Goal: Task Accomplishment & Management: Manage account settings

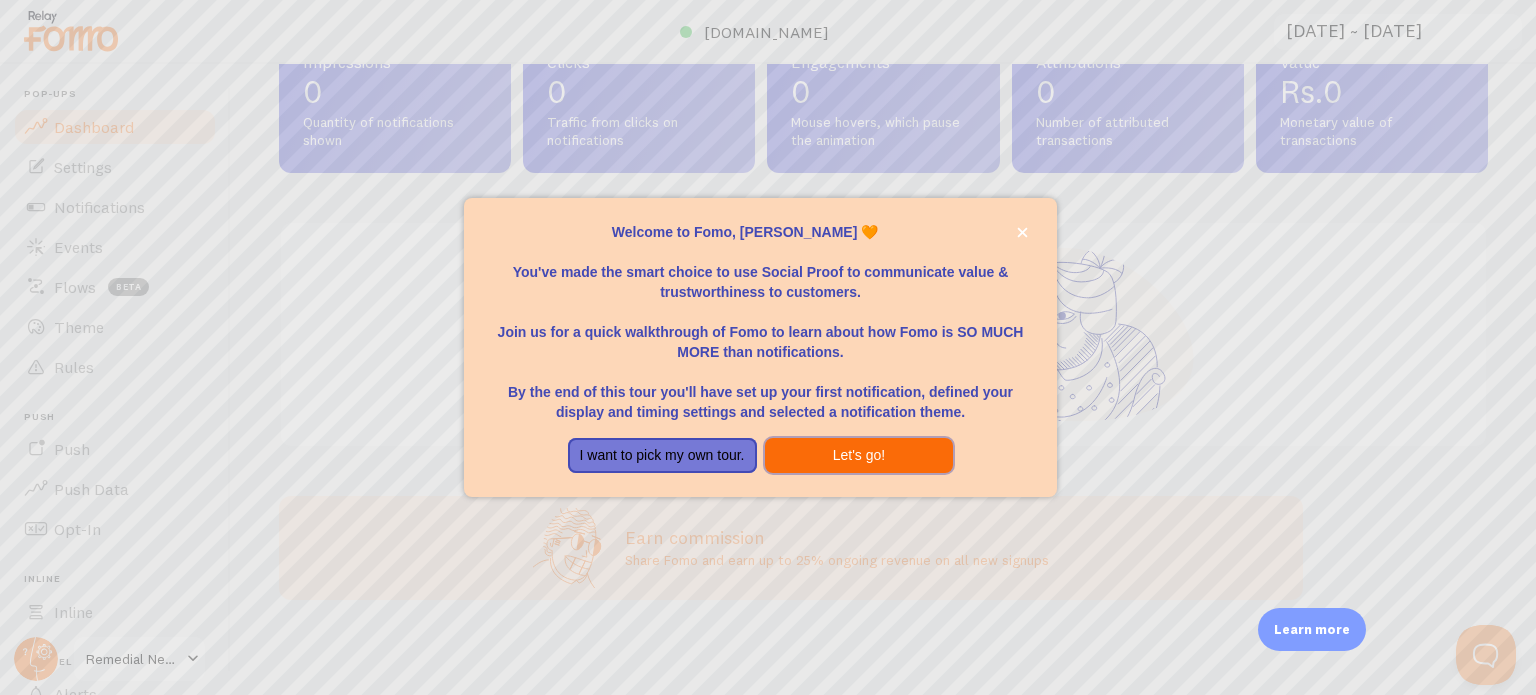
click at [829, 456] on button "Let's go!" at bounding box center [859, 456] width 189 height 36
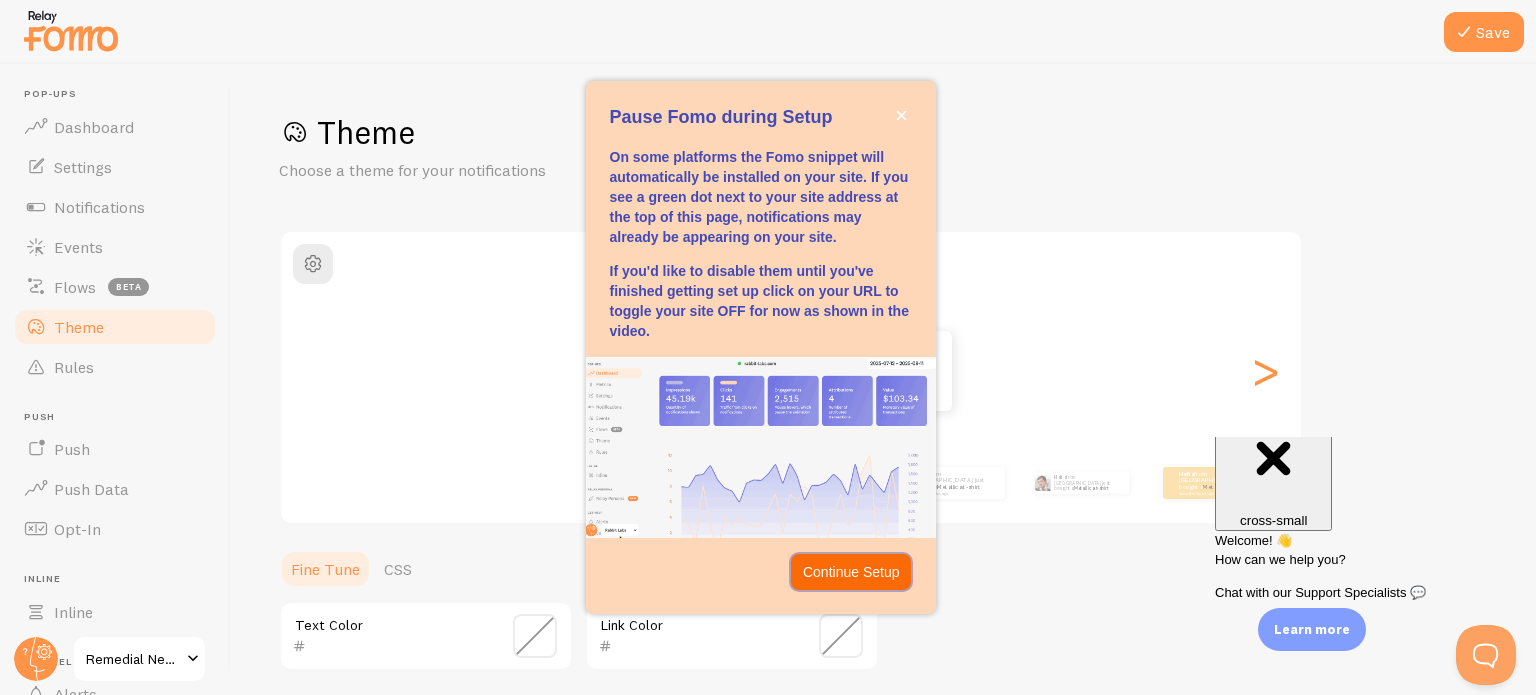
click at [828, 572] on p "Continue Setup" at bounding box center [851, 572] width 97 height 20
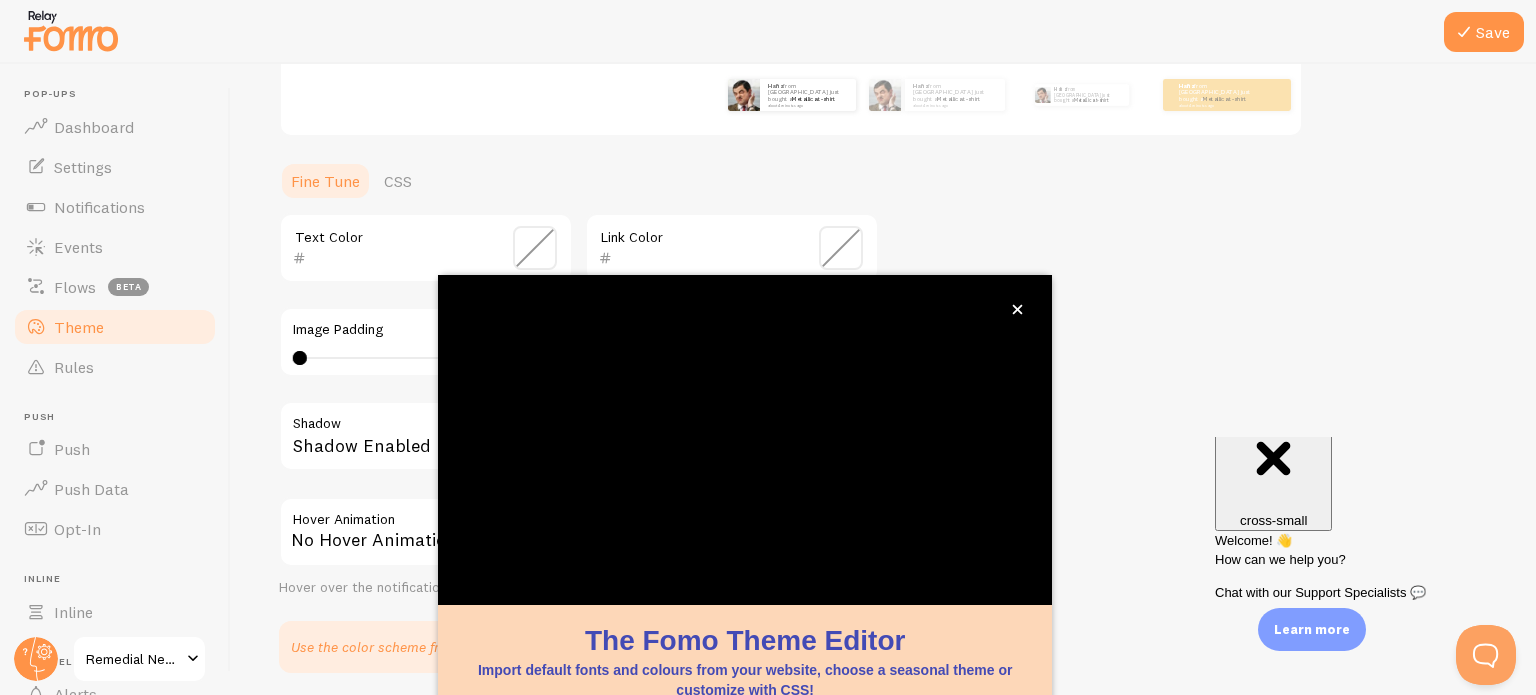
scroll to position [388, 0]
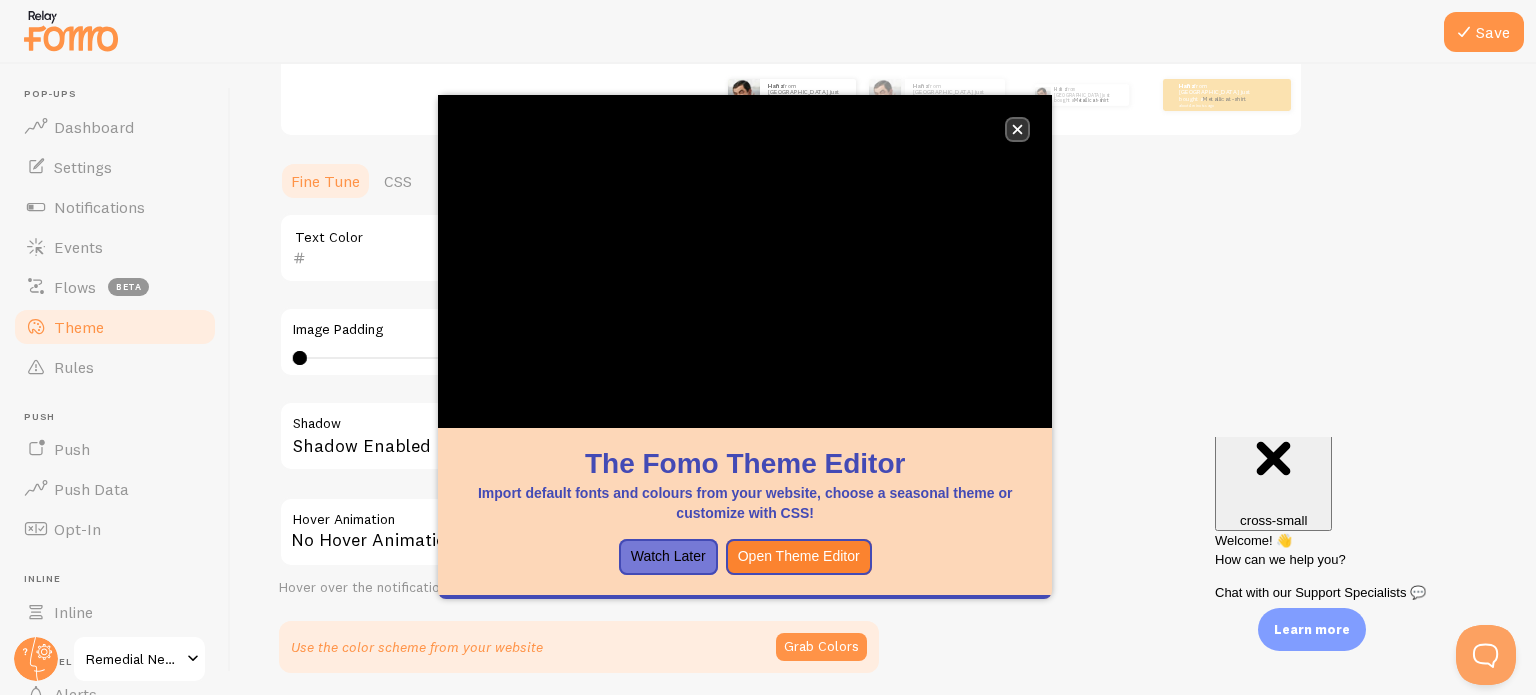
click at [1011, 134] on button "close," at bounding box center [1017, 129] width 21 height 21
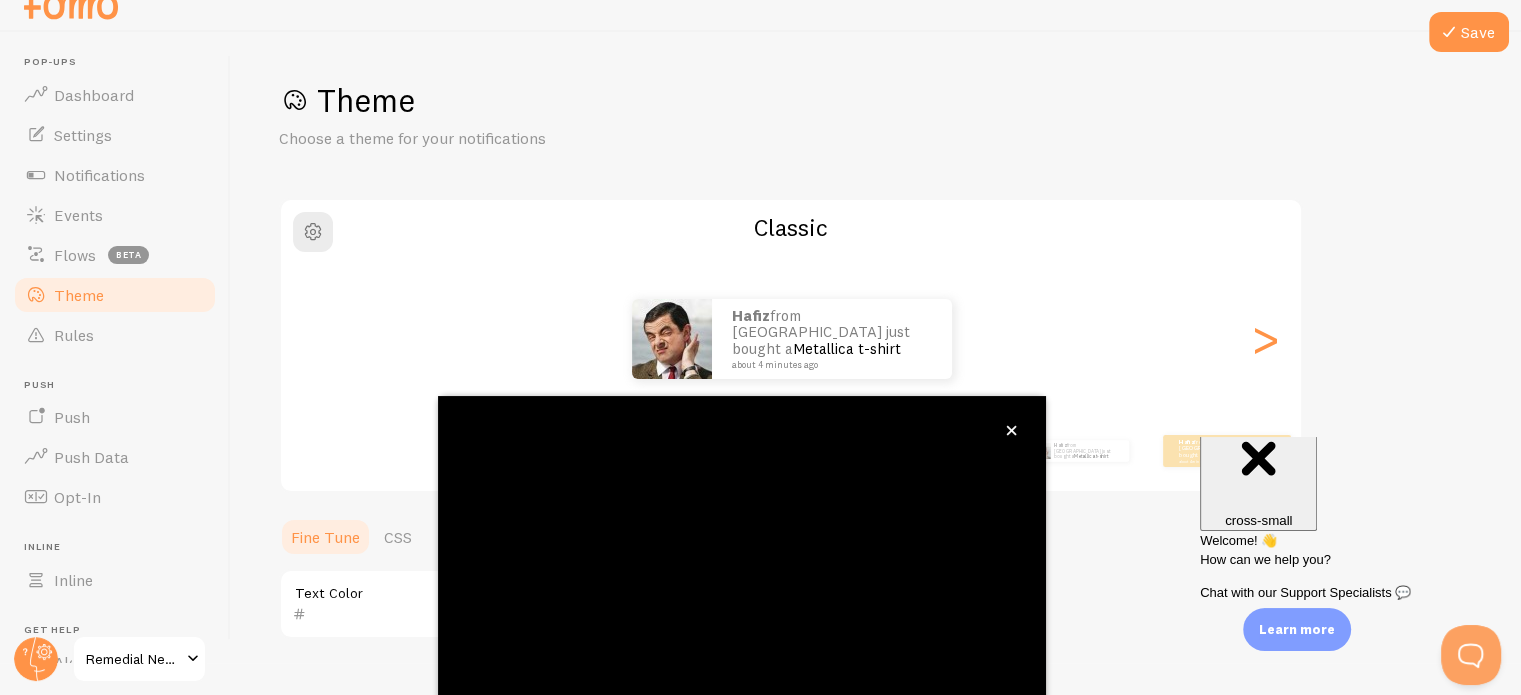
scroll to position [188, 0]
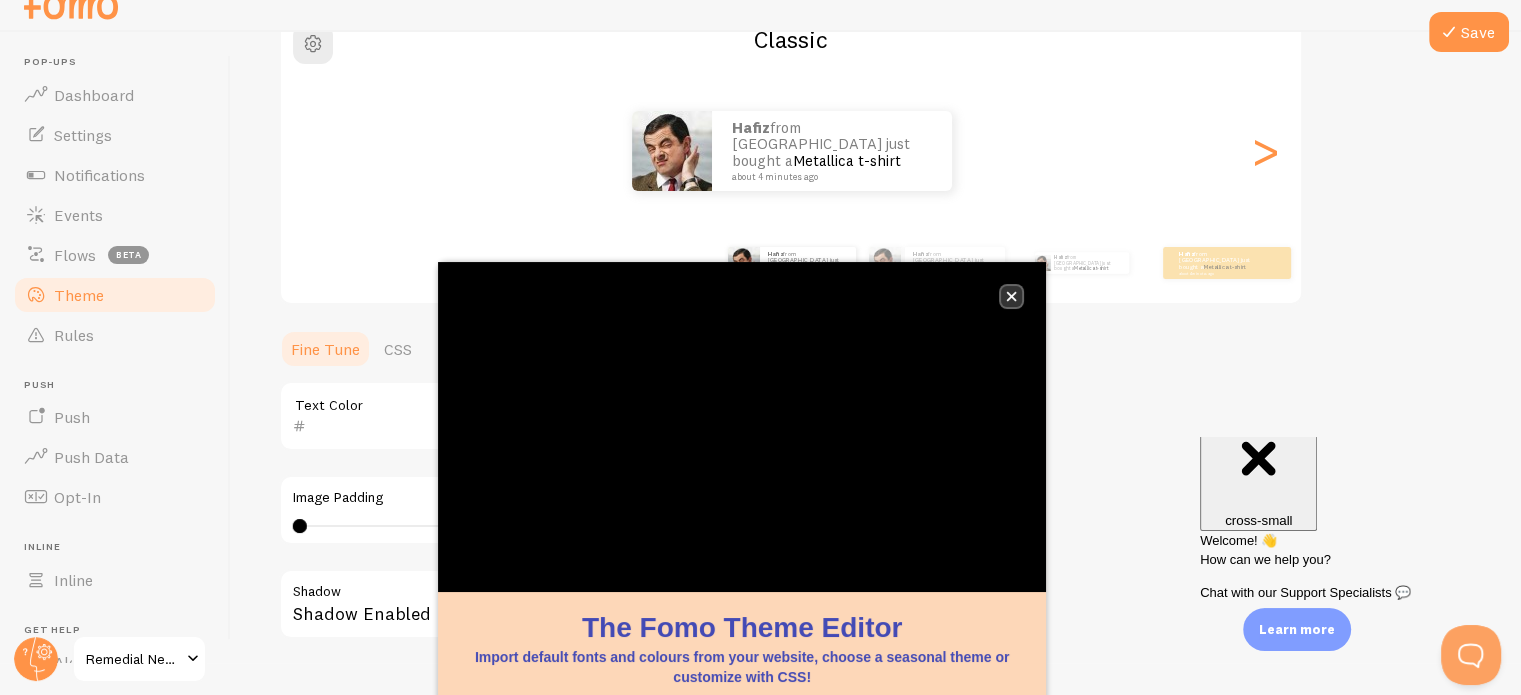
click at [1013, 295] on icon "close," at bounding box center [1012, 297] width 10 height 10
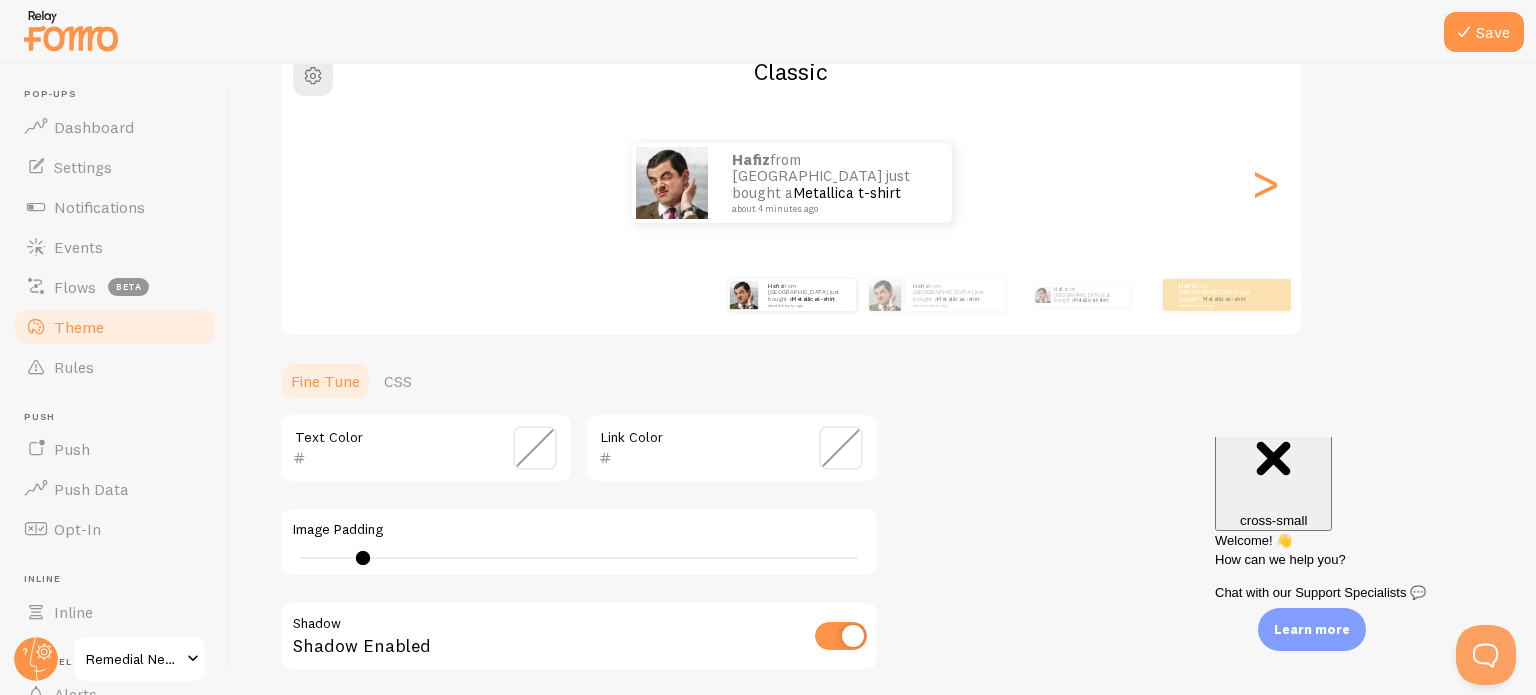
drag, startPoint x: 301, startPoint y: 555, endPoint x: 362, endPoint y: 555, distance: 61.0
click at [362, 555] on div at bounding box center [363, 558] width 14 height 14
type input "0"
drag, startPoint x: 362, startPoint y: 553, endPoint x: 256, endPoint y: 576, distance: 108.5
click at [256, 576] on div "Save Theme Choose a theme for your notifications Classic Hafiz from [GEOGRAPHIC…" at bounding box center [883, 379] width 1305 height 631
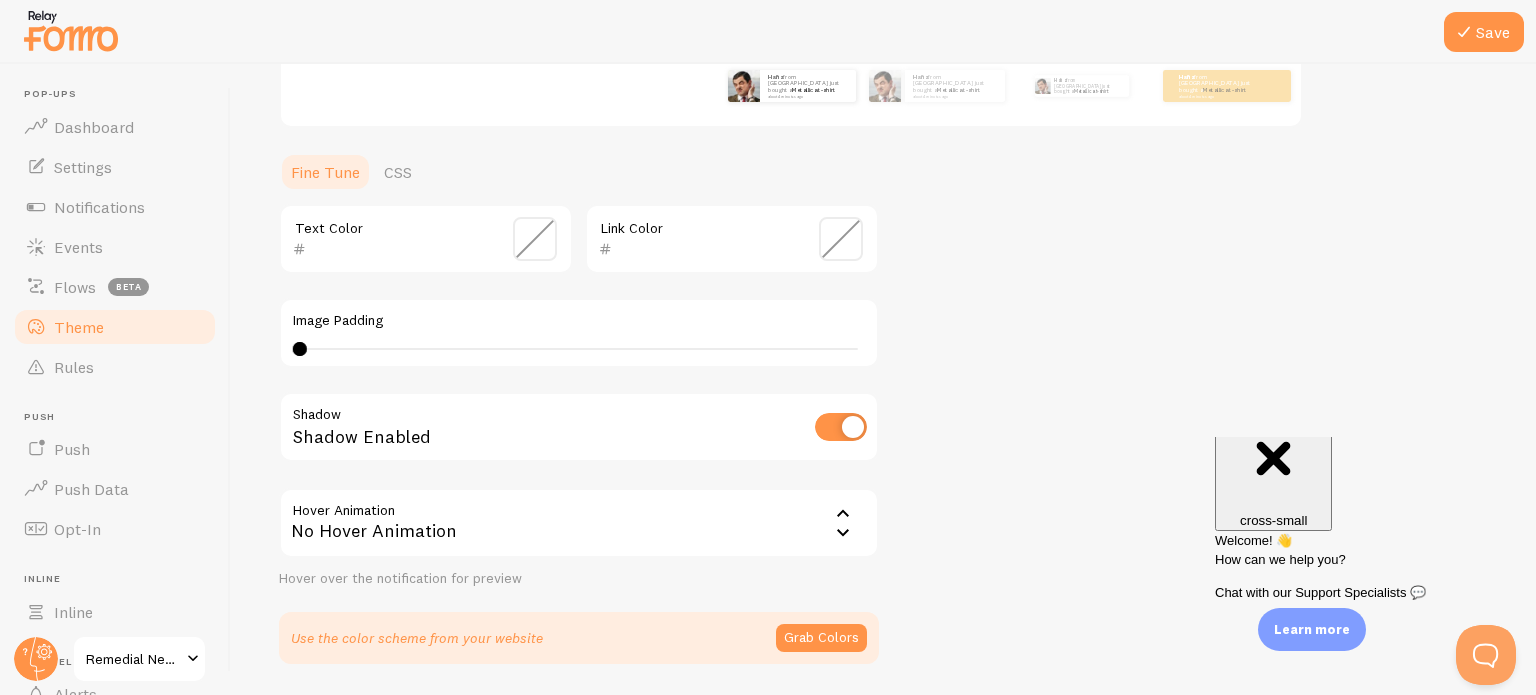
scroll to position [460, 0]
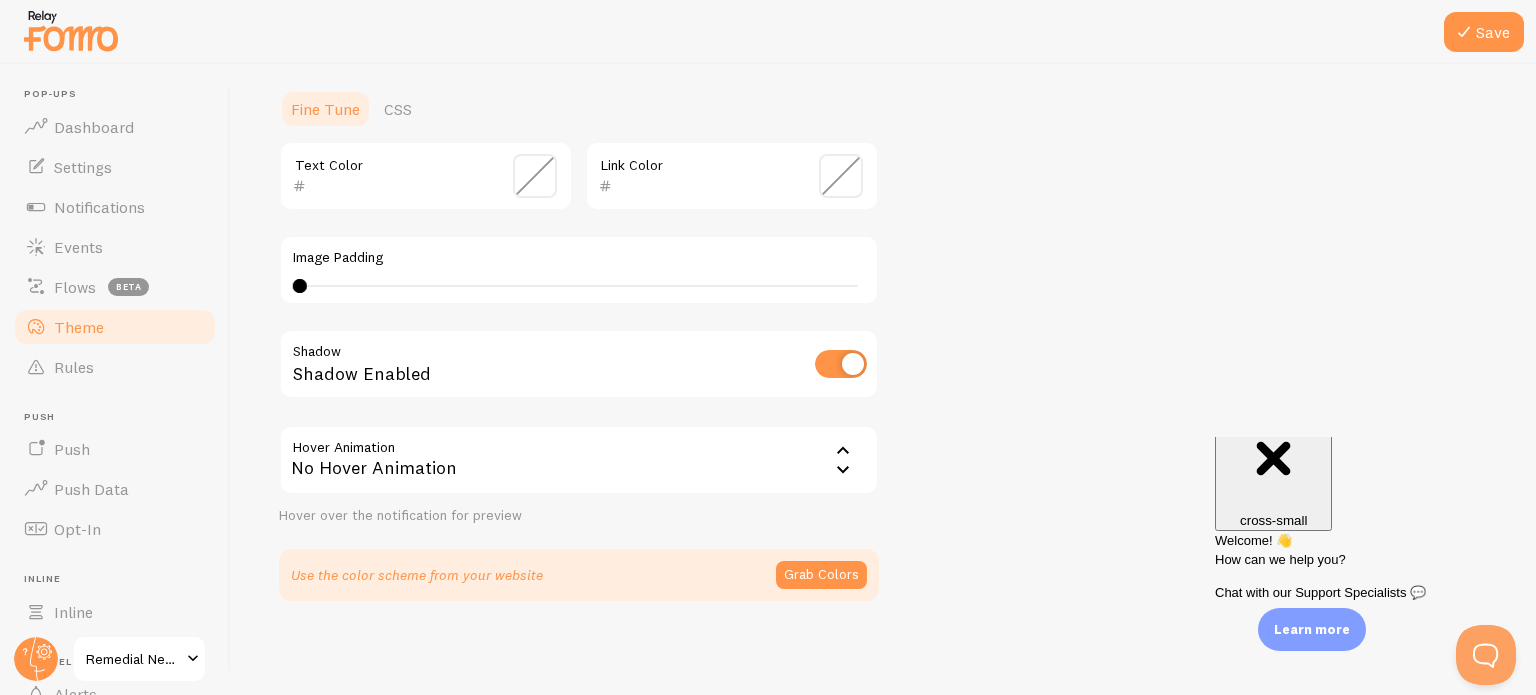
click at [563, 469] on div "No Hover Animation" at bounding box center [579, 460] width 600 height 70
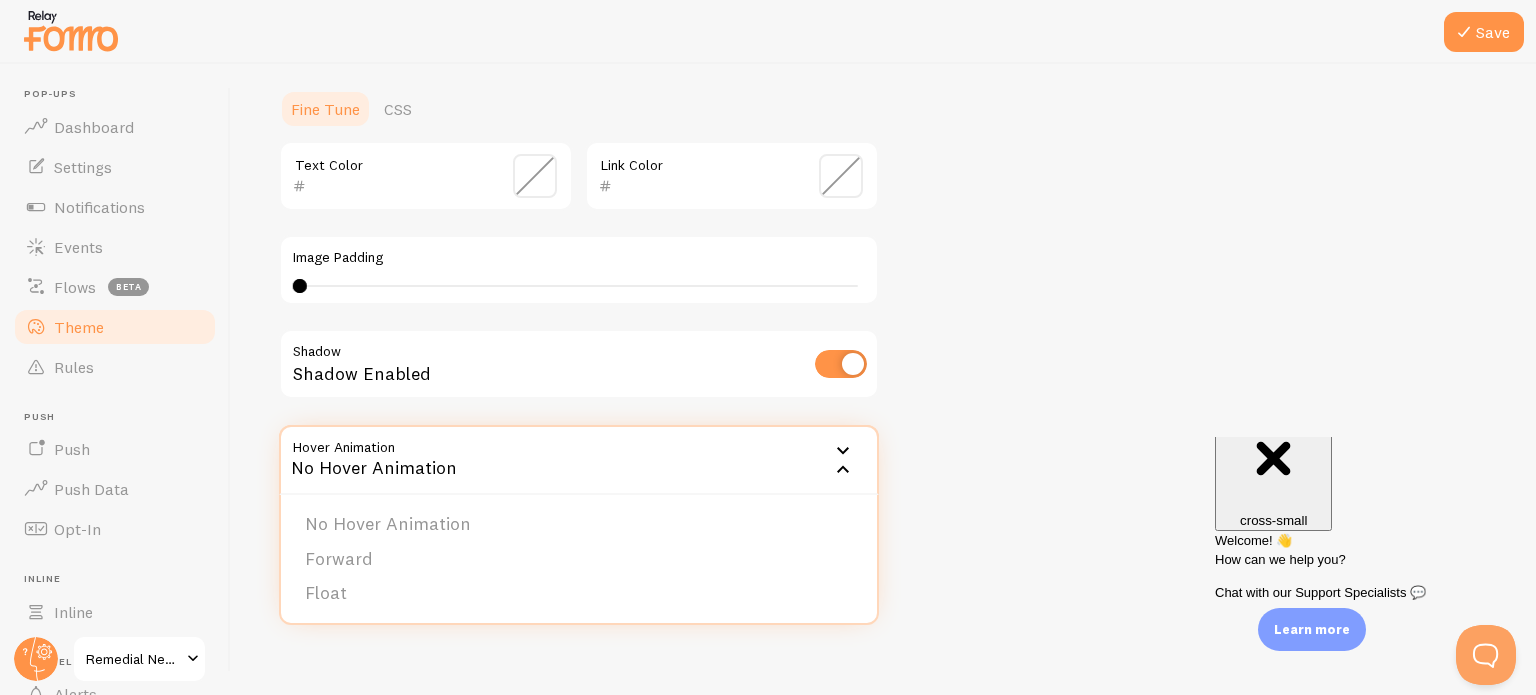
click at [563, 469] on div "No Hover Animation" at bounding box center [579, 460] width 600 height 70
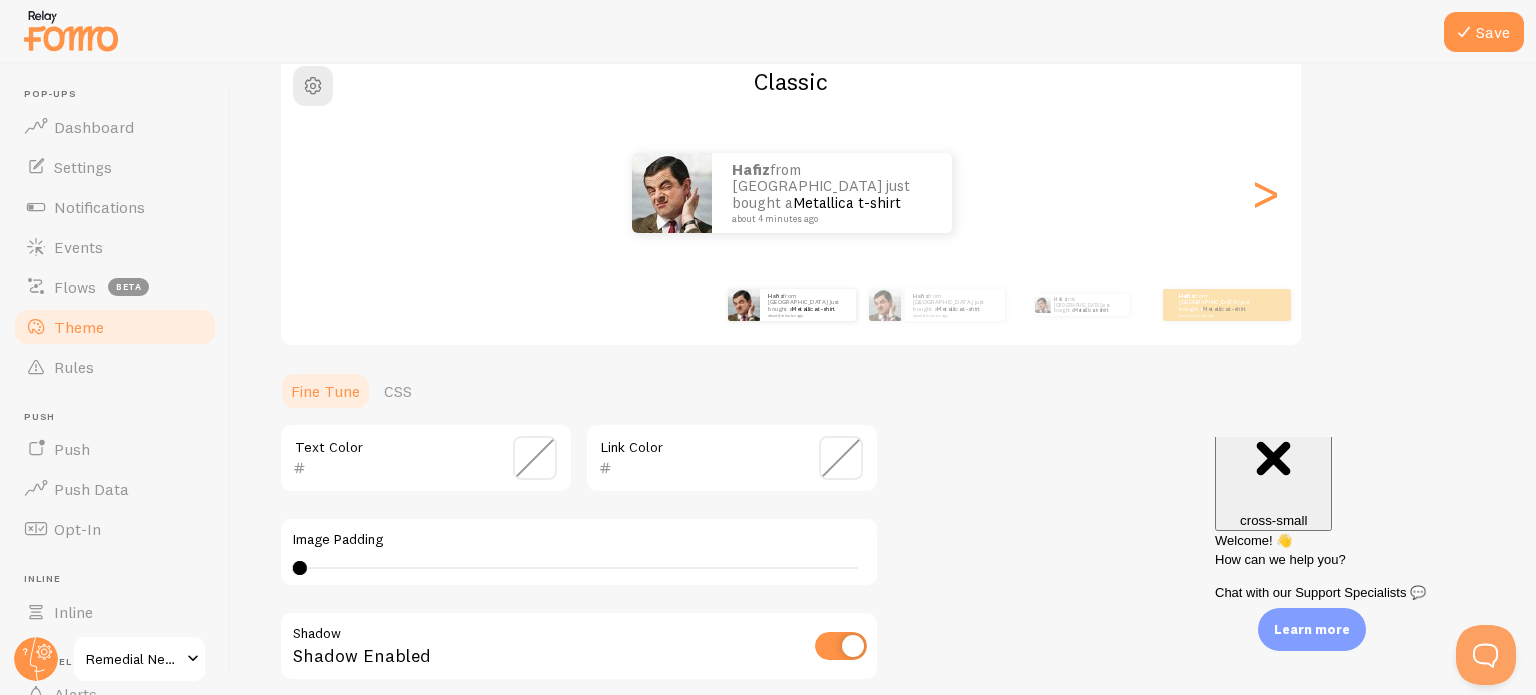
scroll to position [60, 0]
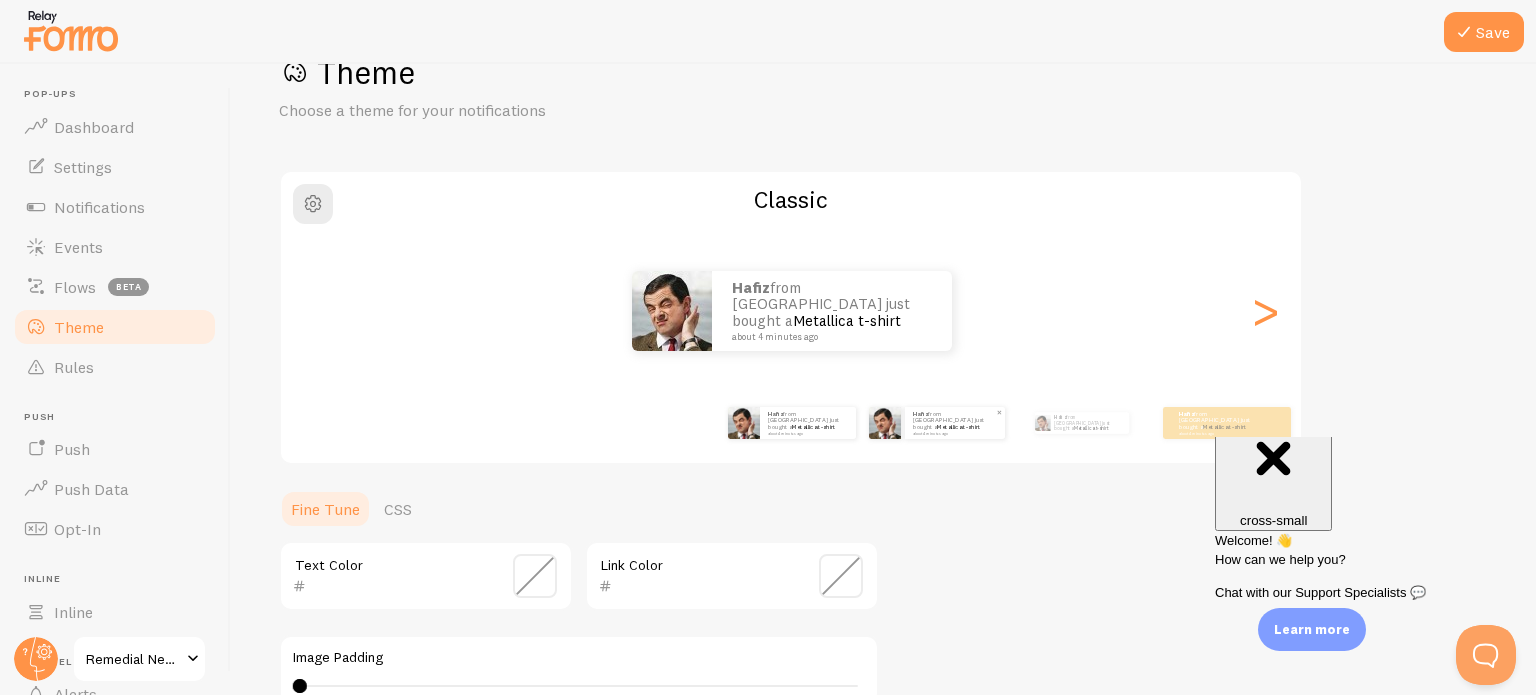
click at [924, 431] on div "Hafiz from [GEOGRAPHIC_DATA] just bought a Metallica t-shirt about 4 minutes ago" at bounding box center [955, 423] width 100 height 32
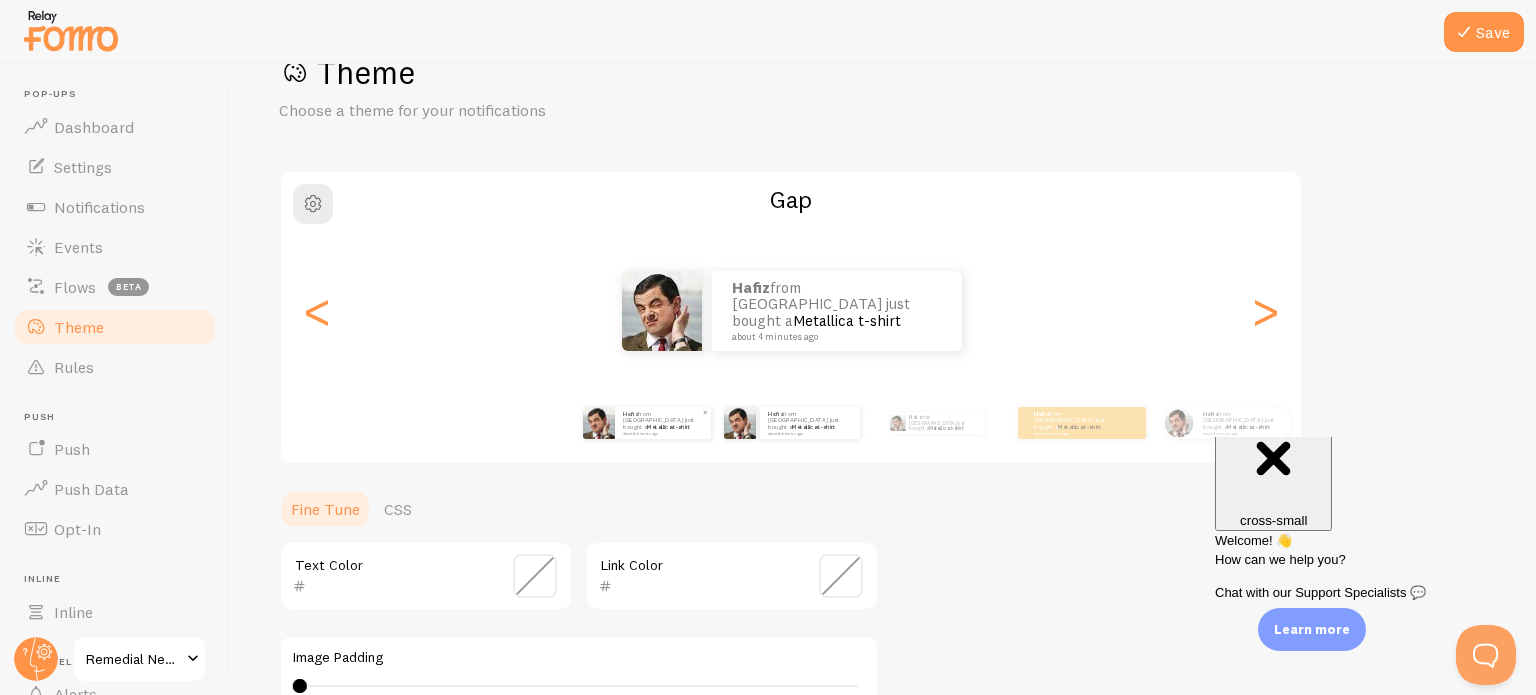
click at [676, 434] on div "Hafiz from [GEOGRAPHIC_DATA] just bought a Metallica t-shirt about 4 minutes ago" at bounding box center [663, 423] width 96 height 32
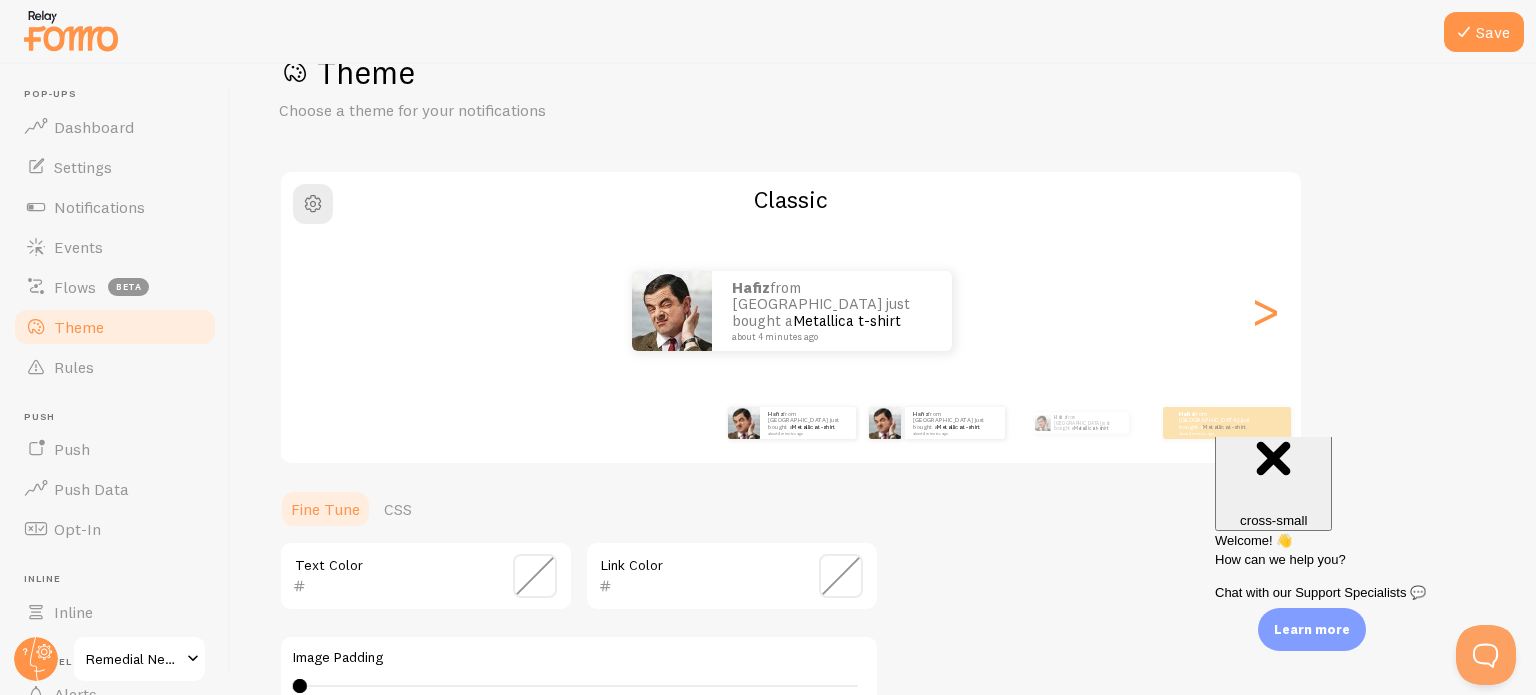
click at [908, 441] on div "Hafiz from [GEOGRAPHIC_DATA] just bought a Metallica t-shirt about 4 minutes ago" at bounding box center [936, 423] width 129 height 56
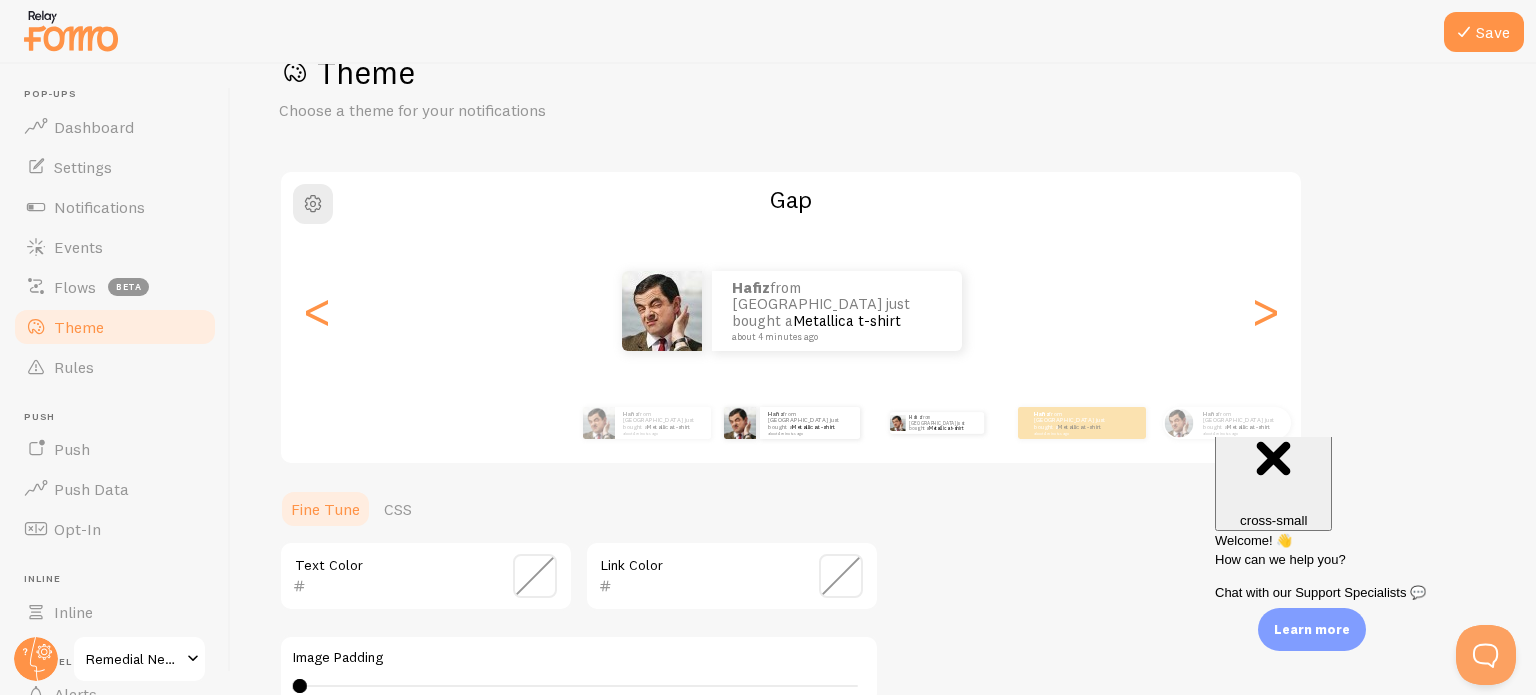
click at [960, 439] on div "Hafiz from [GEOGRAPHIC_DATA] just bought a Metallica t-shirt about 4 minutes ago" at bounding box center [936, 423] width 129 height 56
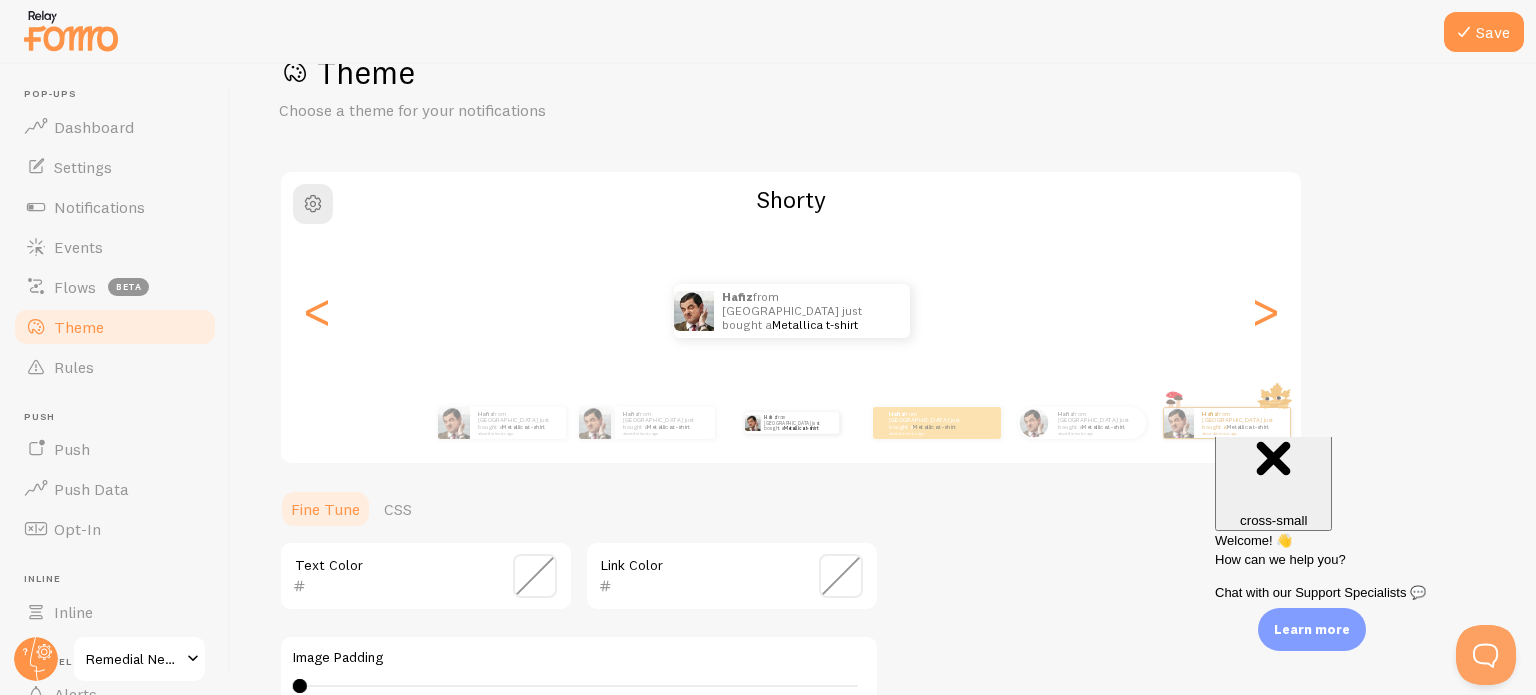
click at [960, 439] on div "Hafiz from [GEOGRAPHIC_DATA] just bought a Metallica t-shirt about 4 minutes ago" at bounding box center [936, 423] width 129 height 56
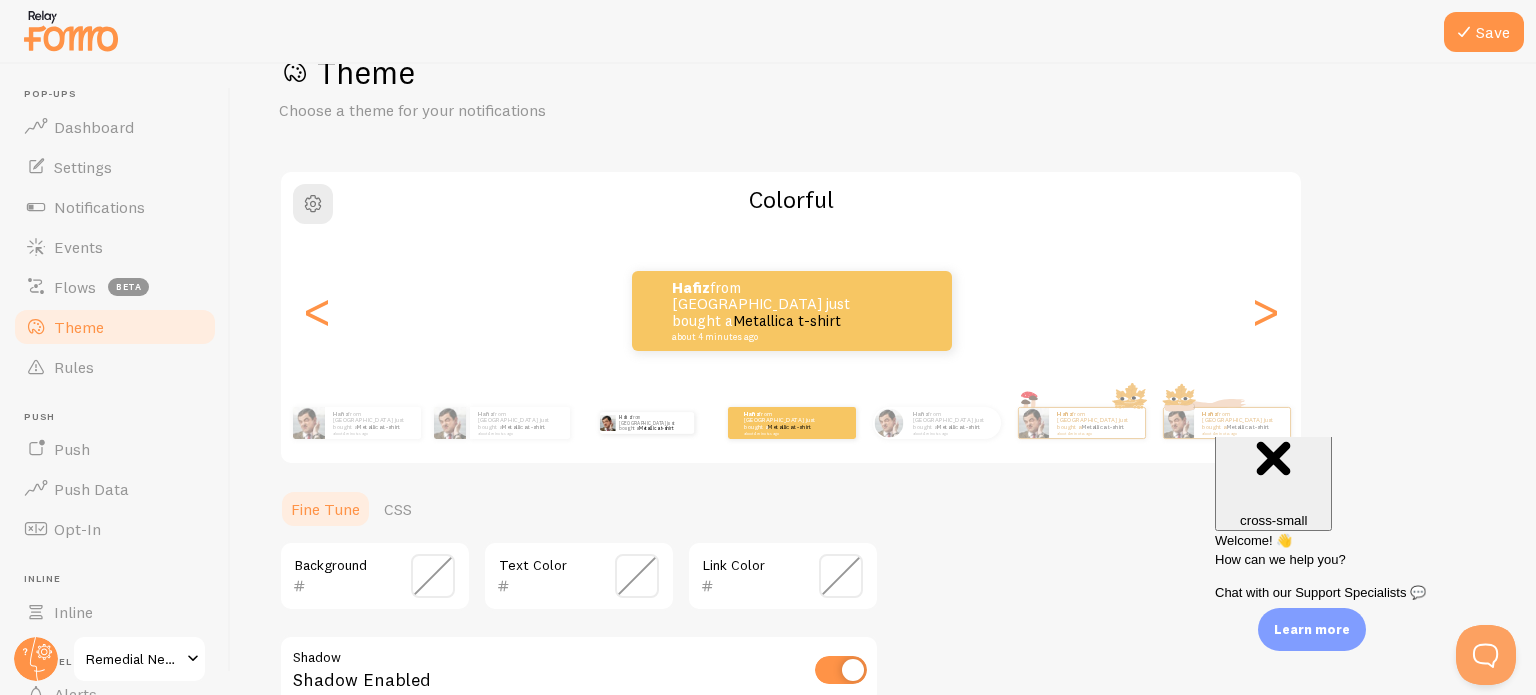
click at [960, 439] on div "Hafiz from [GEOGRAPHIC_DATA] just bought a Metallica t-shirt about 4 minutes ago" at bounding box center [936, 423] width 129 height 56
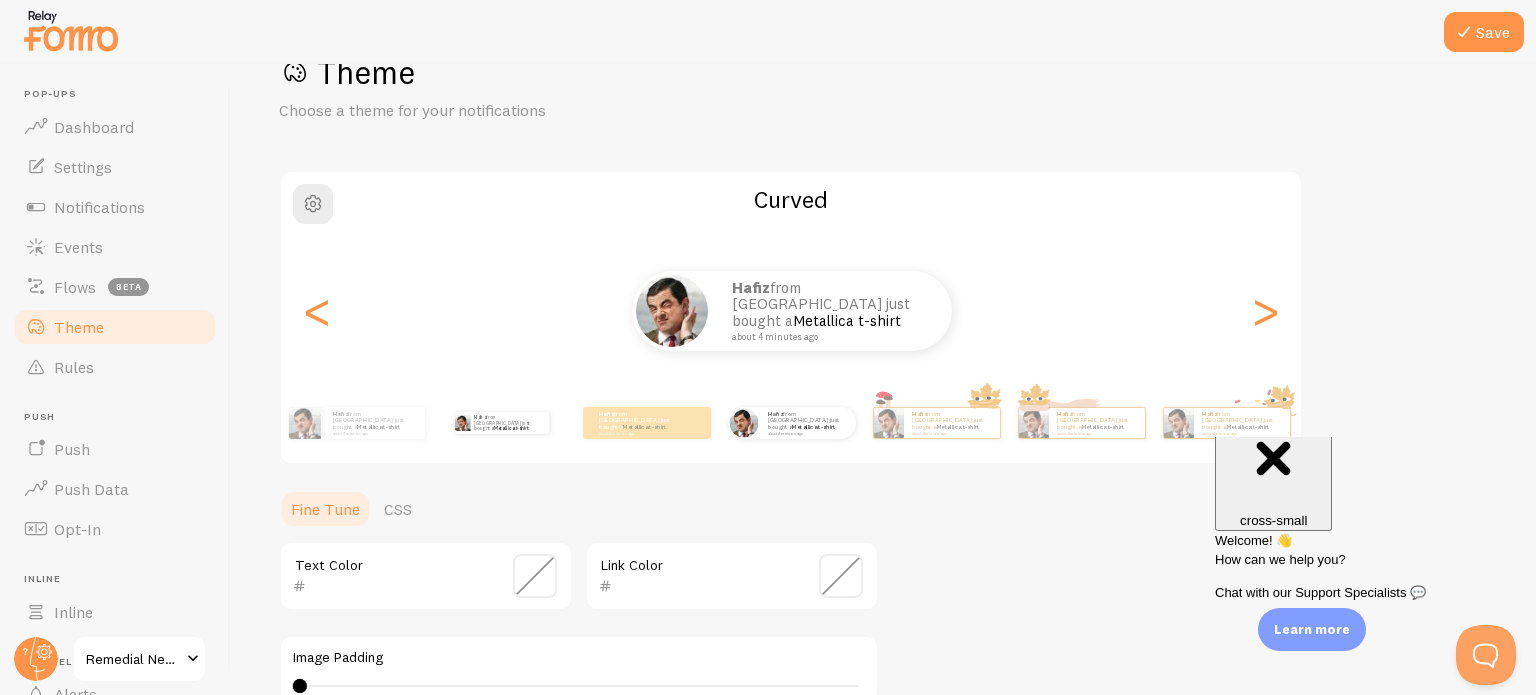
click at [960, 439] on div "Hafiz from [GEOGRAPHIC_DATA] just bought a Metallica t-shirt about 4 minutes ago" at bounding box center [936, 423] width 129 height 56
type input "0"
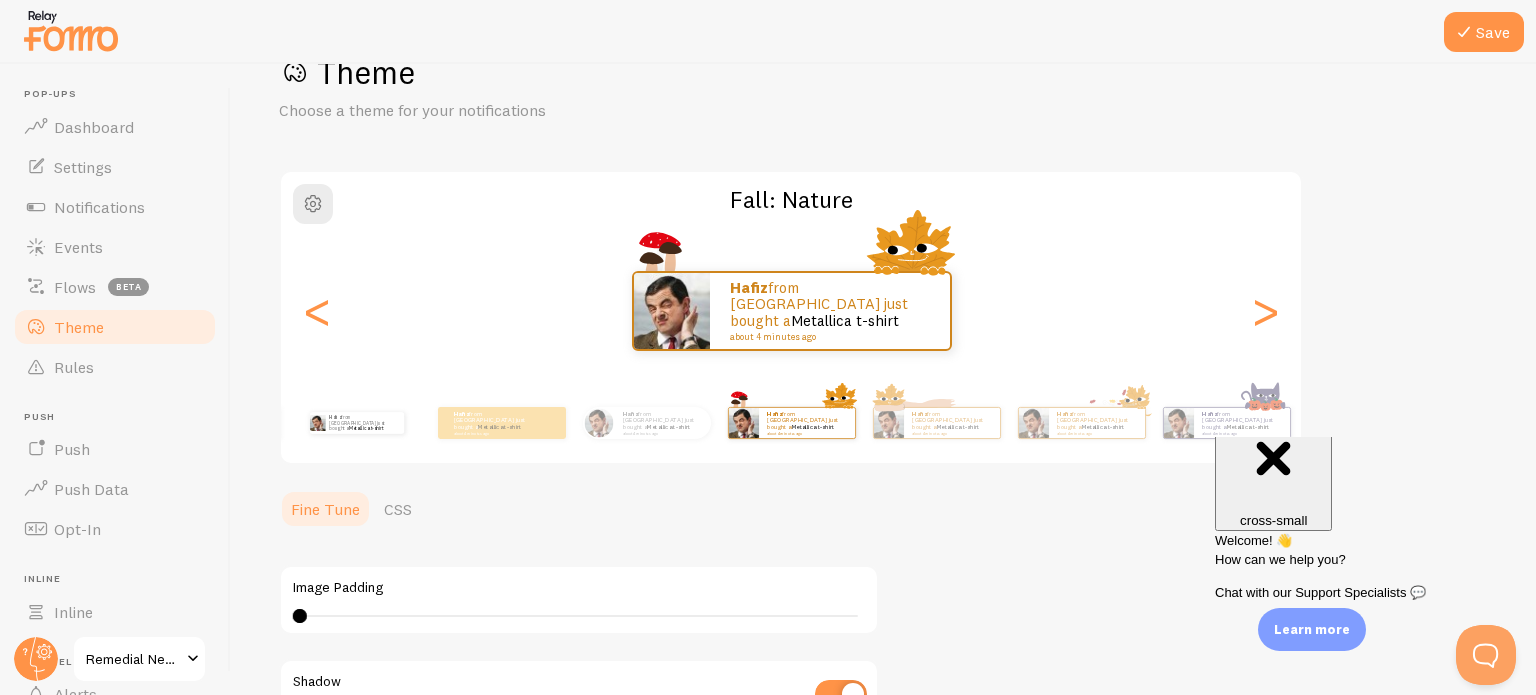
click at [960, 439] on div "Hafiz from [GEOGRAPHIC_DATA] just bought a Metallica t-shirt about 4 minutes ago" at bounding box center [936, 423] width 129 height 56
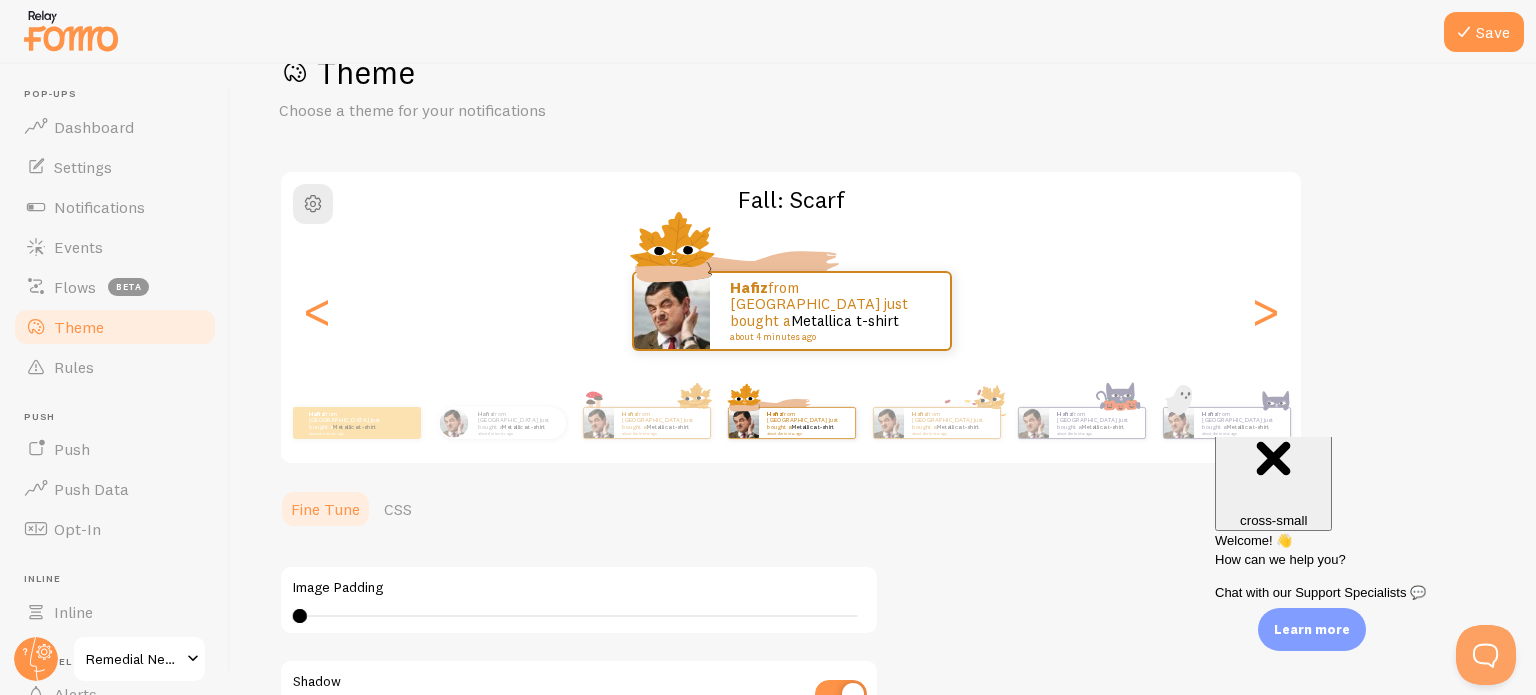
click at [960, 439] on div "Hafiz from [GEOGRAPHIC_DATA] just bought a Metallica t-shirt about 4 minutes ago" at bounding box center [936, 423] width 129 height 56
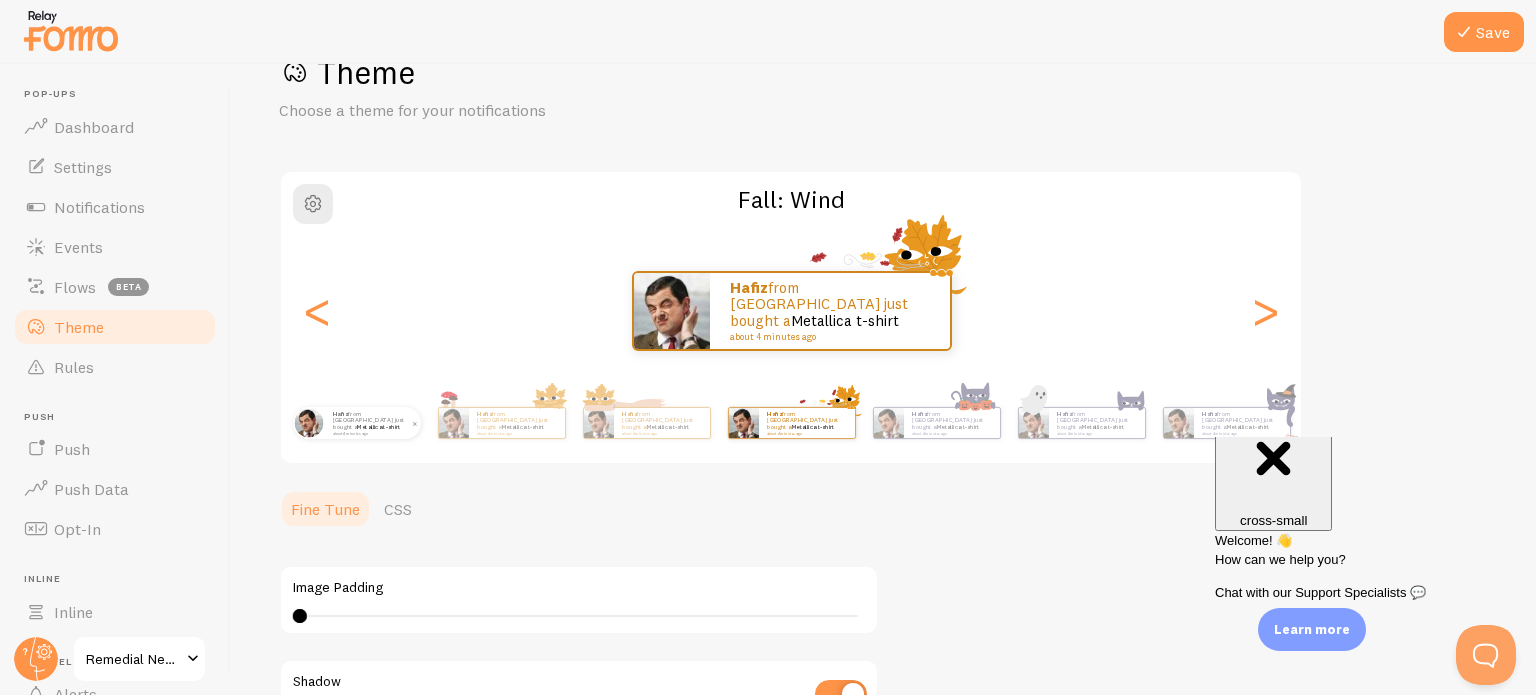
click at [381, 435] on div "Hafiz from [GEOGRAPHIC_DATA] just bought a Metallica t-shirt about 4 minutes ago" at bounding box center [373, 423] width 96 height 32
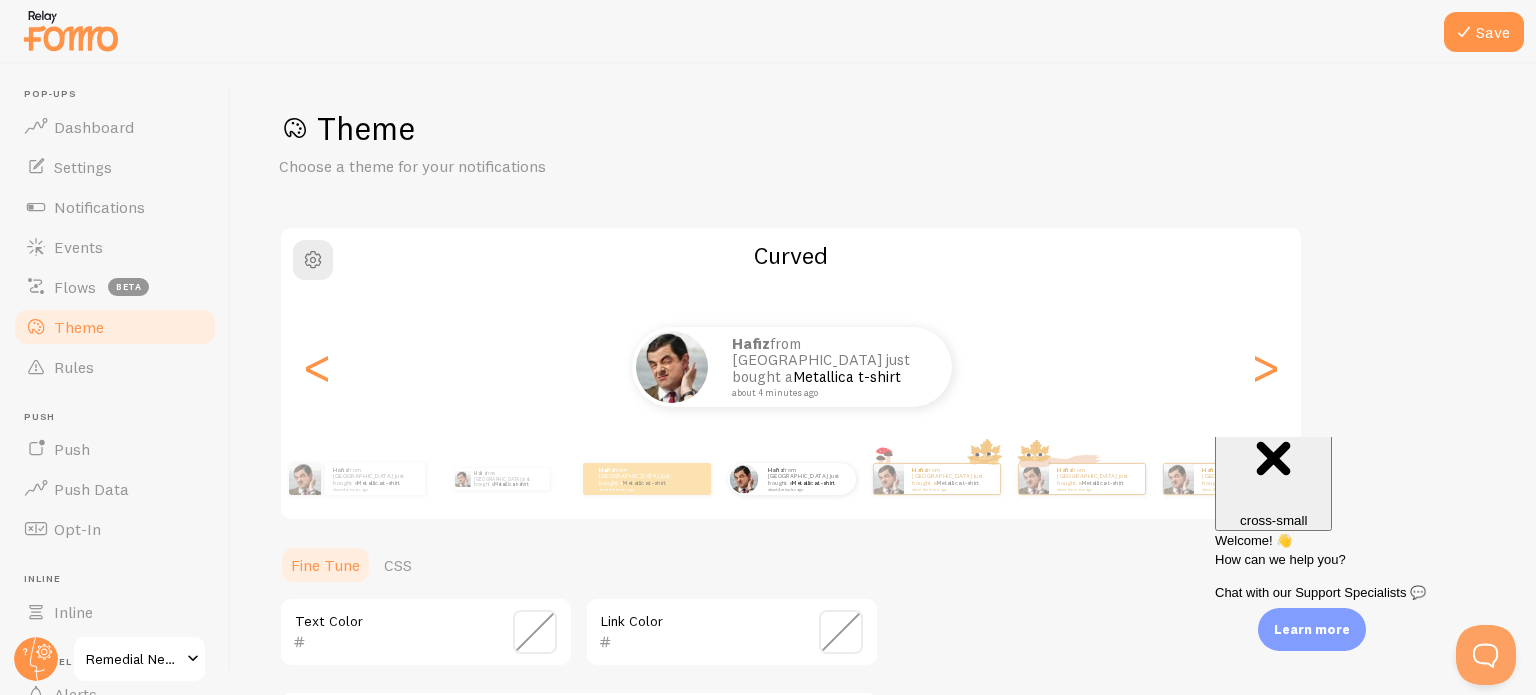
scroll to position [0, 0]
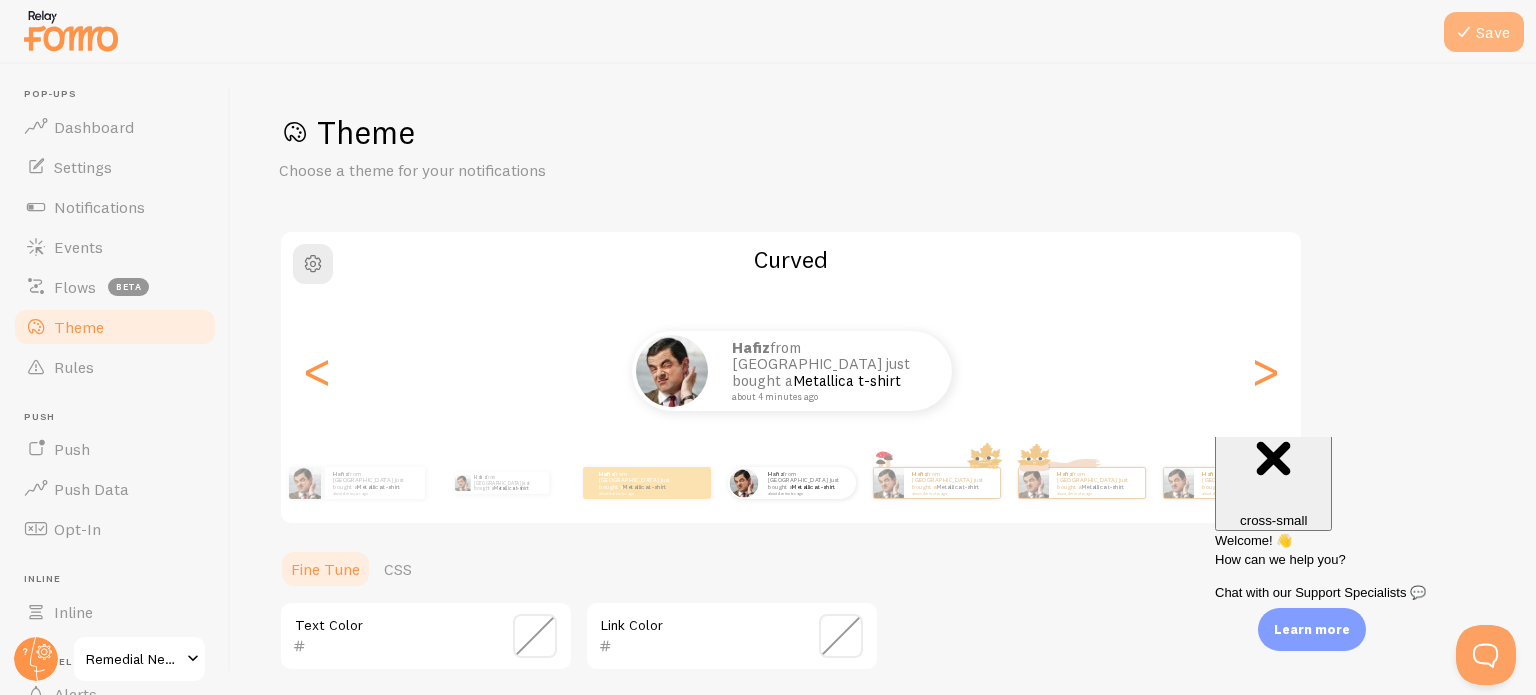
click at [1473, 35] on icon at bounding box center [1464, 32] width 24 height 24
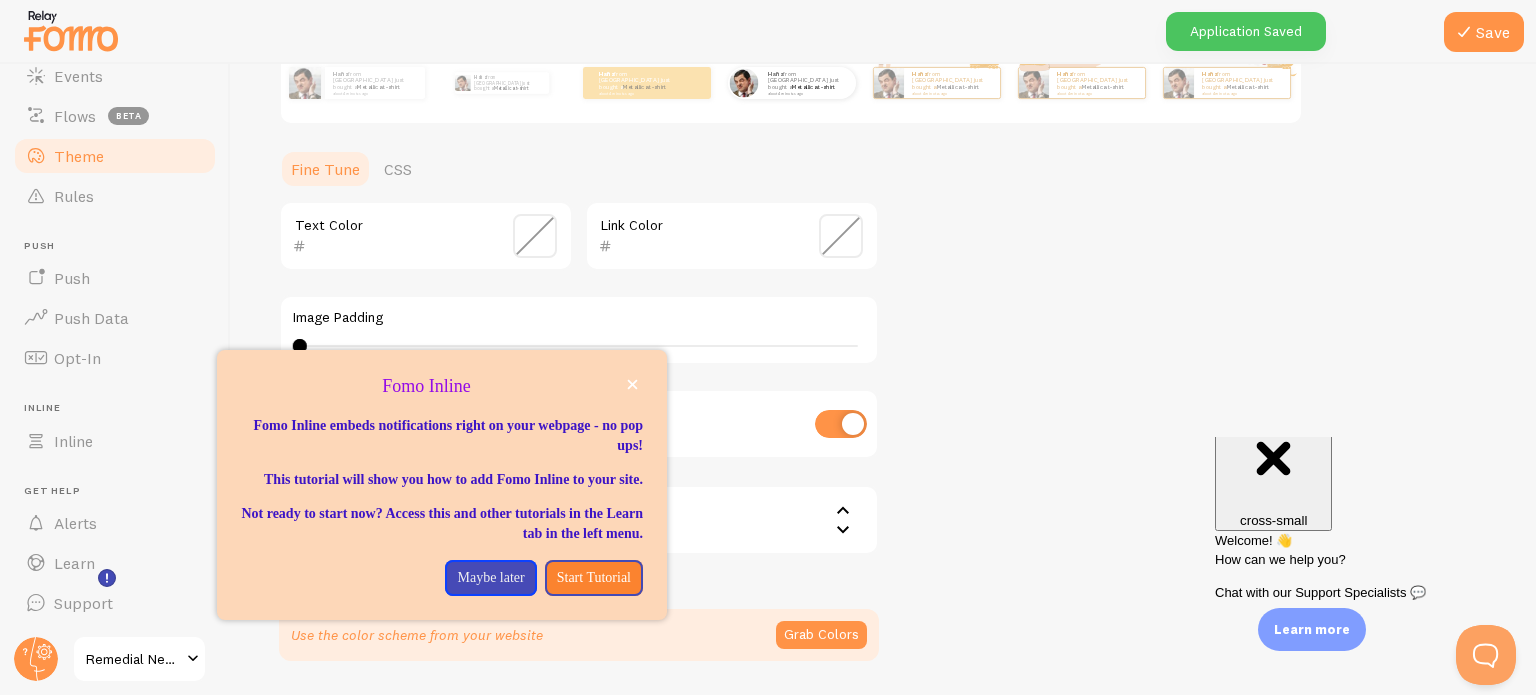
scroll to position [58, 0]
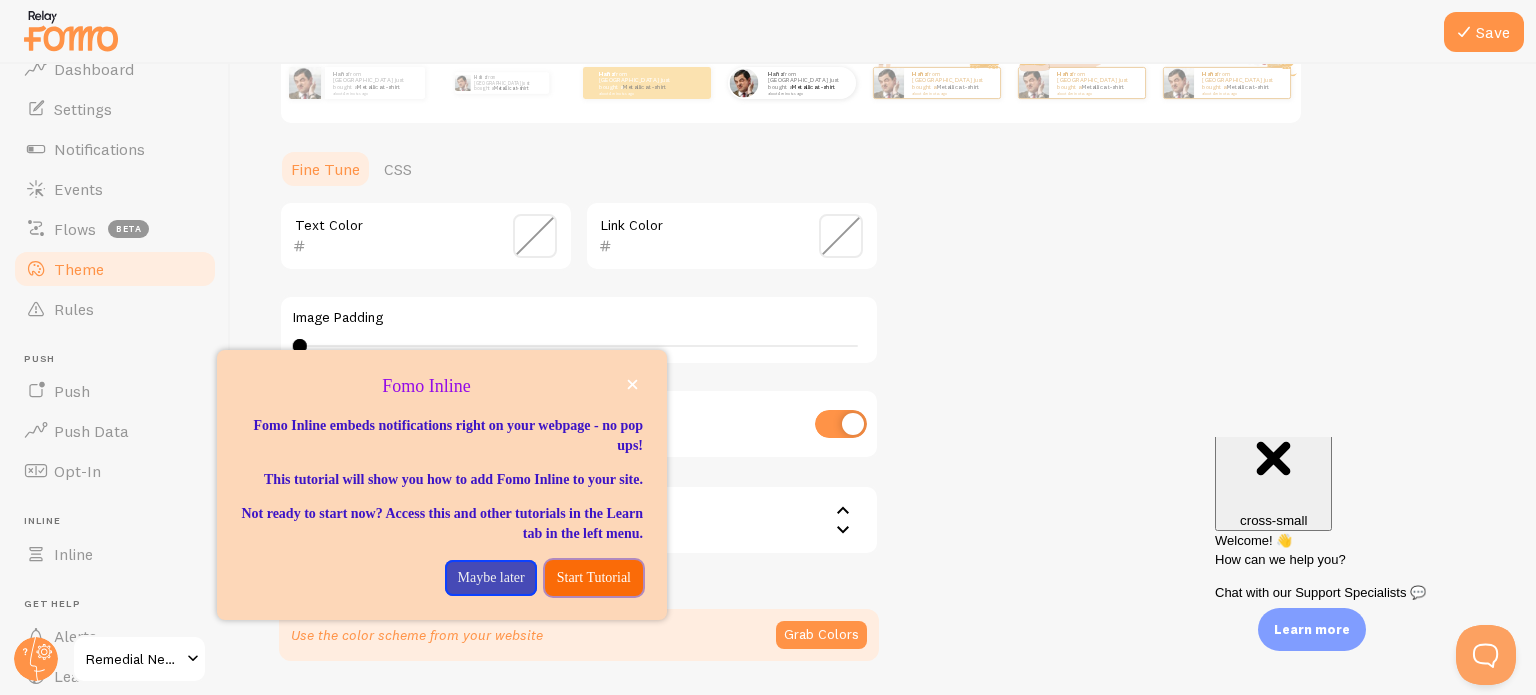
click at [558, 588] on p "Start Tutorial" at bounding box center [594, 578] width 74 height 20
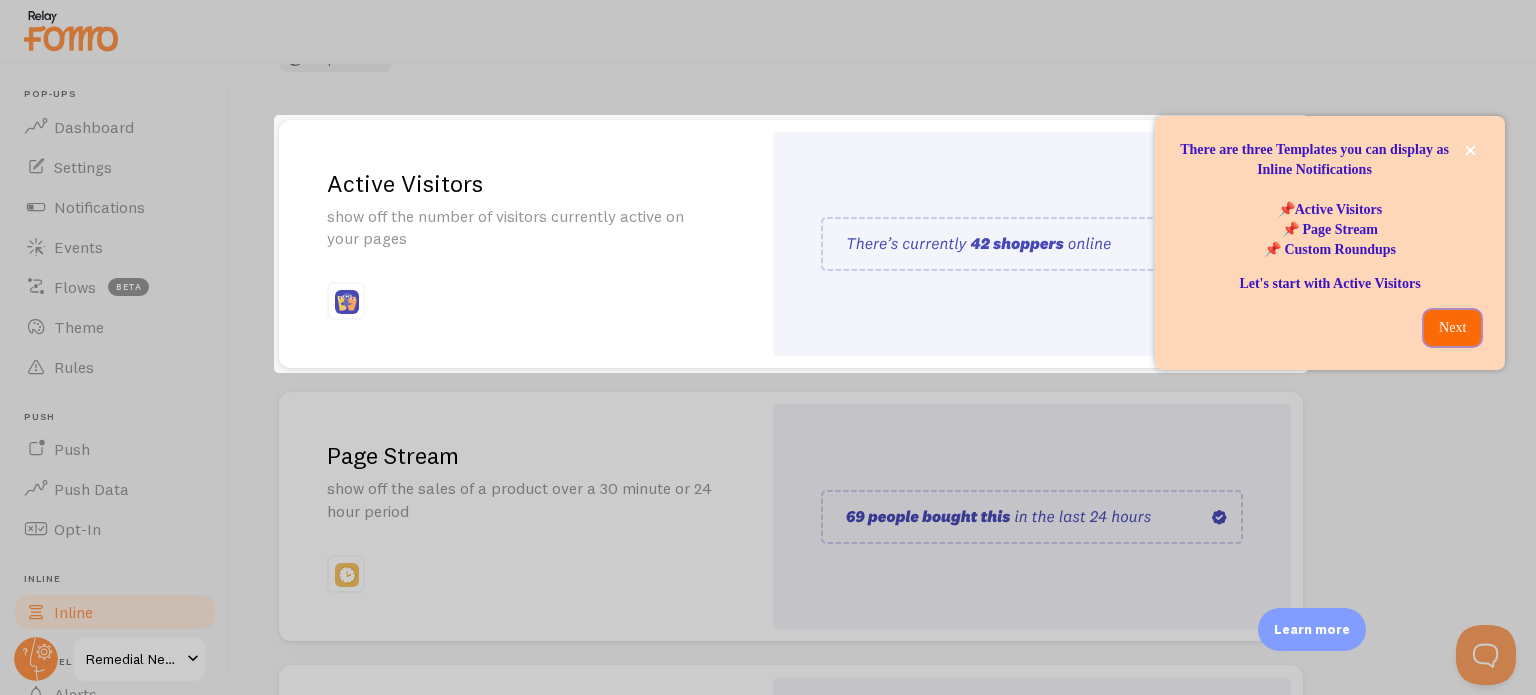
click at [1464, 335] on p "Next" at bounding box center [1452, 328] width 33 height 20
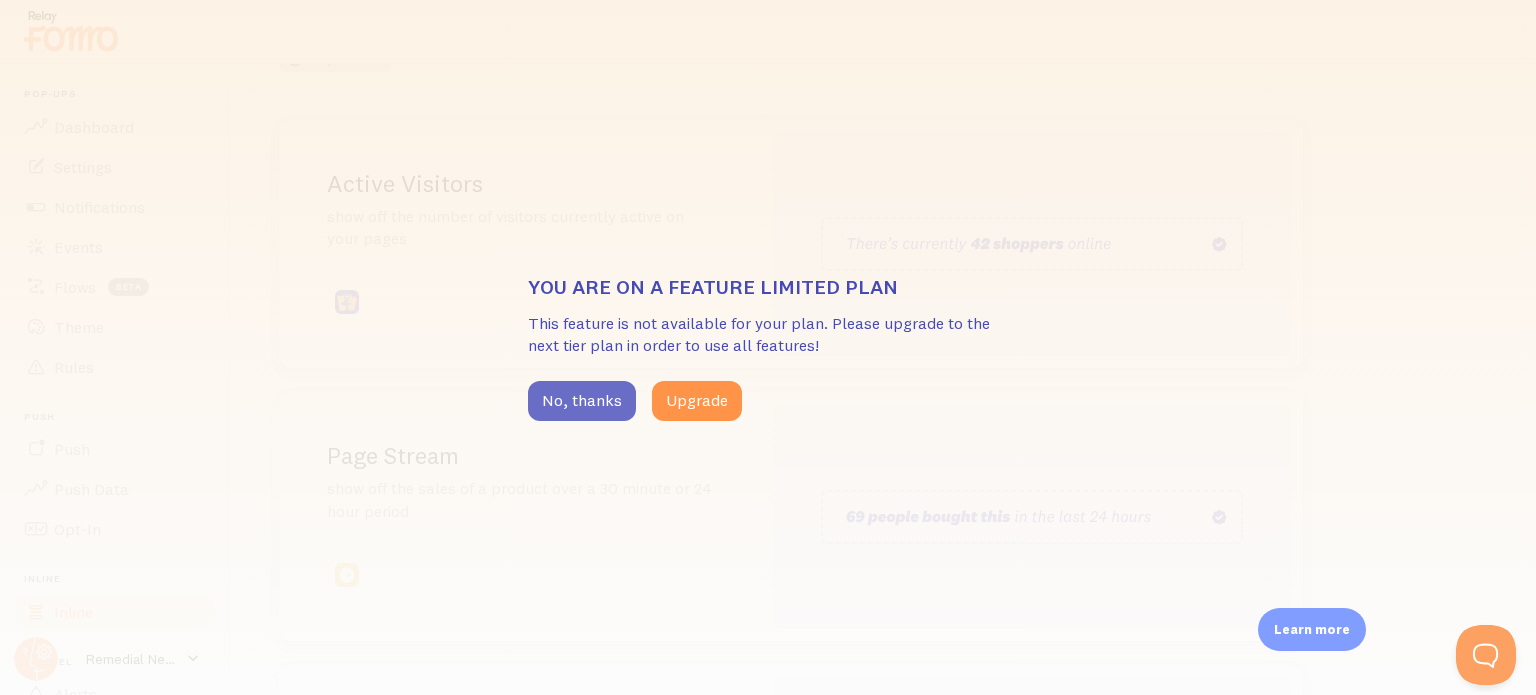
click at [601, 405] on button "No, thanks" at bounding box center [582, 401] width 108 height 40
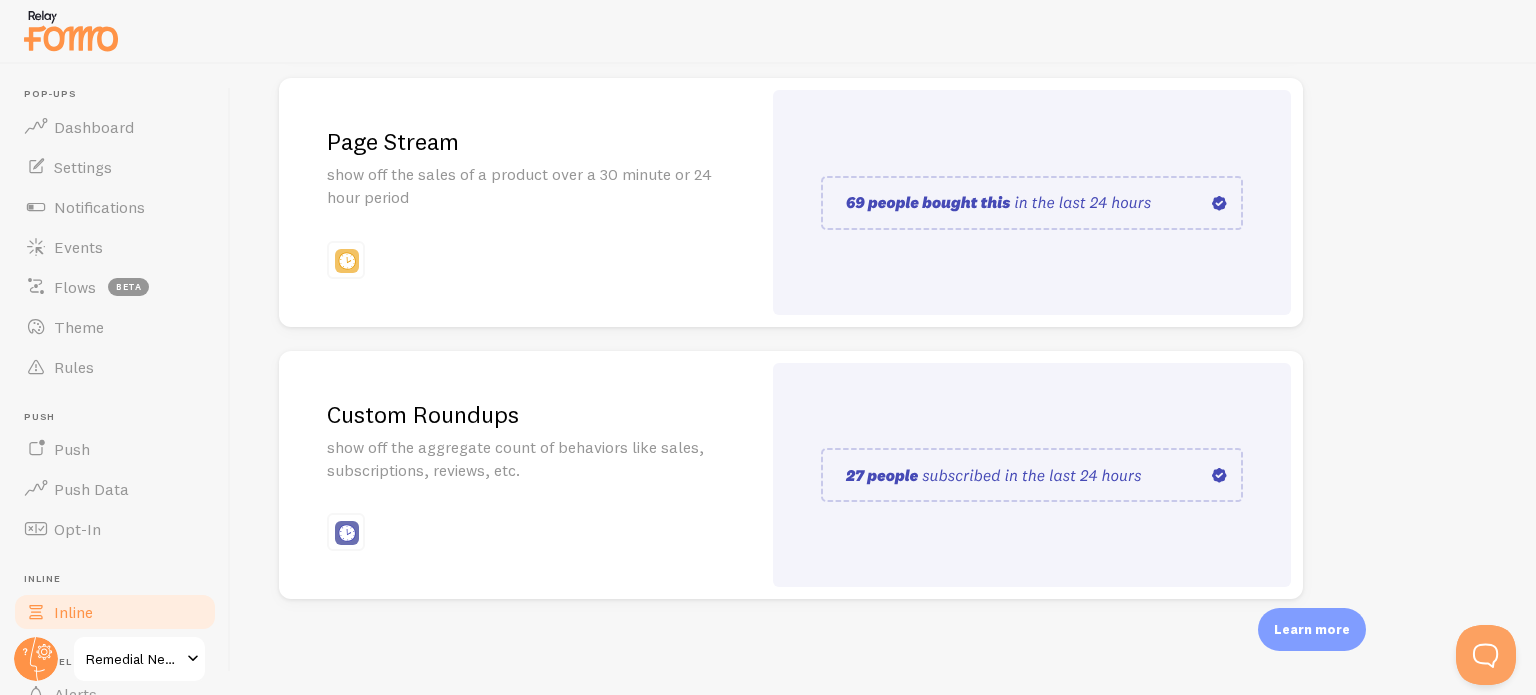
scroll to position [114, 0]
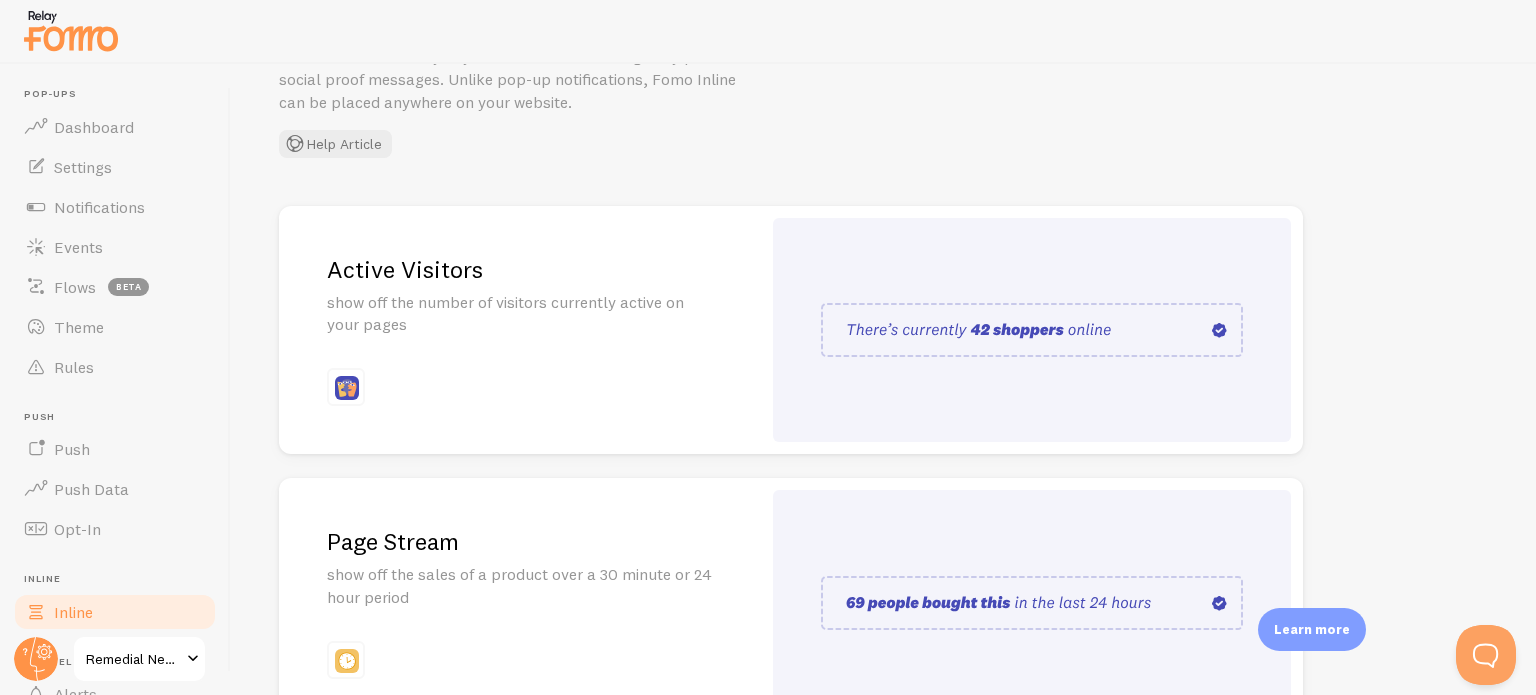
click at [974, 322] on img at bounding box center [1032, 330] width 422 height 54
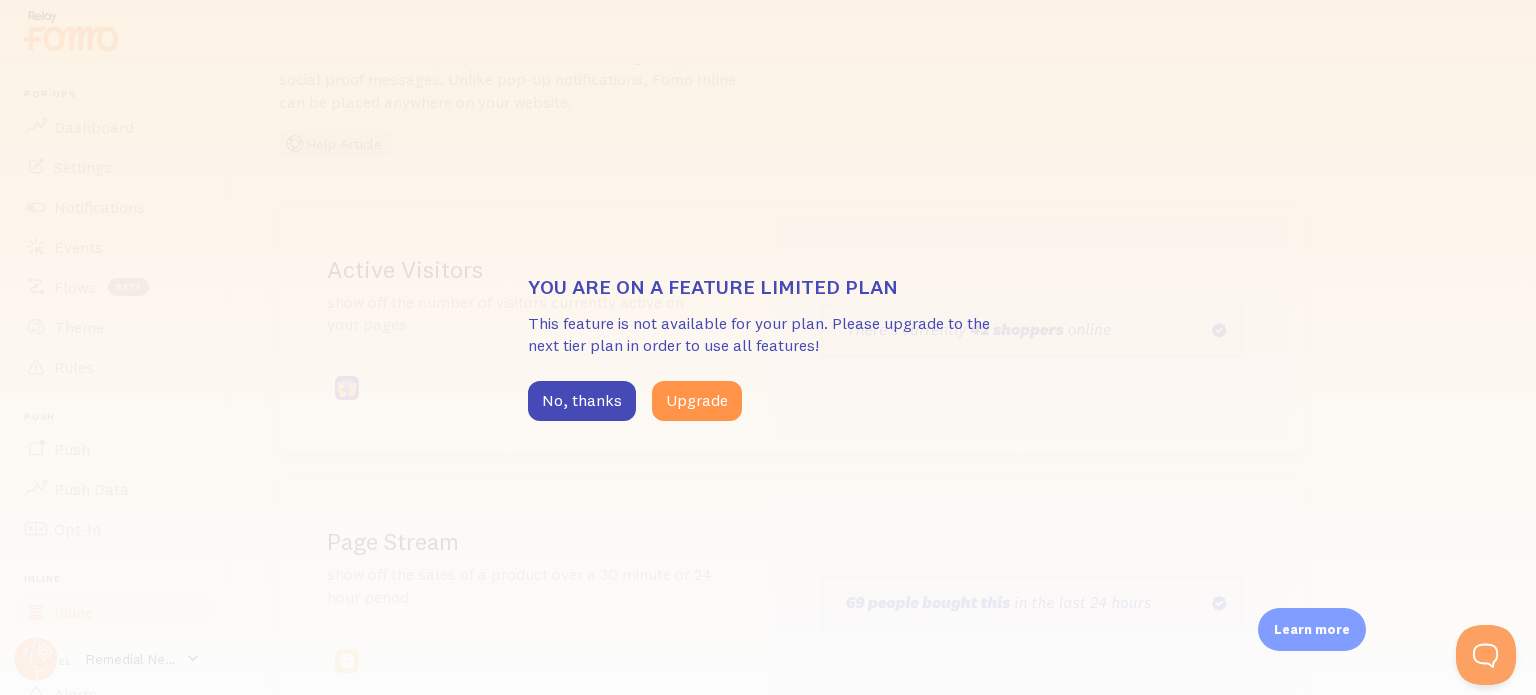
click at [588, 378] on div "You are on a feature limited plan This feature is not available for your plan. …" at bounding box center [768, 347] width 480 height 147
click at [606, 402] on button "No, thanks" at bounding box center [582, 401] width 108 height 40
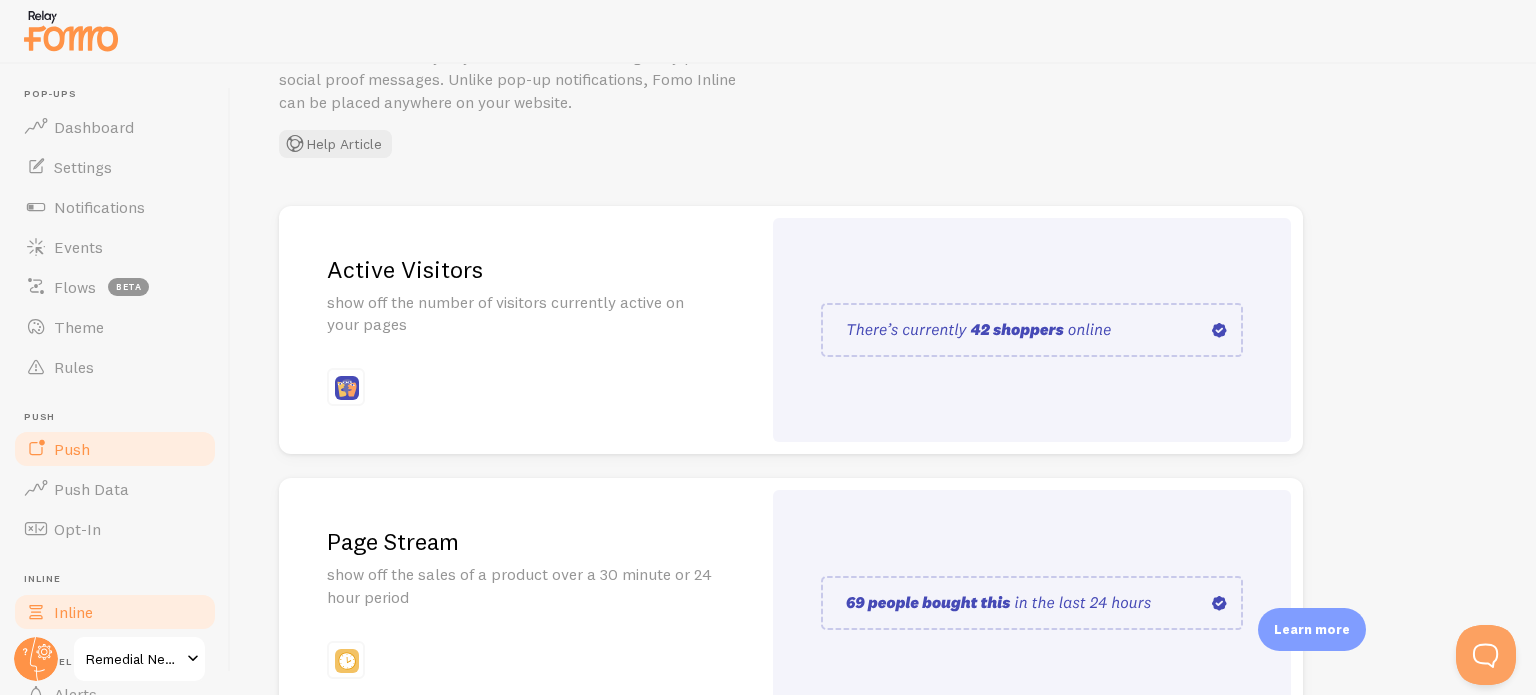
scroll to position [171, 0]
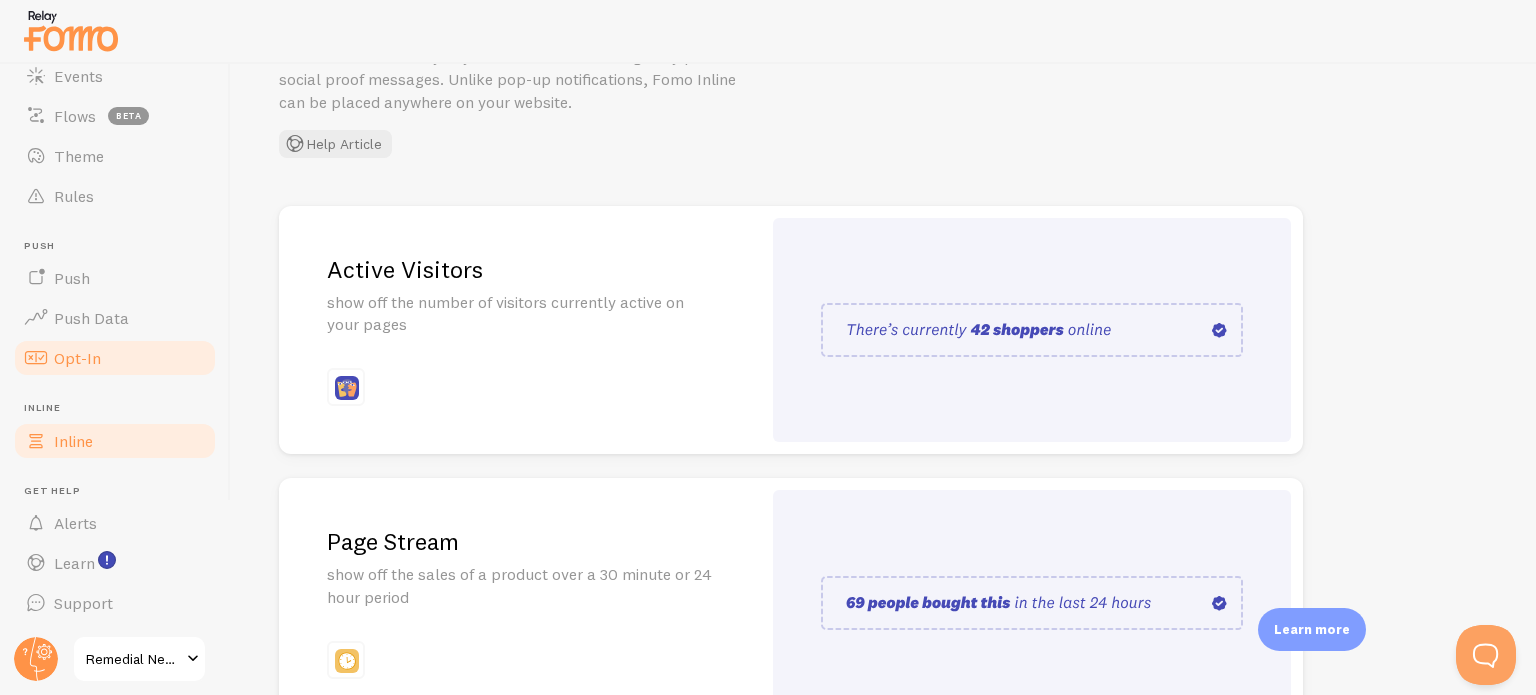
click at [58, 354] on span "Opt-In" at bounding box center [77, 358] width 47 height 20
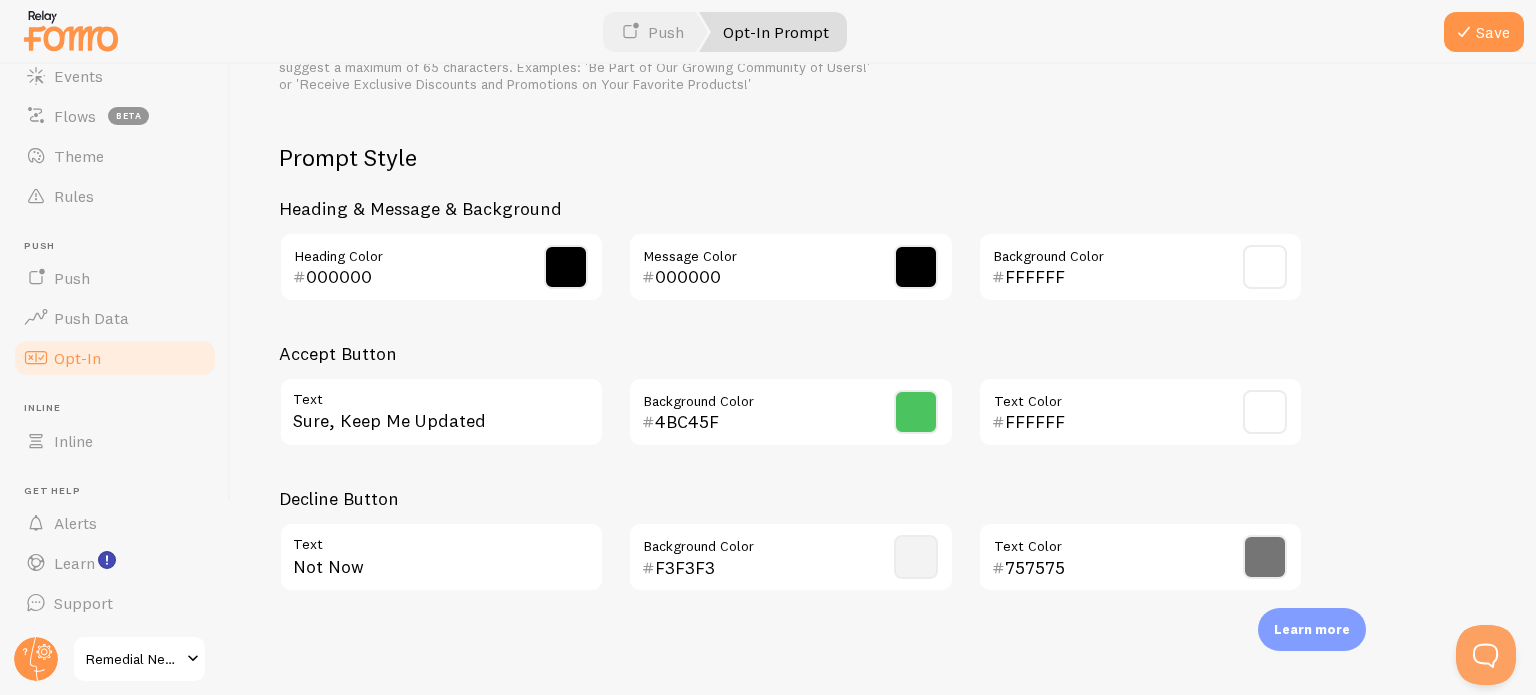
scroll to position [941, 0]
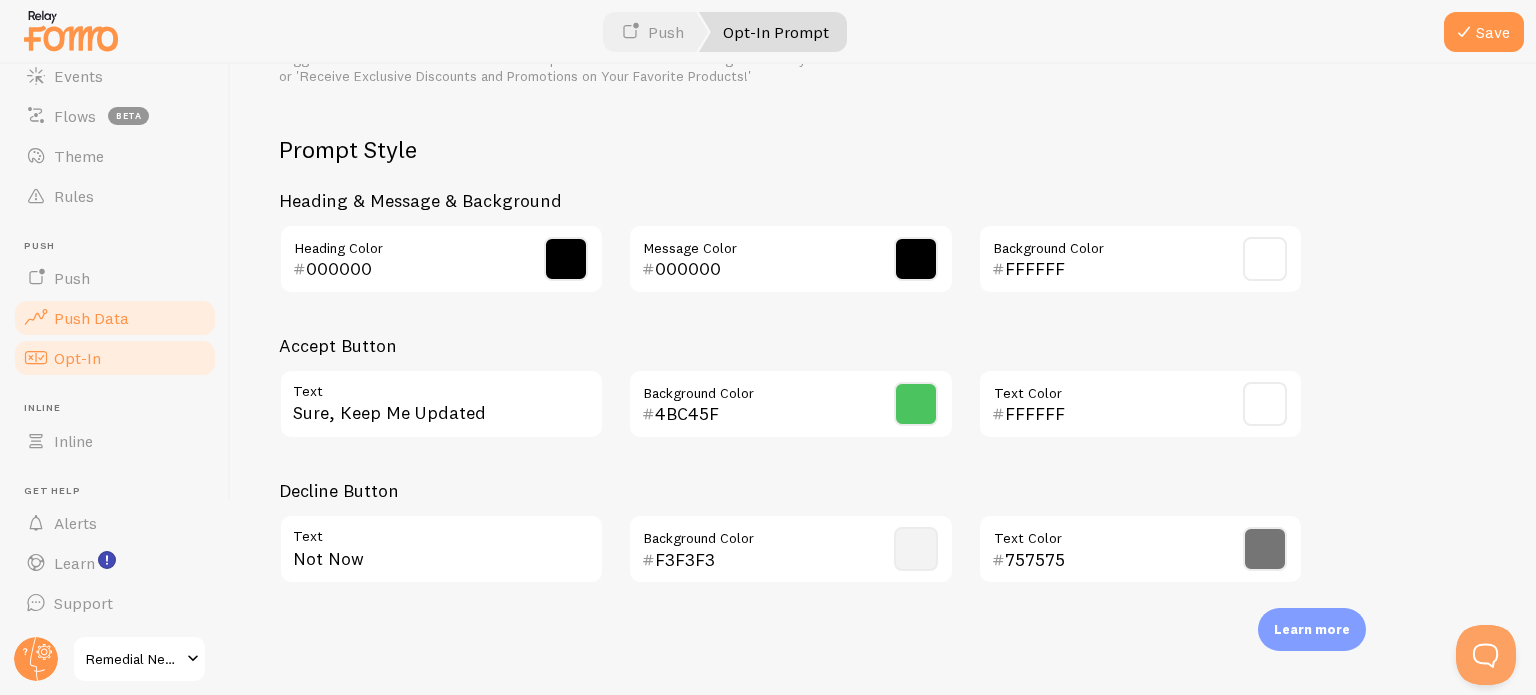
click at [104, 311] on span "Push Data" at bounding box center [91, 318] width 75 height 20
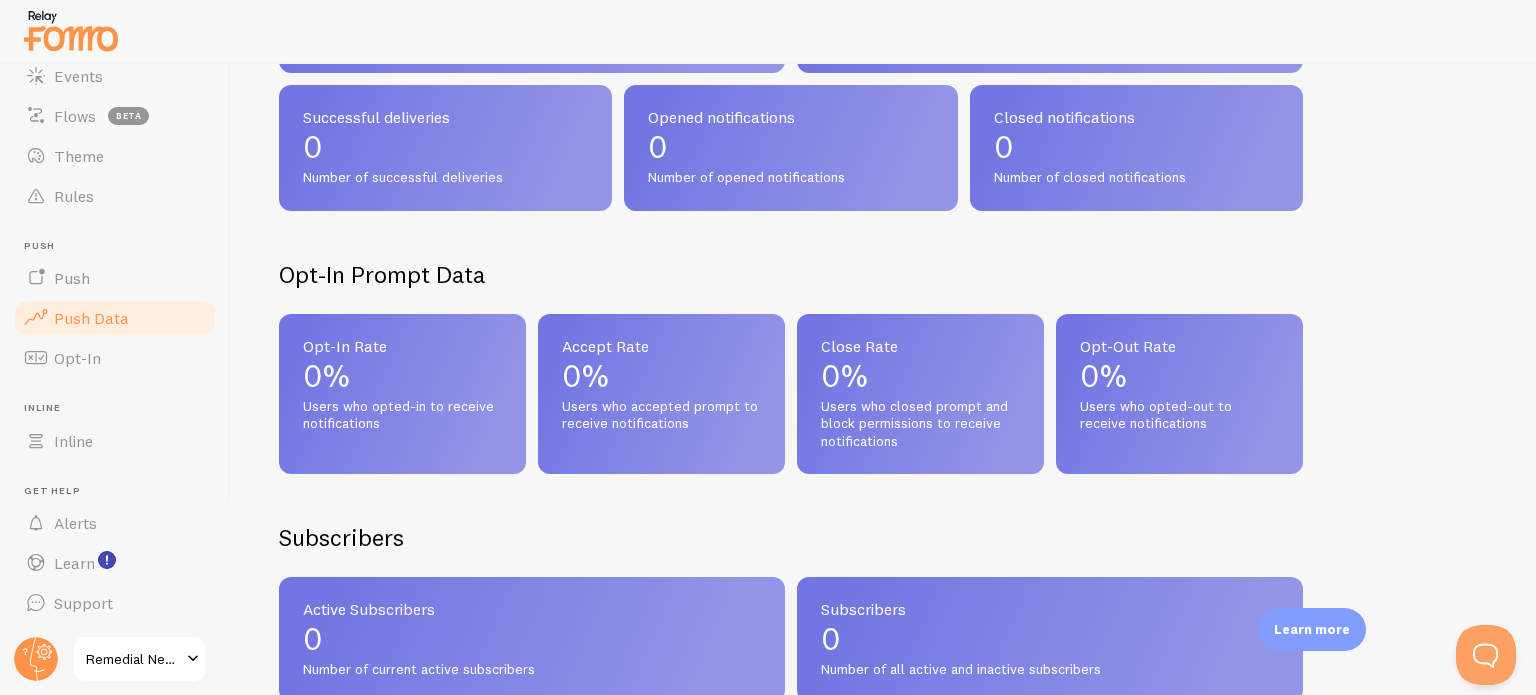
scroll to position [100, 0]
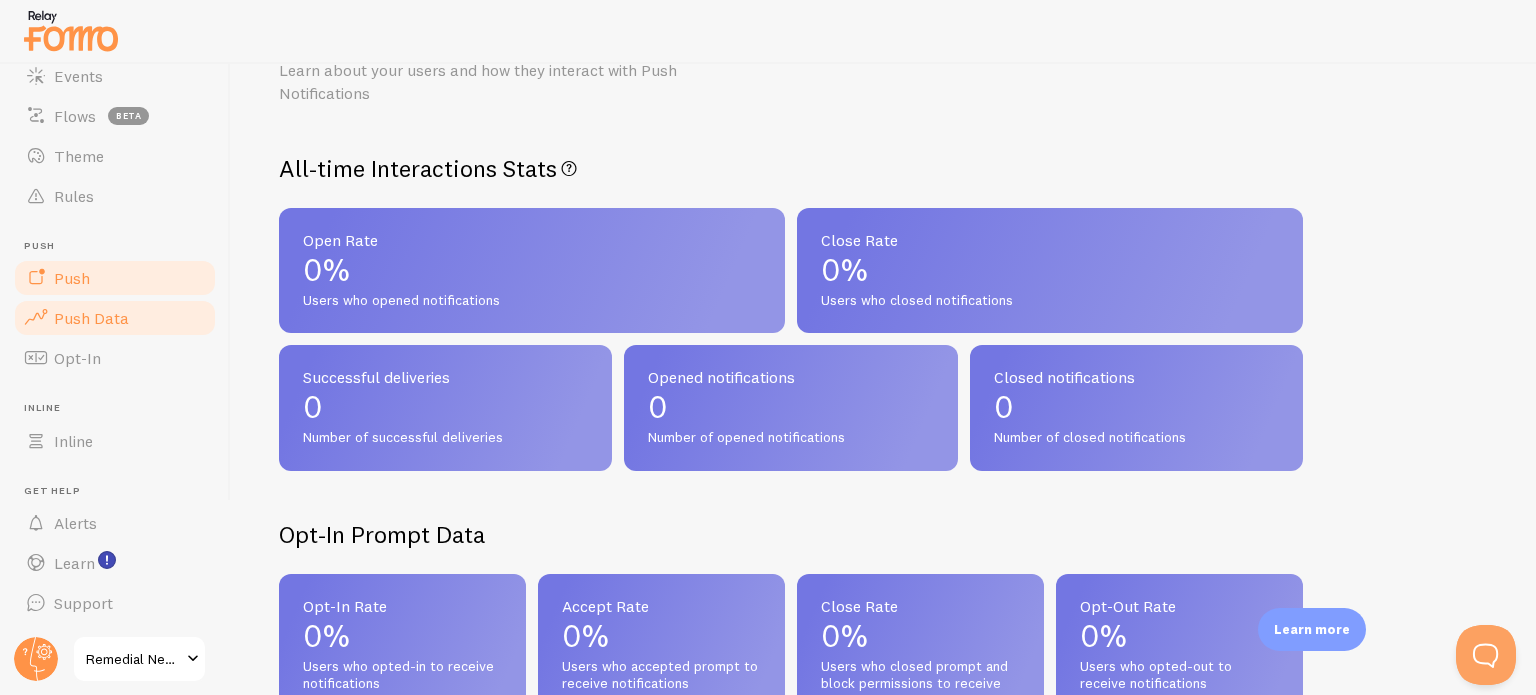
click at [116, 271] on link "Push" at bounding box center [115, 278] width 206 height 40
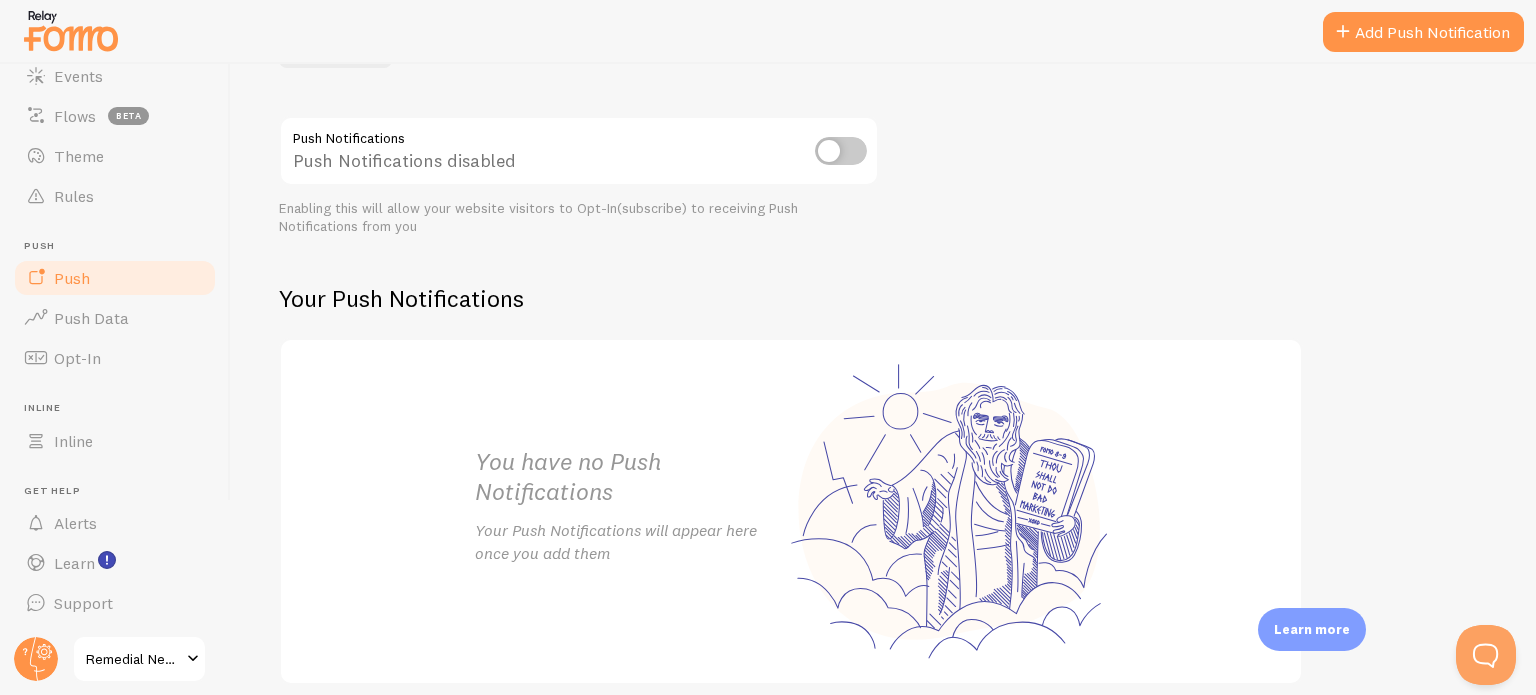
scroll to position [288, 0]
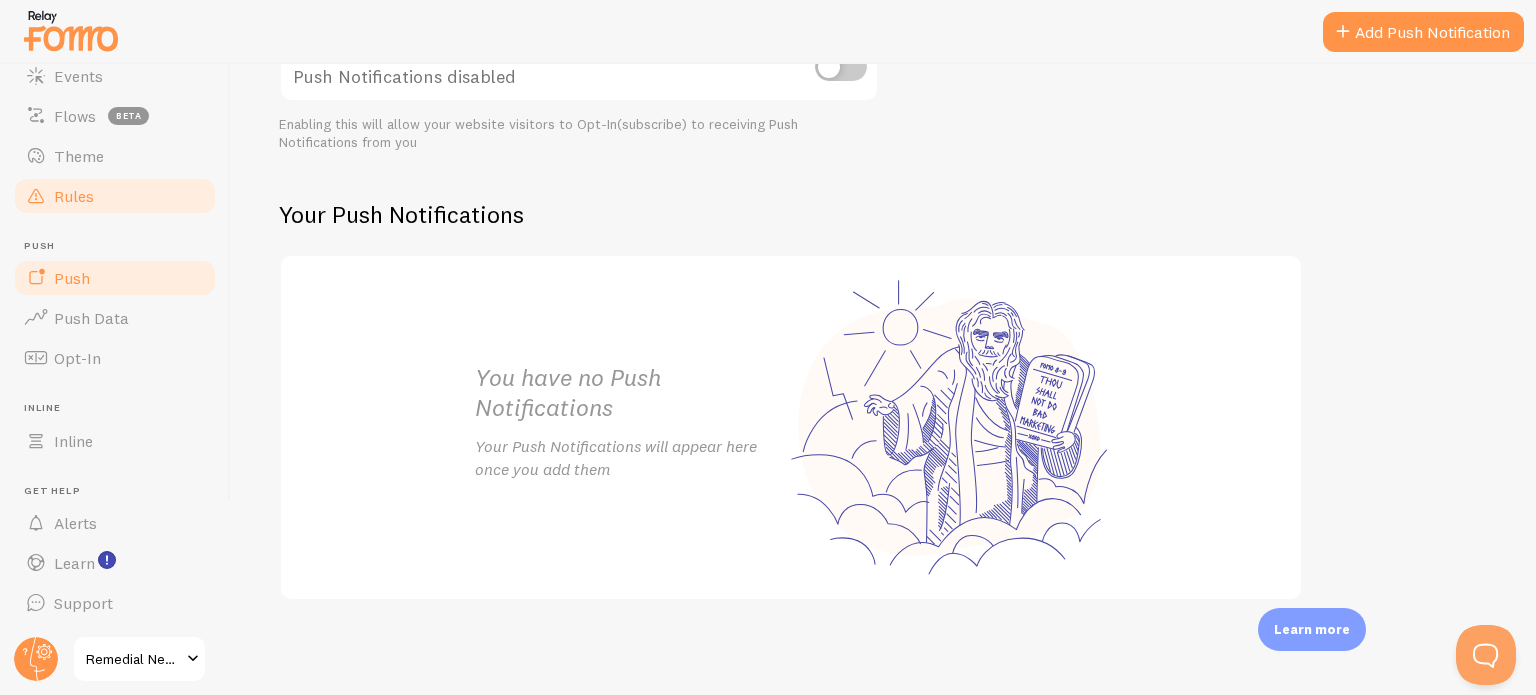
click at [64, 190] on span "Rules" at bounding box center [74, 196] width 40 height 20
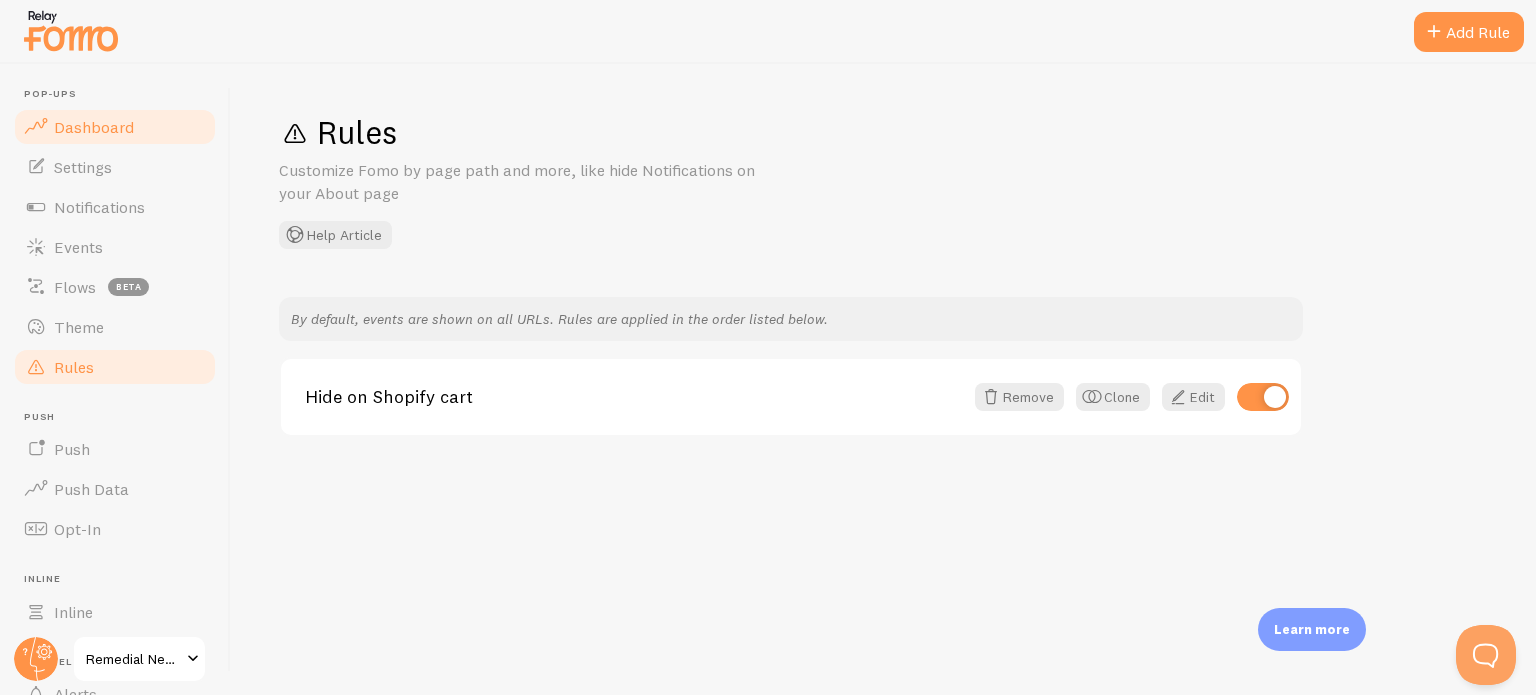
click at [105, 132] on span "Dashboard" at bounding box center [94, 127] width 80 height 20
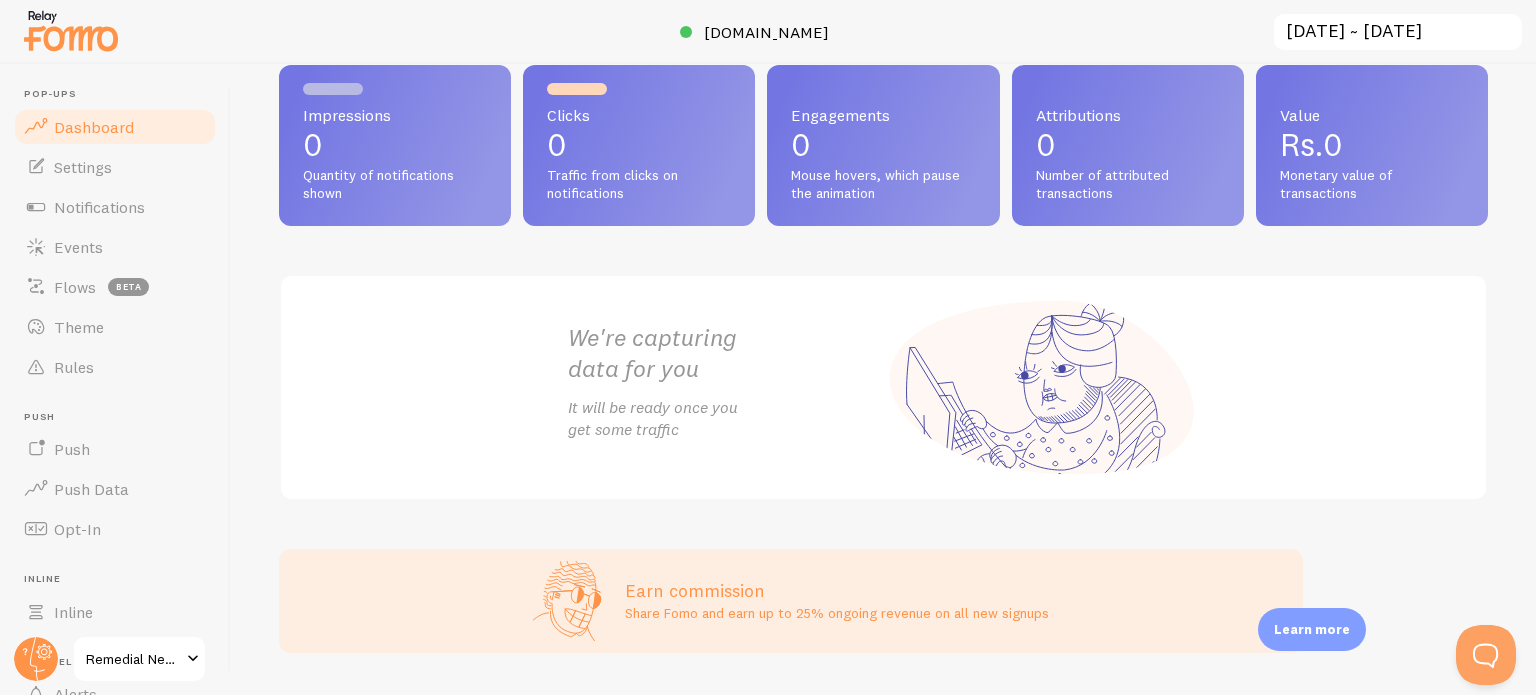
scroll to position [124, 0]
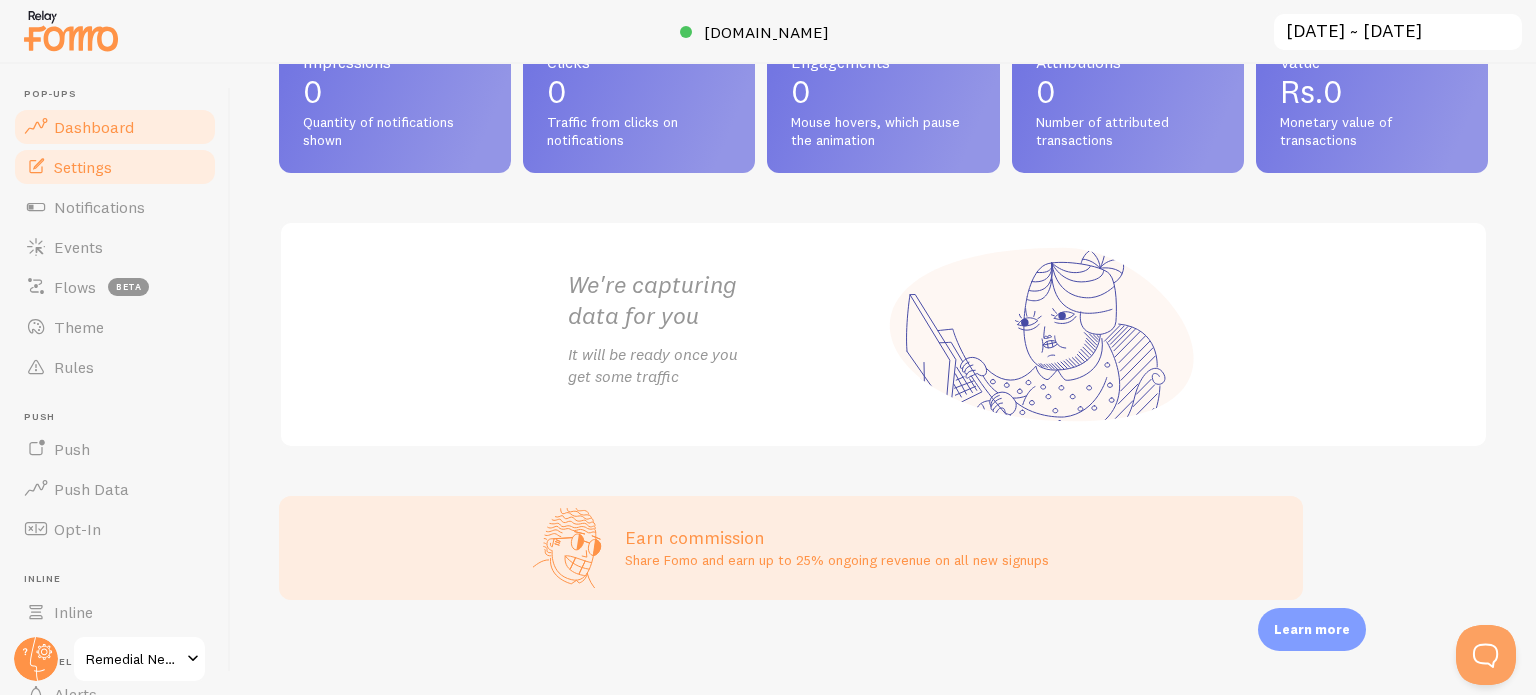
click at [116, 166] on link "Settings" at bounding box center [115, 167] width 206 height 40
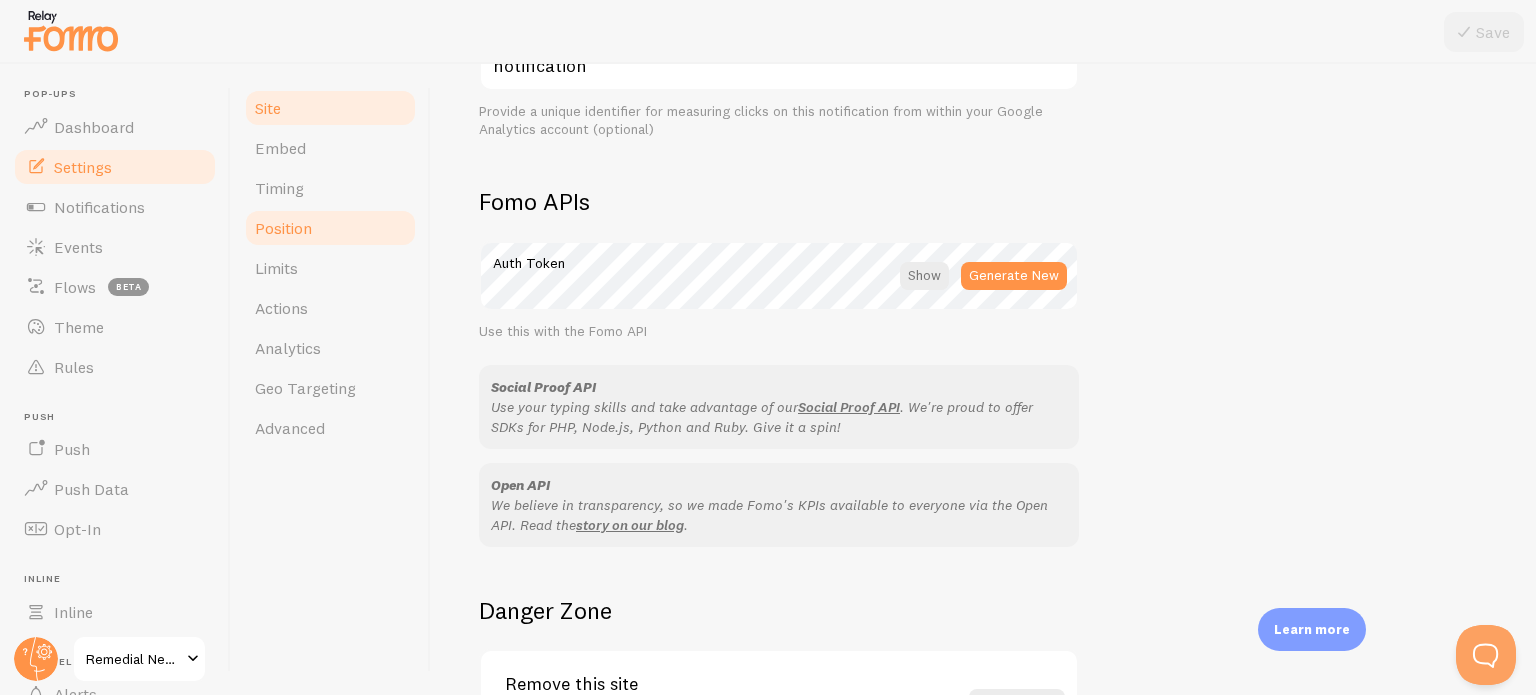
scroll to position [891, 0]
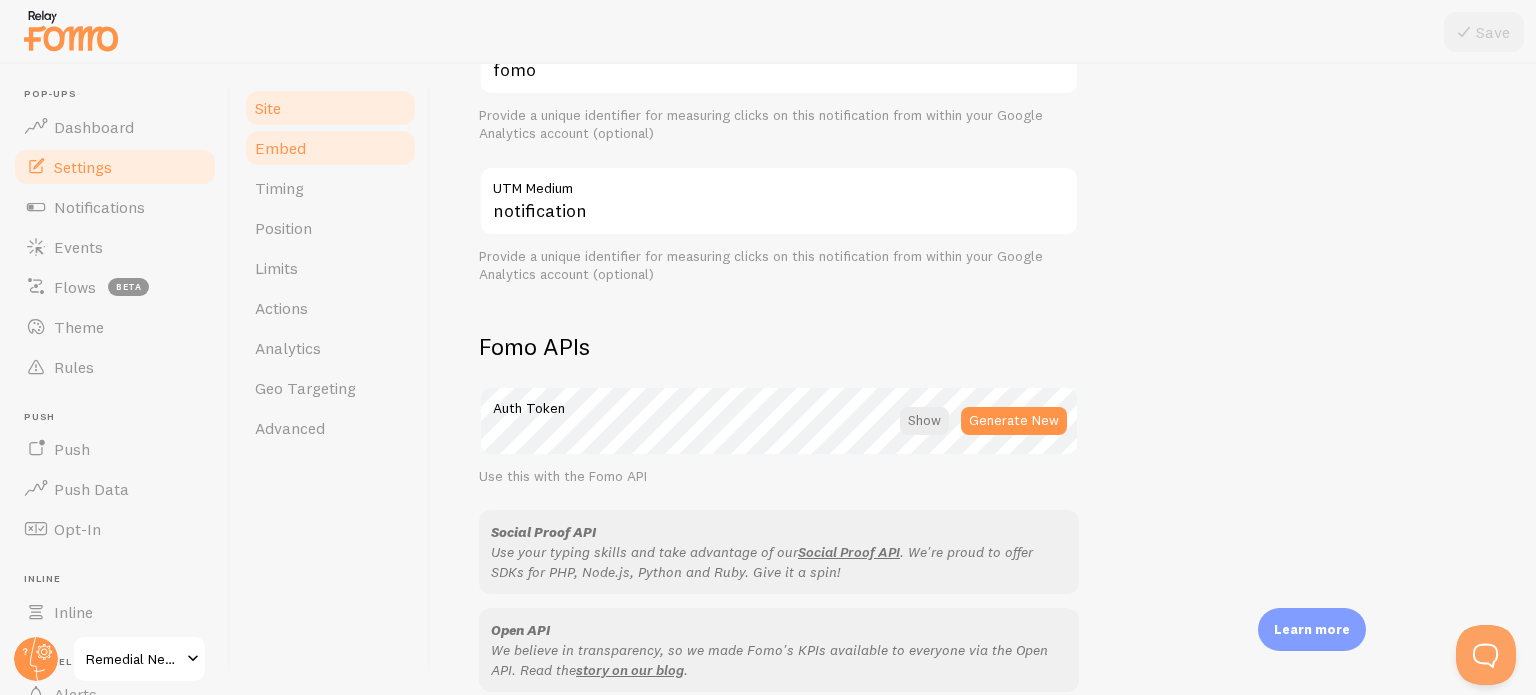
click at [323, 151] on link "Embed" at bounding box center [330, 148] width 175 height 40
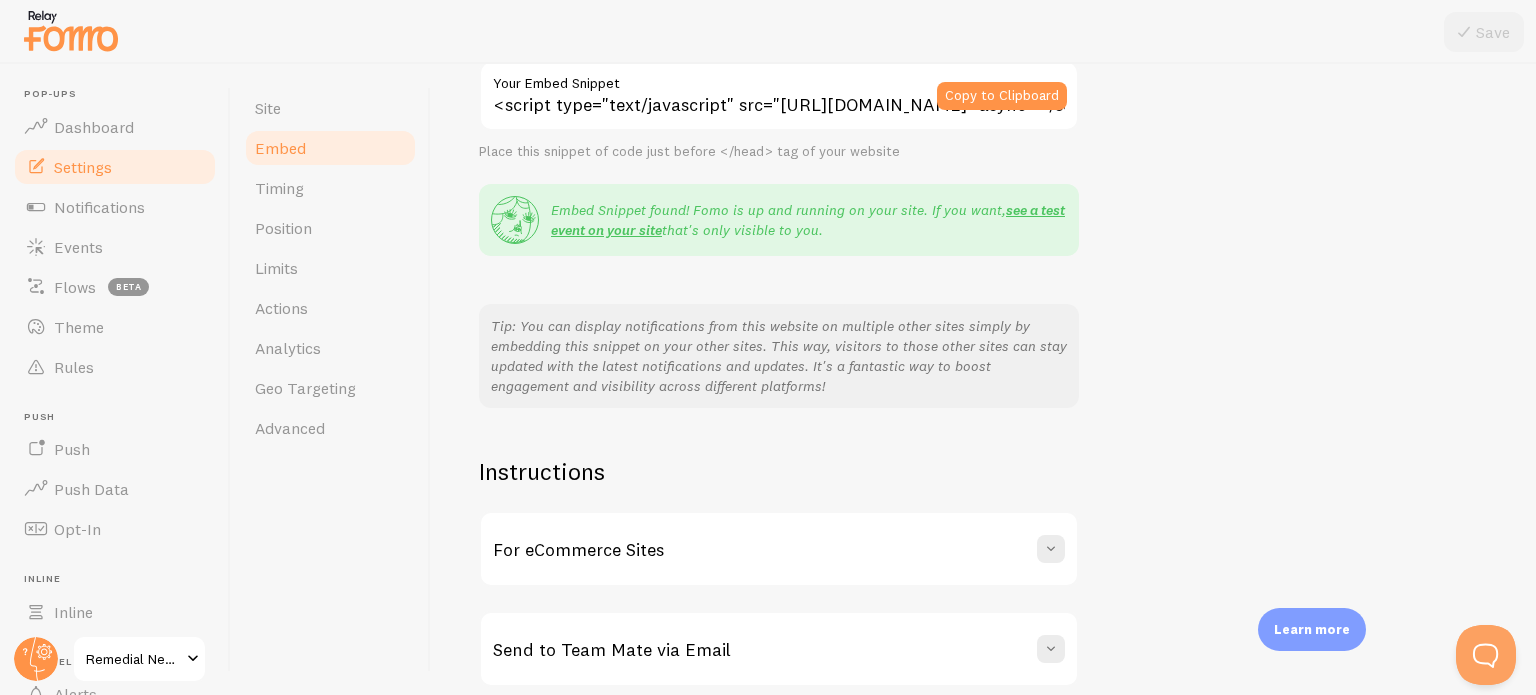
scroll to position [376, 0]
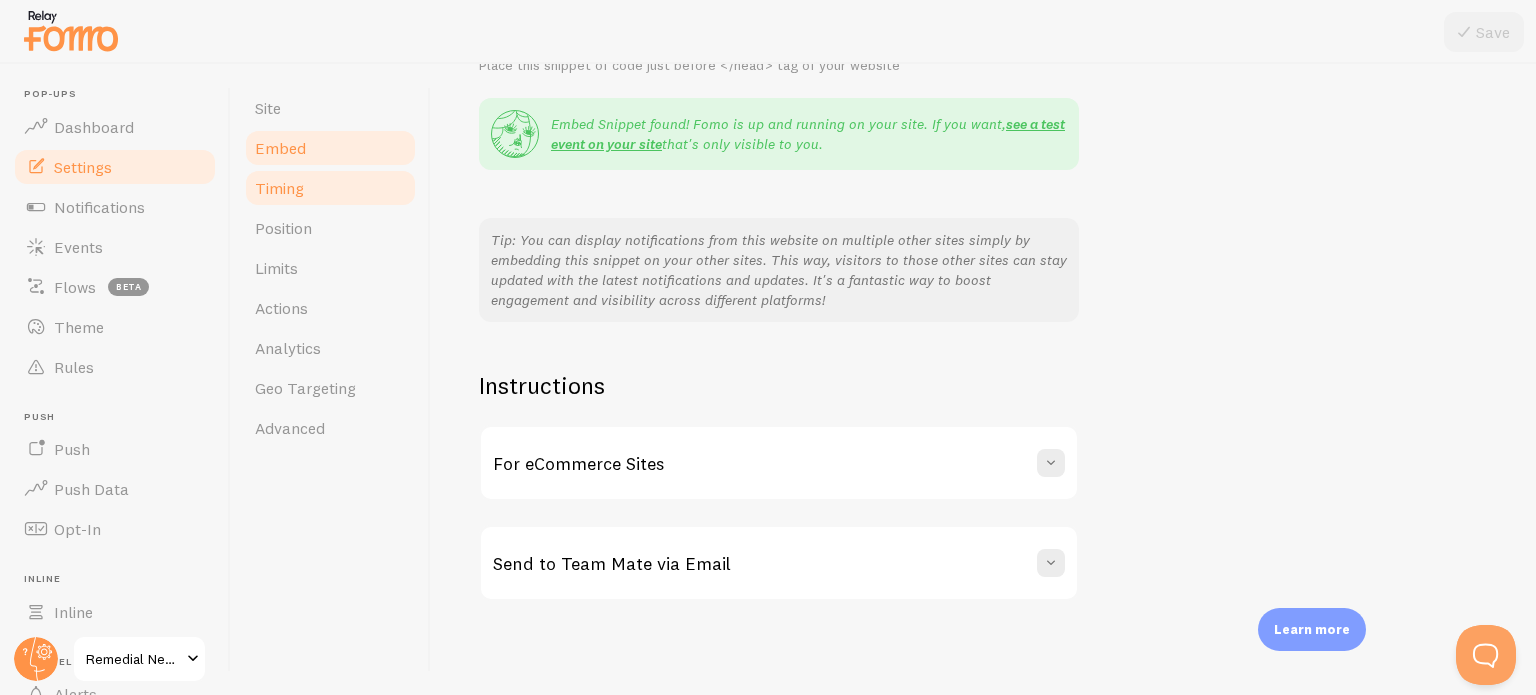
click at [339, 194] on link "Timing" at bounding box center [330, 188] width 175 height 40
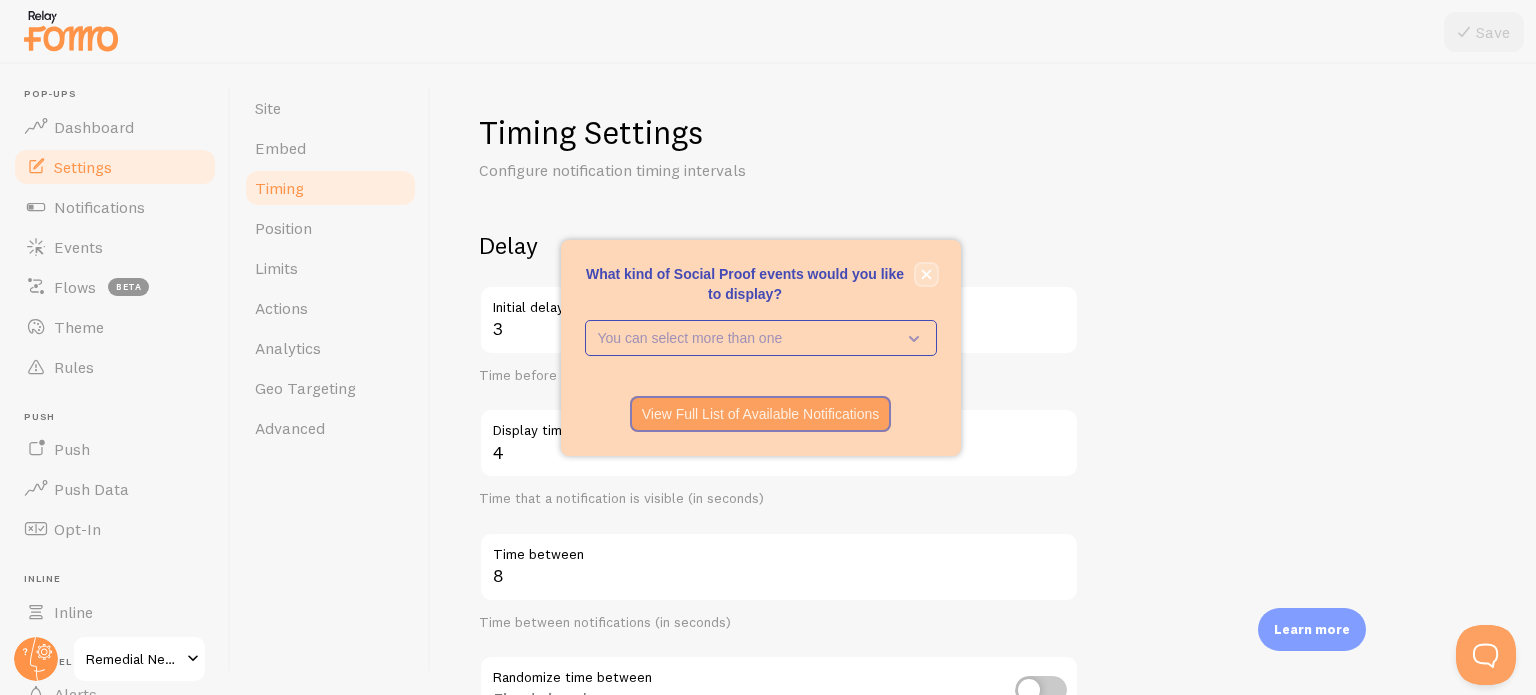
click at [927, 279] on icon "close," at bounding box center [926, 274] width 11 height 11
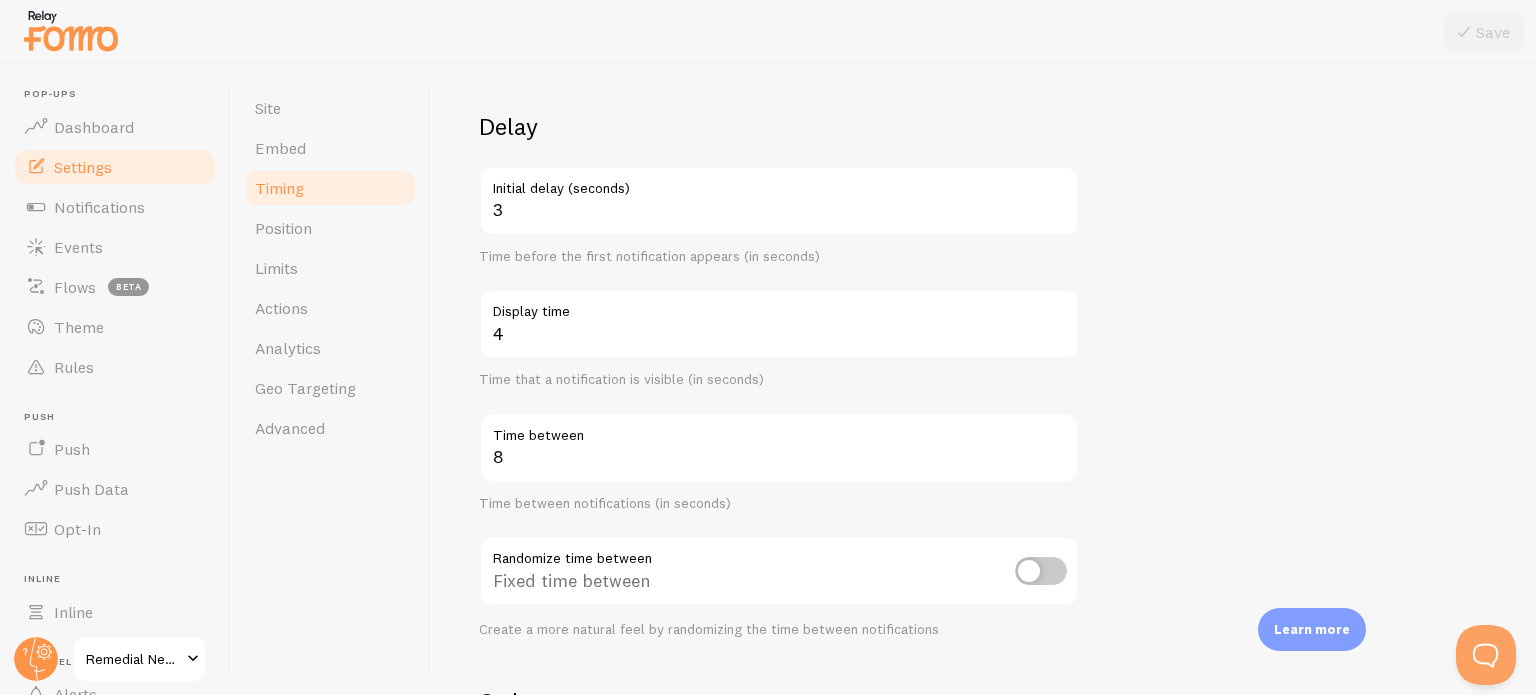
scroll to position [486, 0]
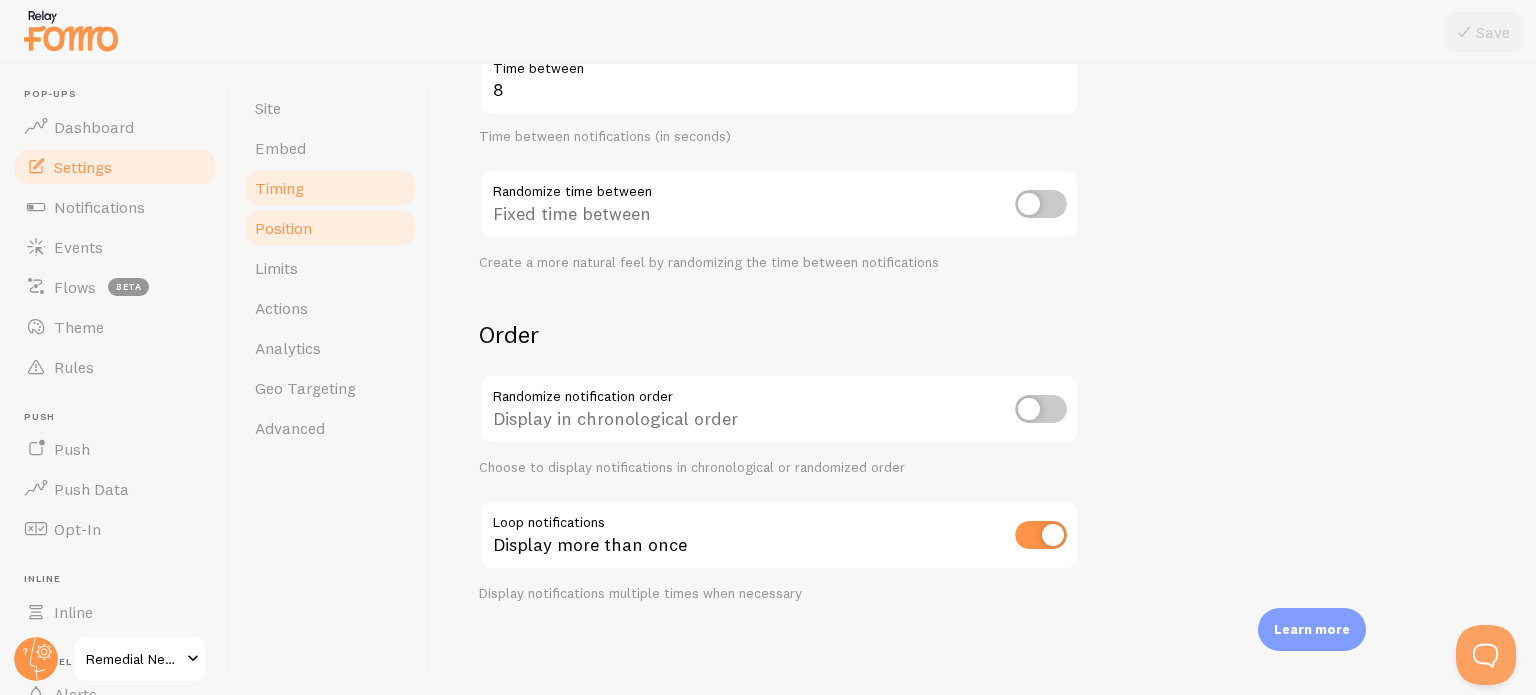
click at [322, 219] on link "Position" at bounding box center [330, 228] width 175 height 40
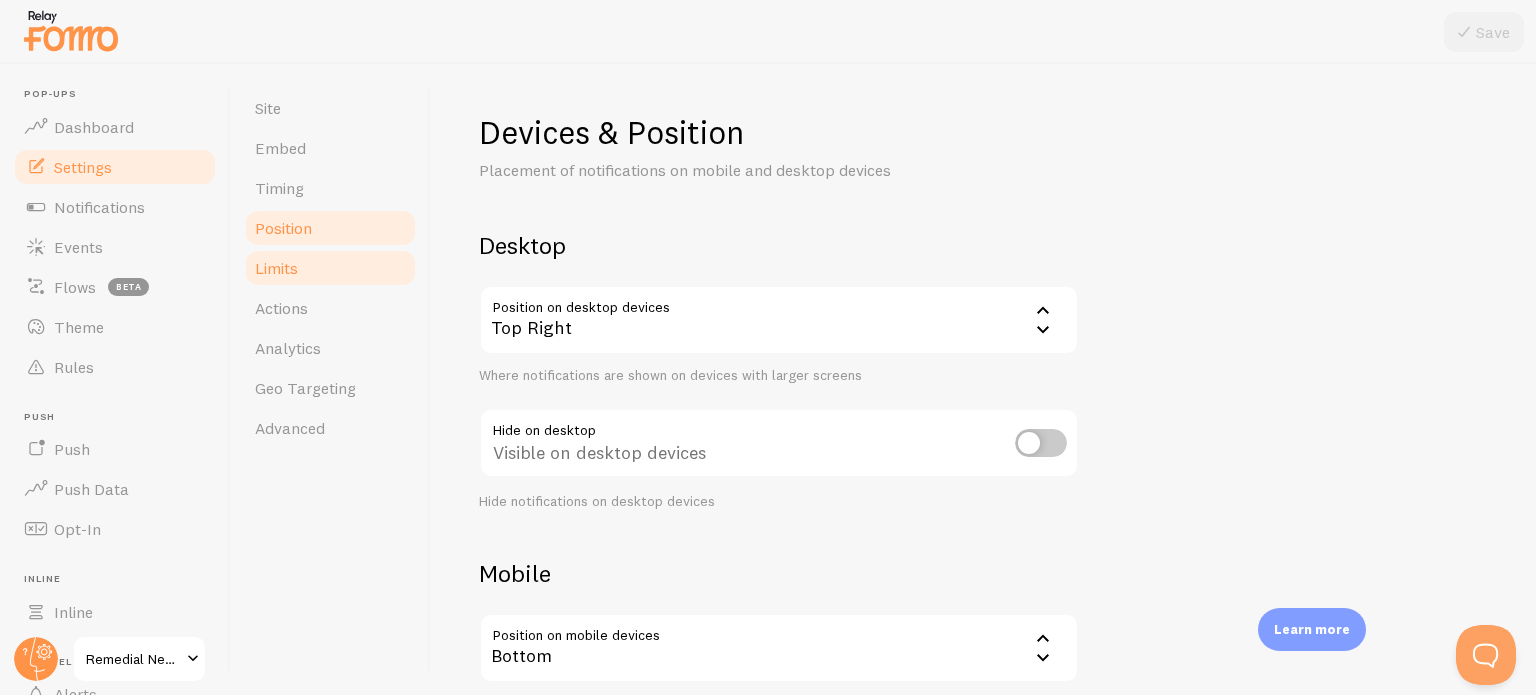
click at [331, 267] on link "Limits" at bounding box center [330, 268] width 175 height 40
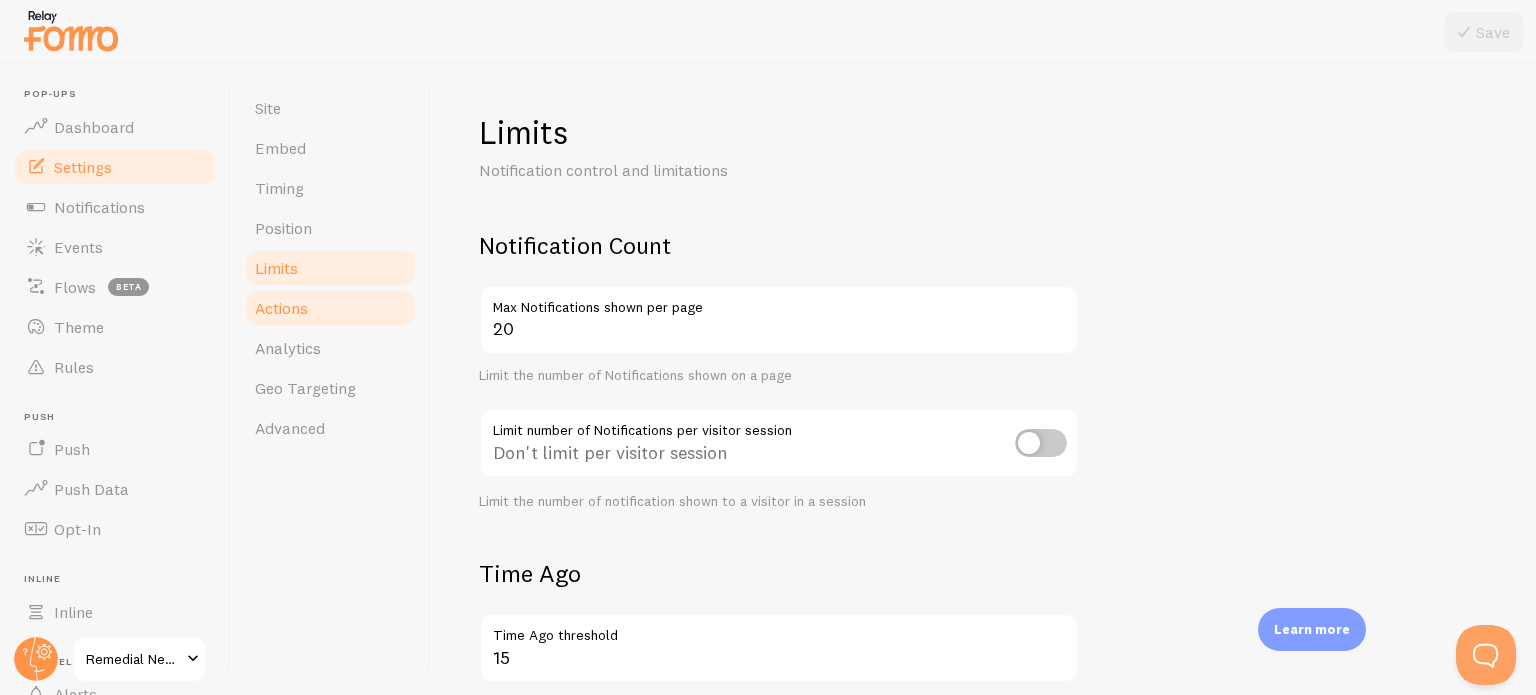
click at [341, 290] on link "Actions" at bounding box center [330, 308] width 175 height 40
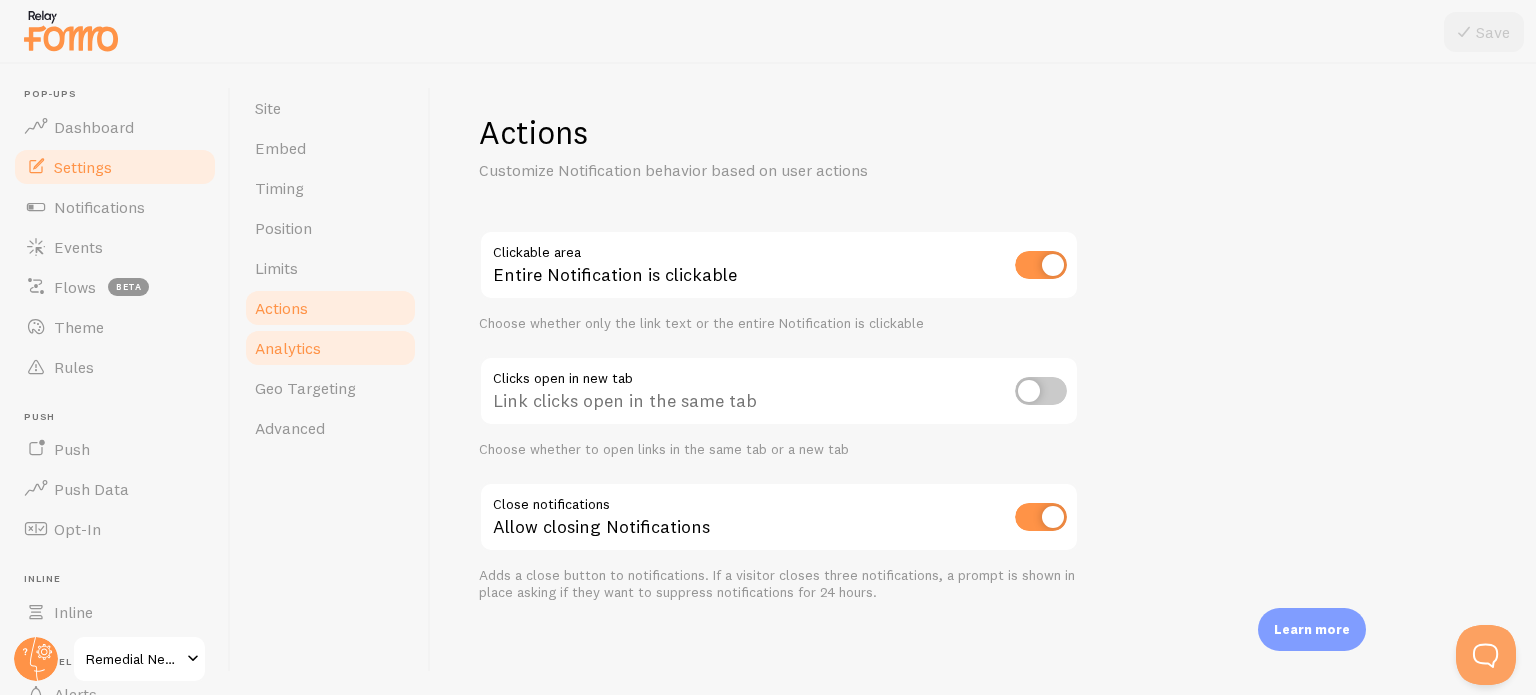
click at [292, 341] on span "Analytics" at bounding box center [288, 348] width 66 height 20
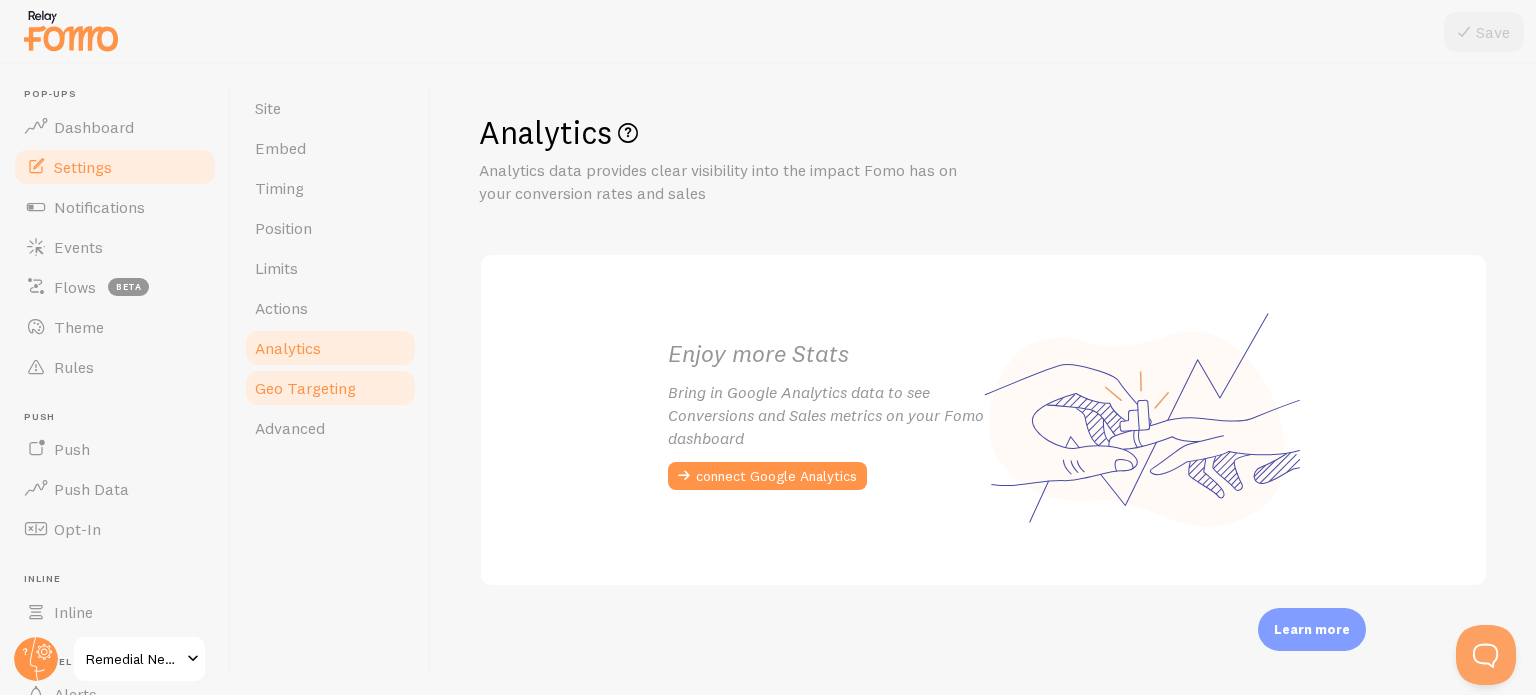
click at [300, 387] on span "Geo Targeting" at bounding box center [305, 388] width 101 height 20
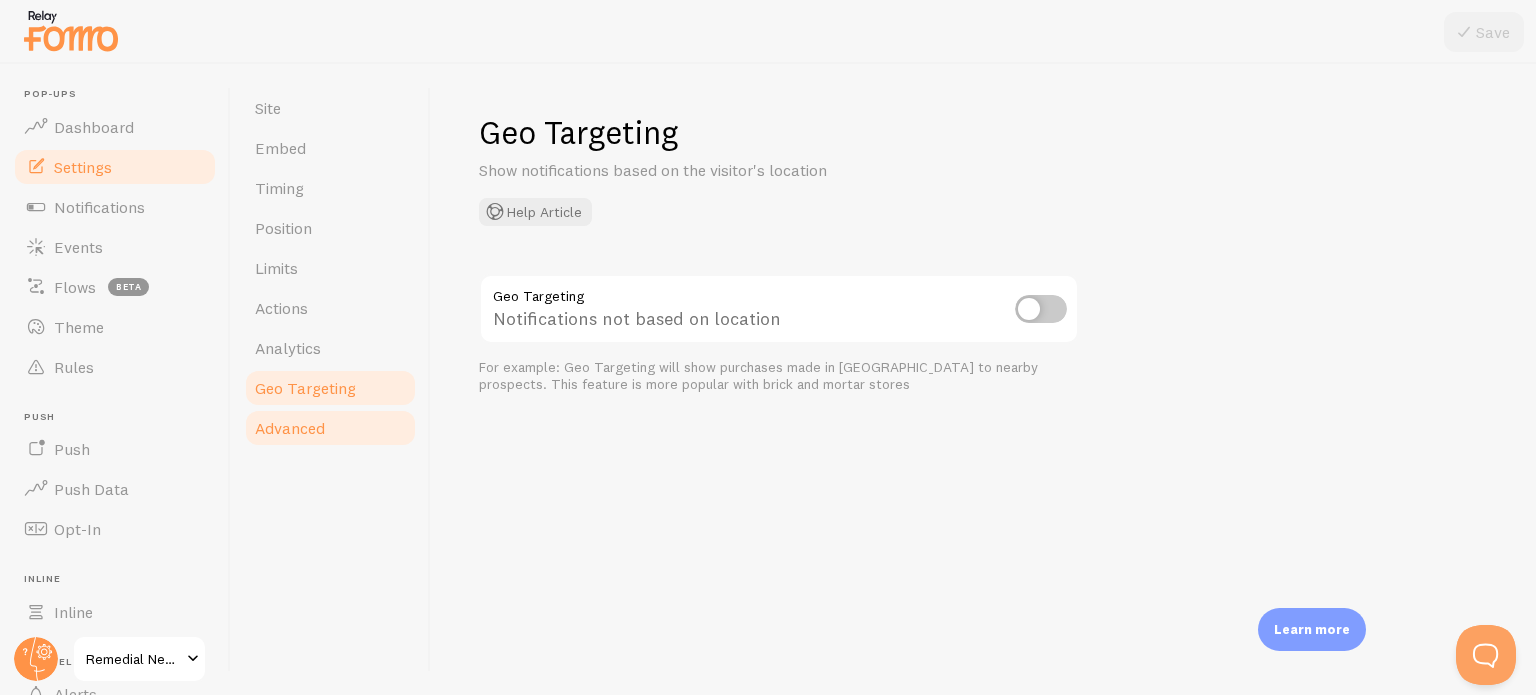
click at [338, 415] on link "Advanced" at bounding box center [330, 428] width 175 height 40
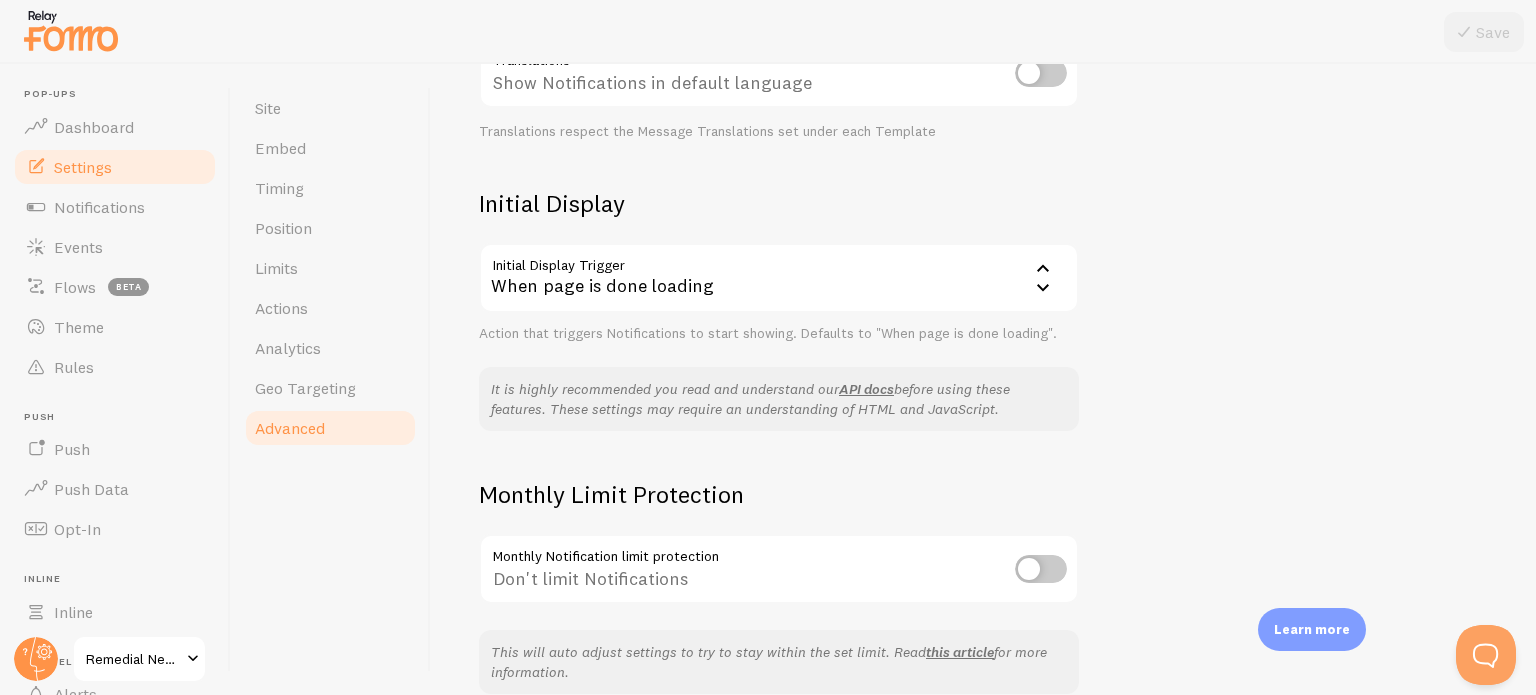
scroll to position [463, 0]
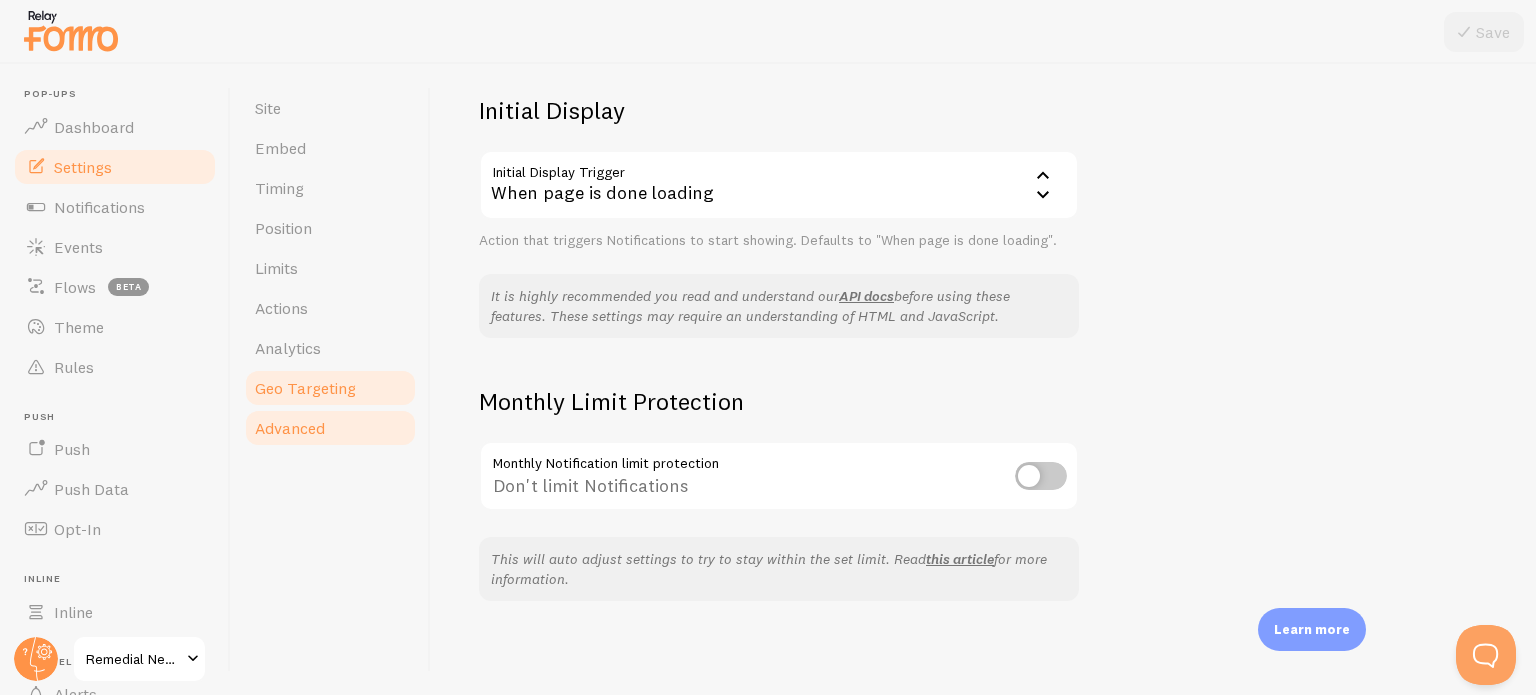
click at [330, 395] on span "Geo Targeting" at bounding box center [305, 388] width 101 height 20
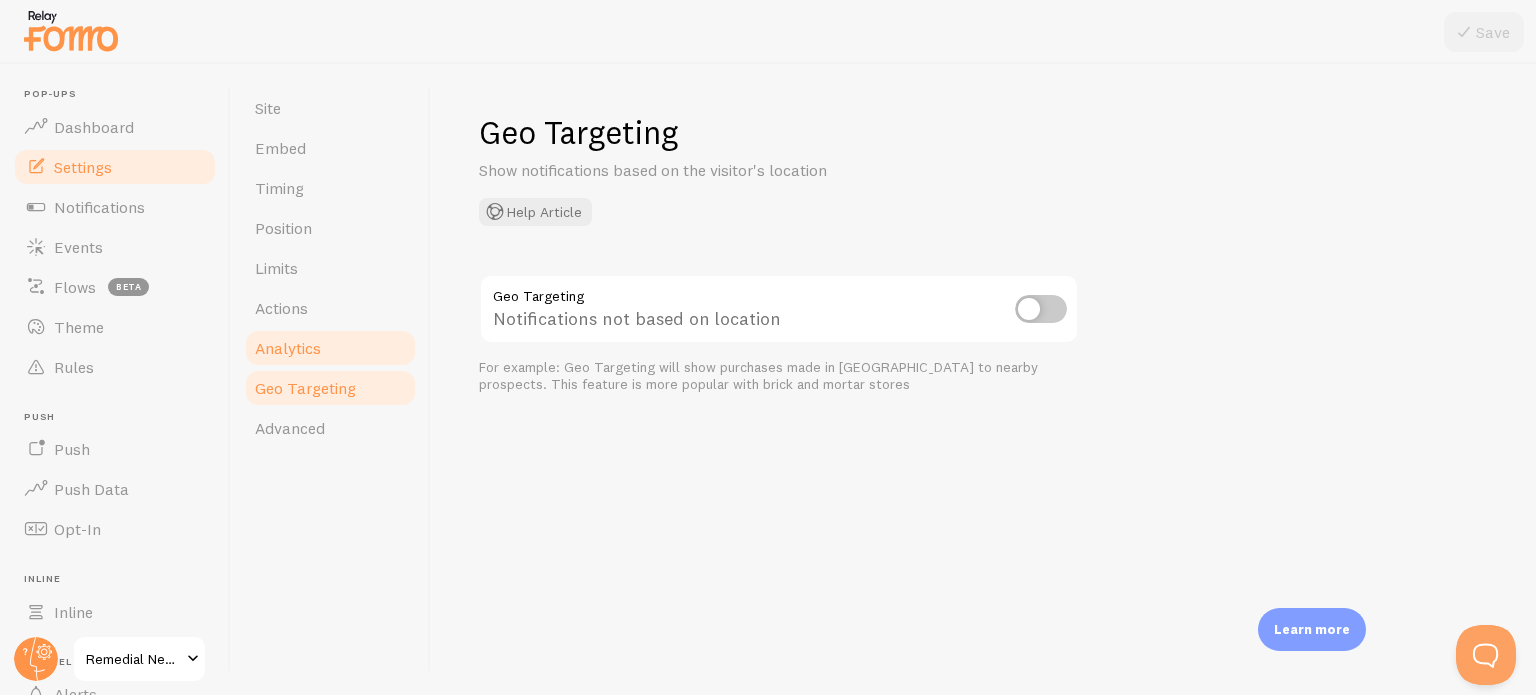
click at [301, 329] on link "Analytics" at bounding box center [330, 348] width 175 height 40
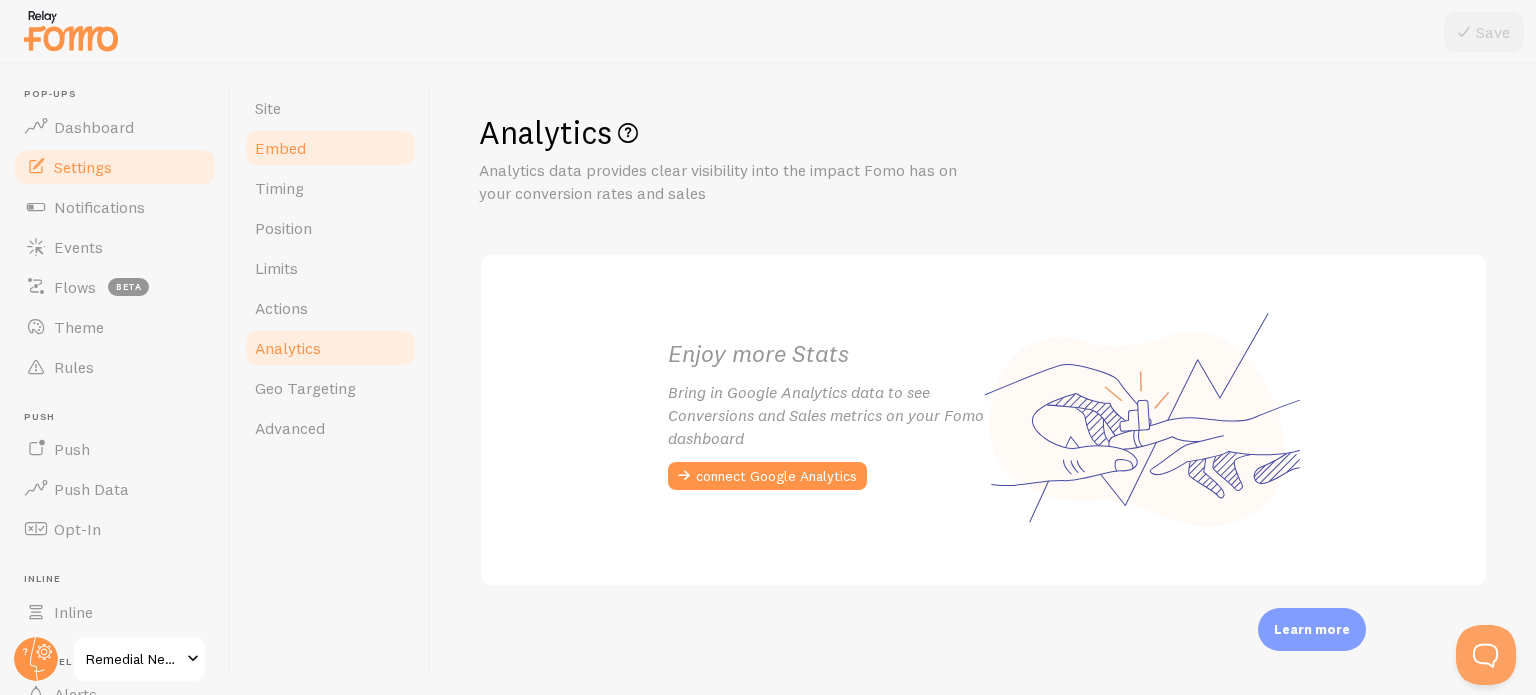
click at [299, 139] on span "Embed" at bounding box center [280, 148] width 51 height 20
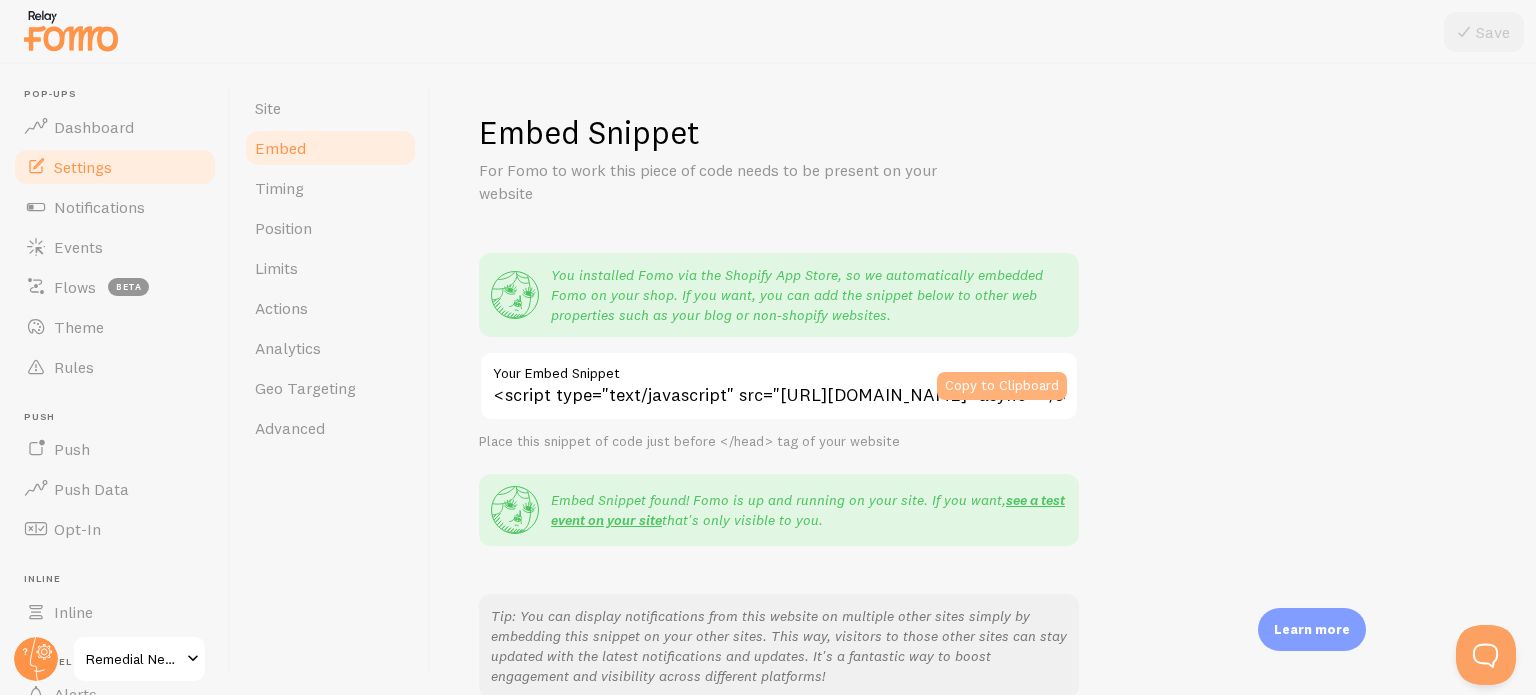
click at [1012, 390] on button "Copy to Clipboard" at bounding box center [1002, 386] width 130 height 28
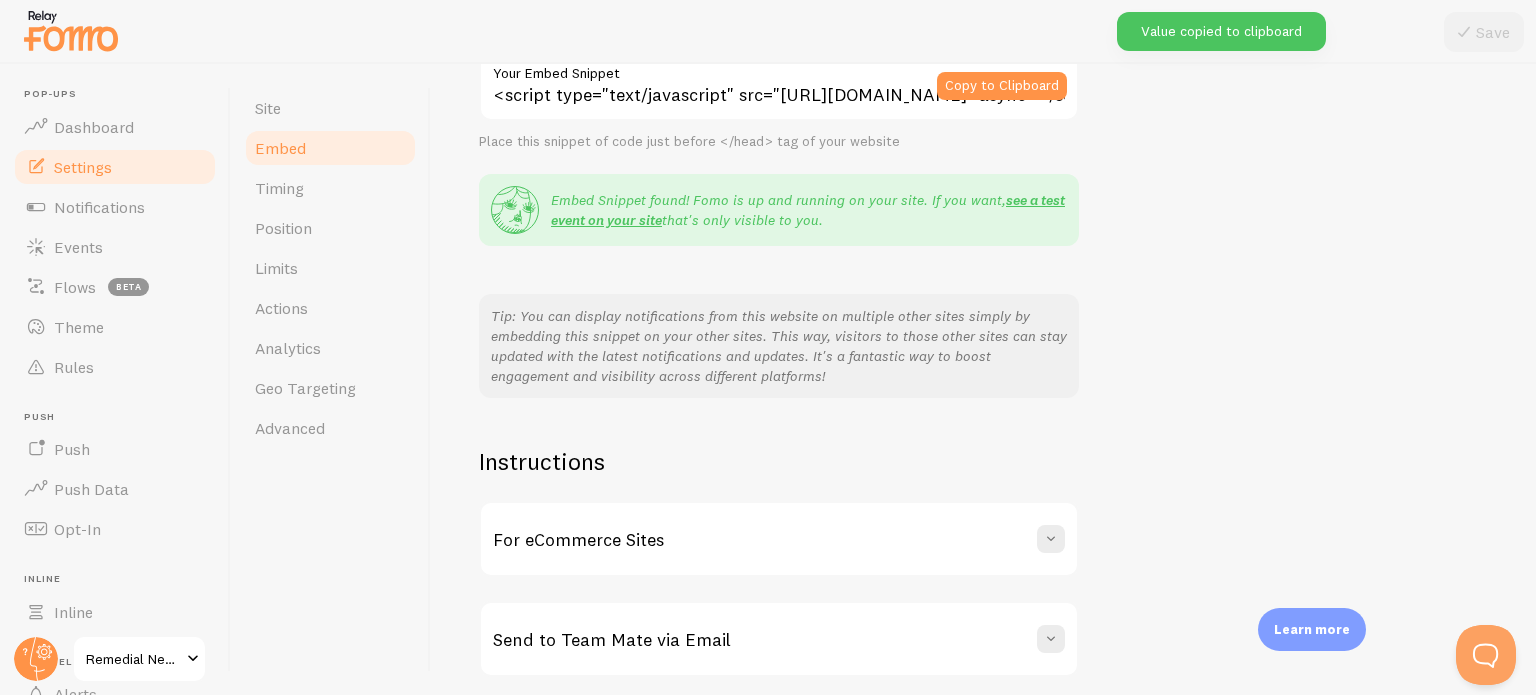
scroll to position [376, 0]
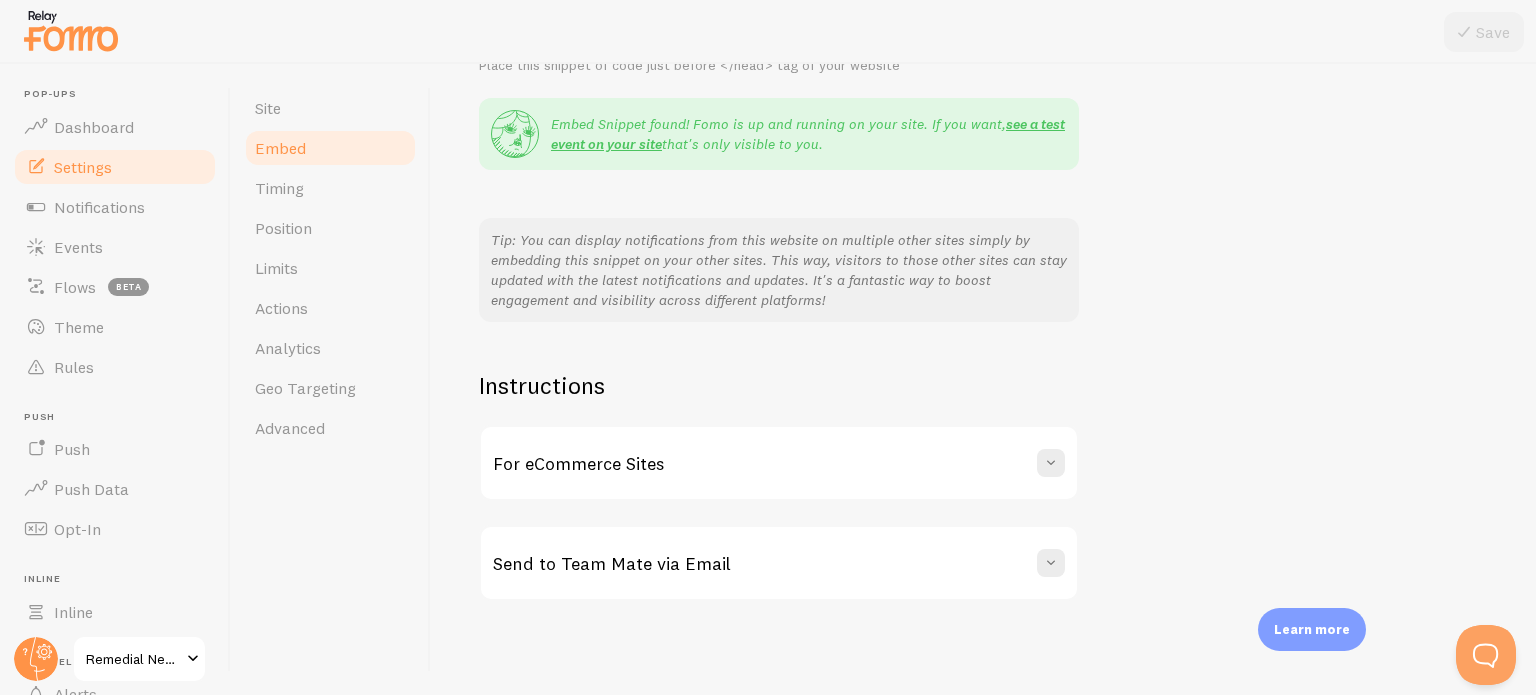
click at [837, 462] on div "For eCommerce Sites" at bounding box center [779, 463] width 596 height 72
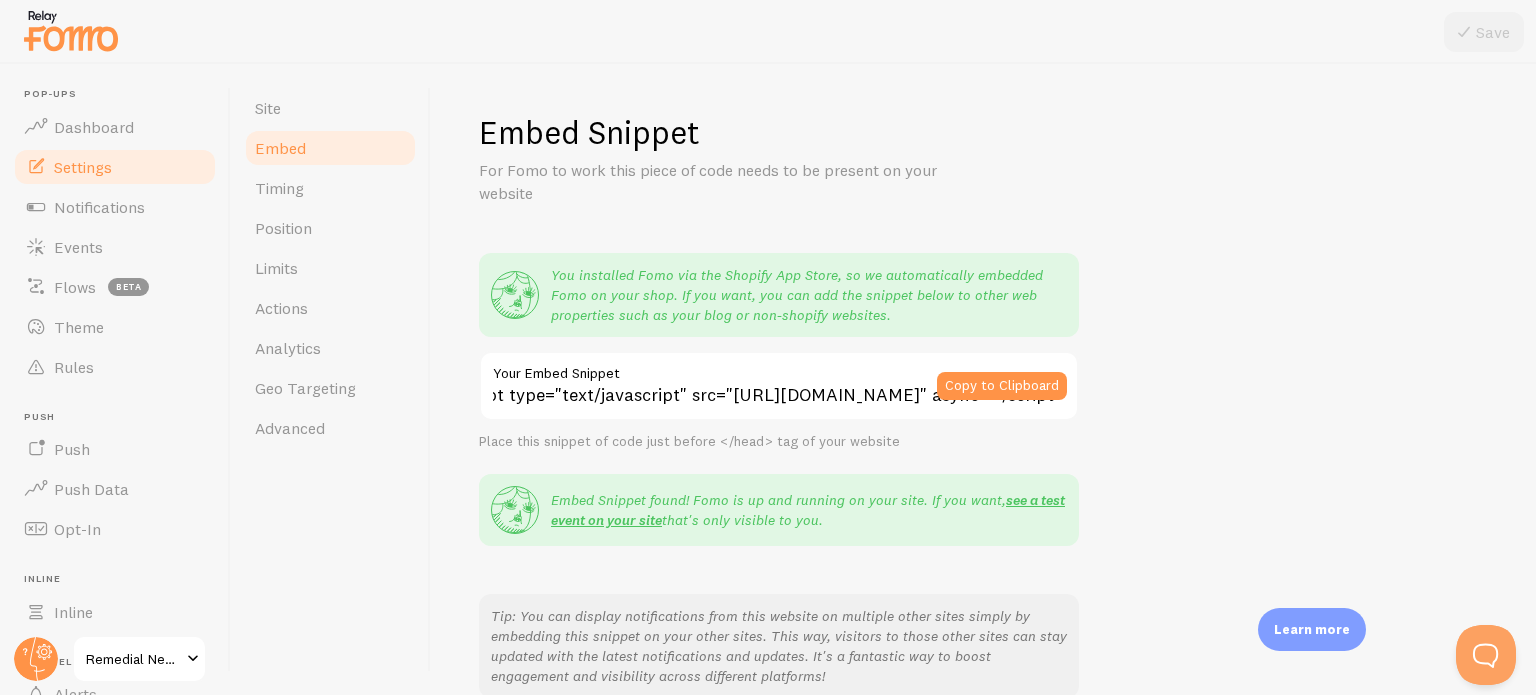
scroll to position [0, 381]
drag, startPoint x: 774, startPoint y: 391, endPoint x: 1239, endPoint y: 415, distance: 465.6
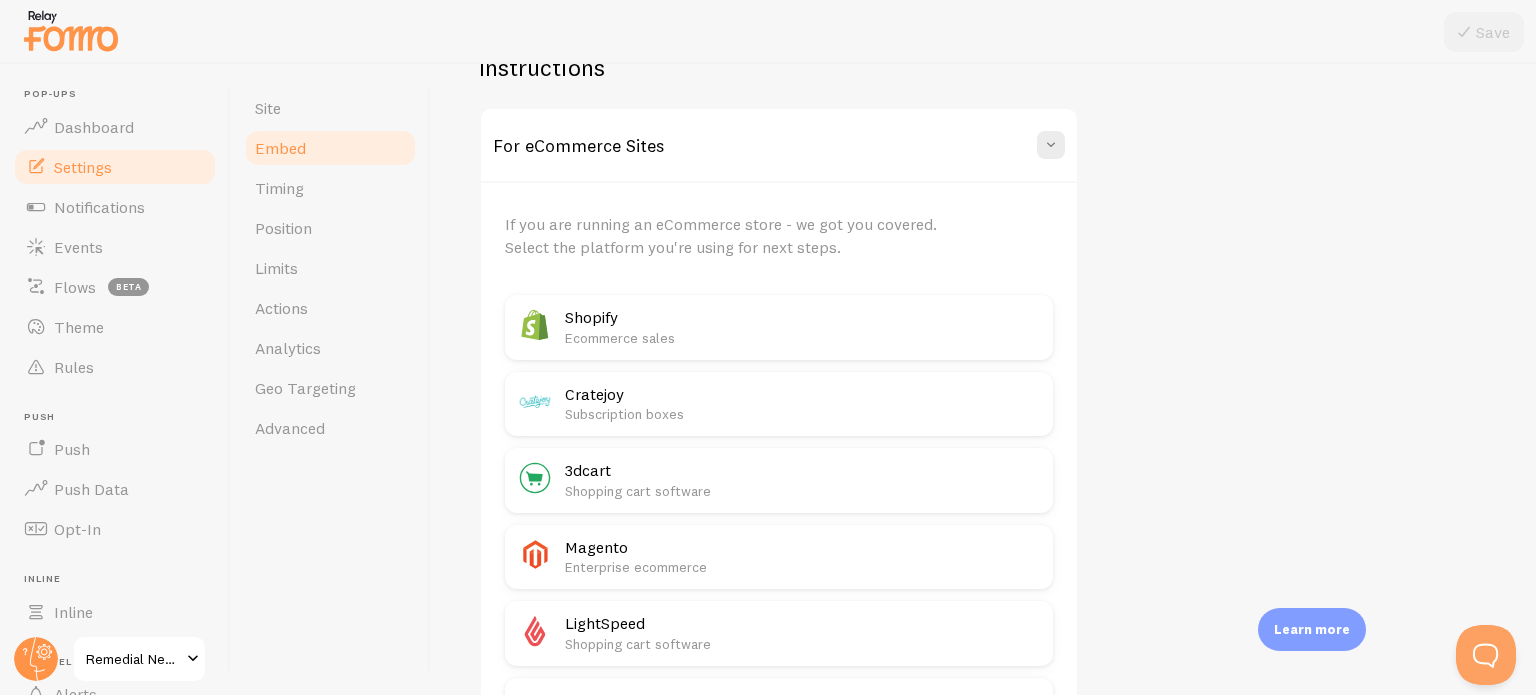
scroll to position [700, 0]
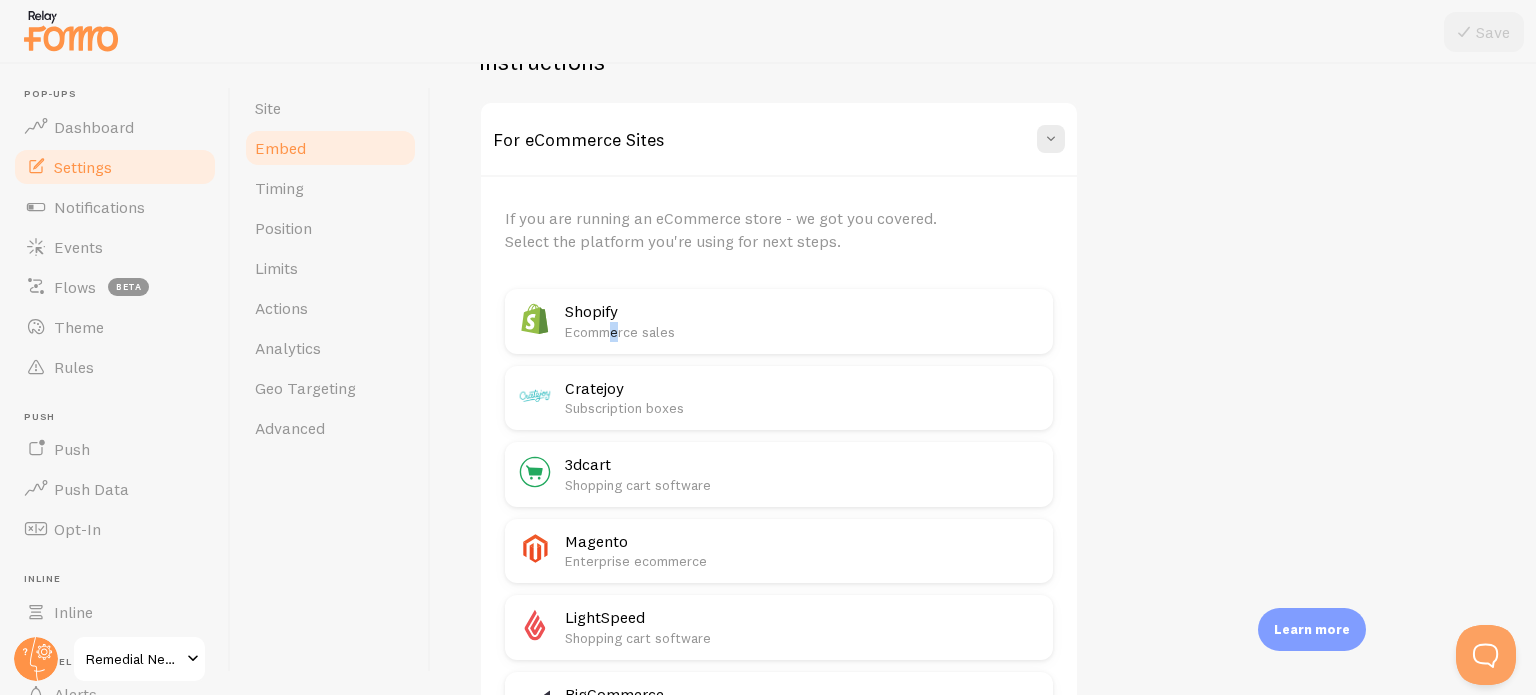
click at [614, 331] on p "Ecommerce sales" at bounding box center [803, 332] width 476 height 20
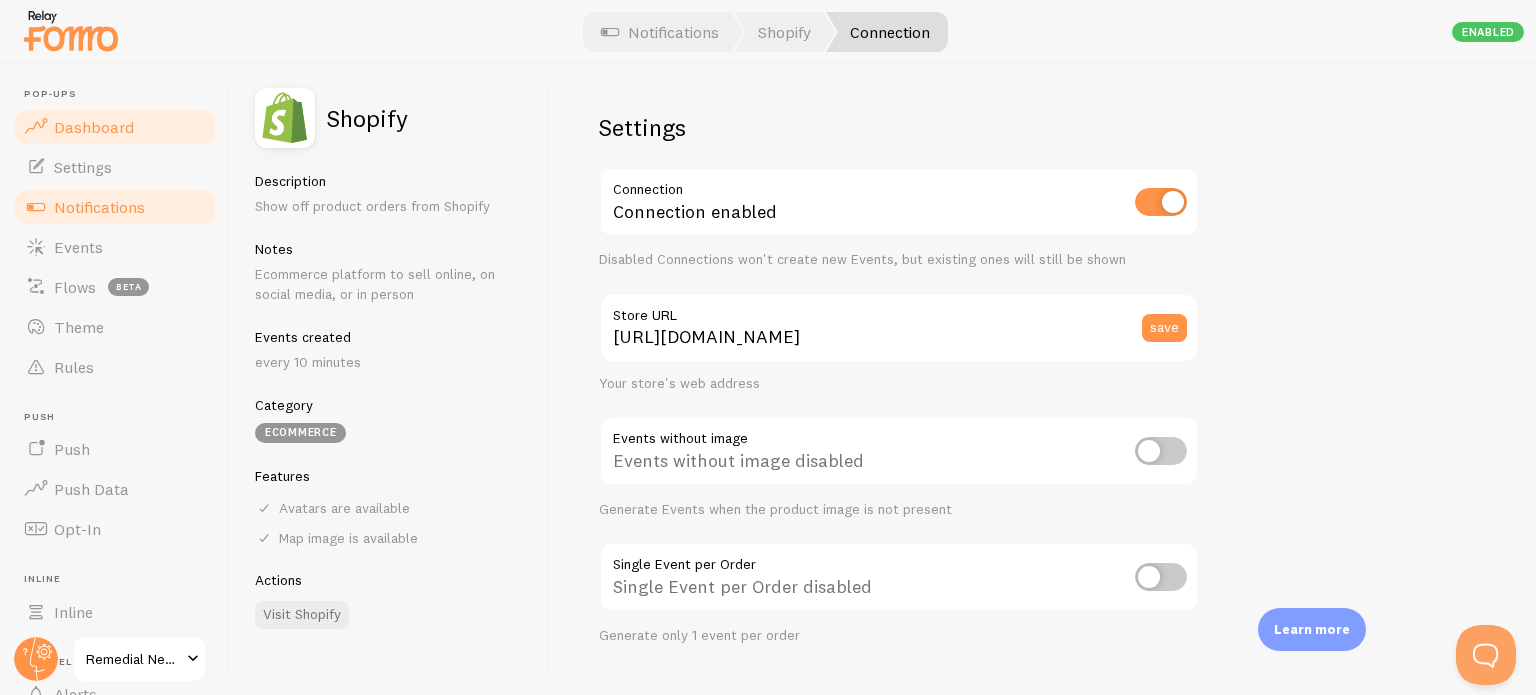
click at [81, 139] on link "Dashboard" at bounding box center [115, 127] width 206 height 40
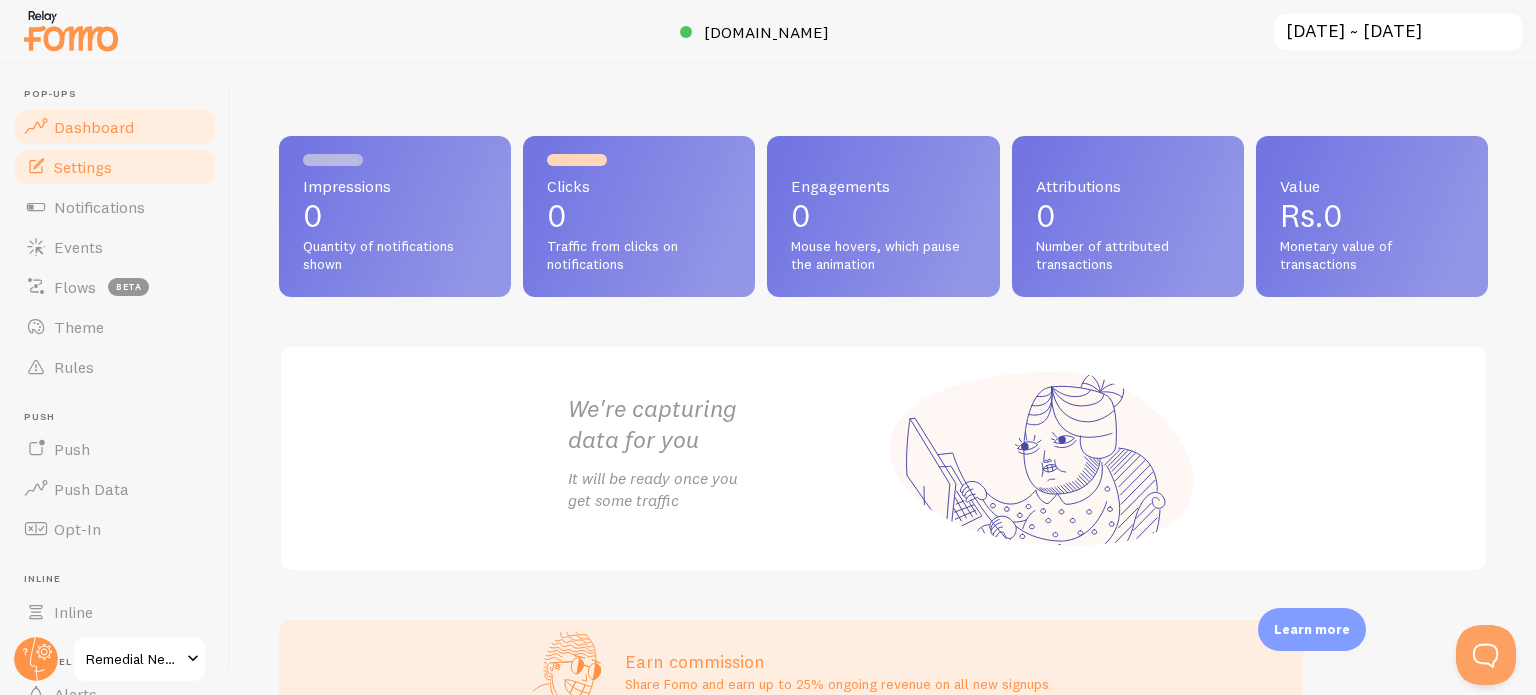
click at [96, 181] on link "Settings" at bounding box center [115, 167] width 206 height 40
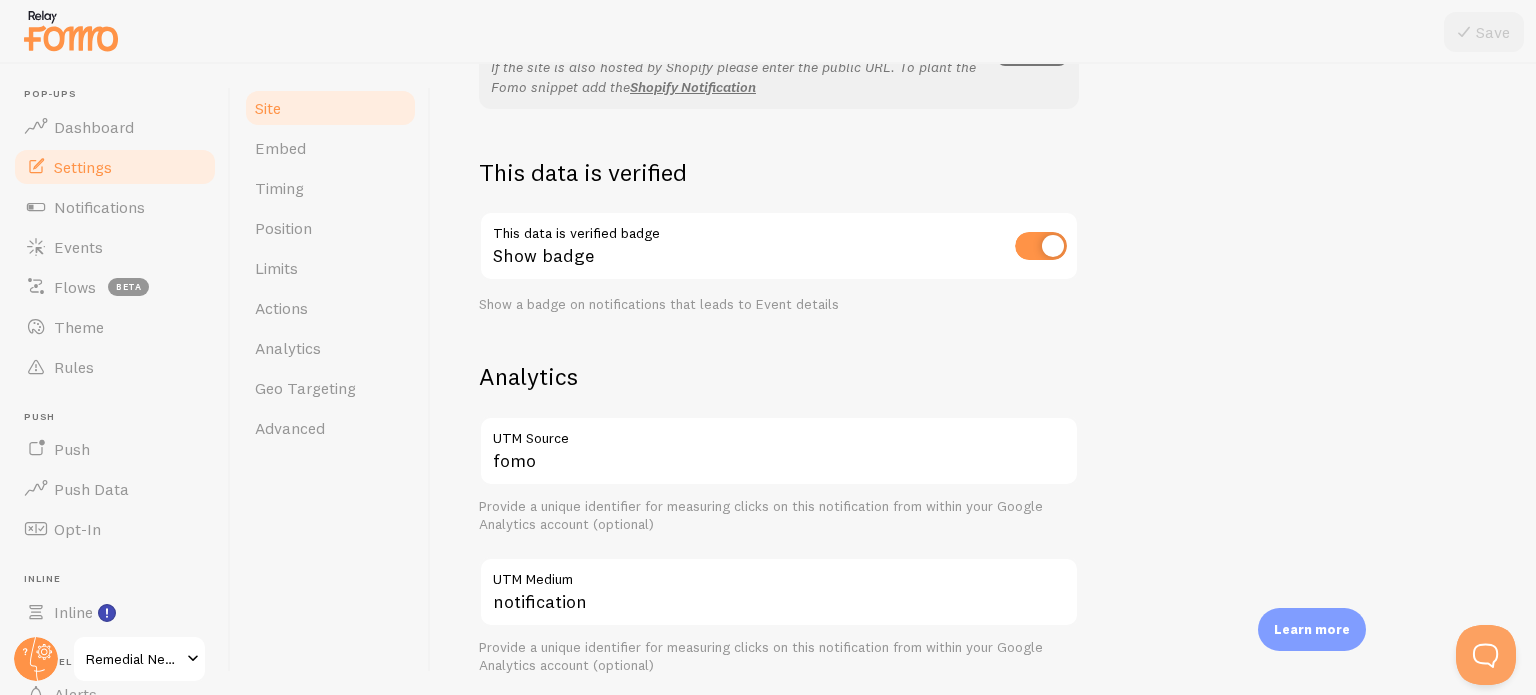
scroll to position [171, 0]
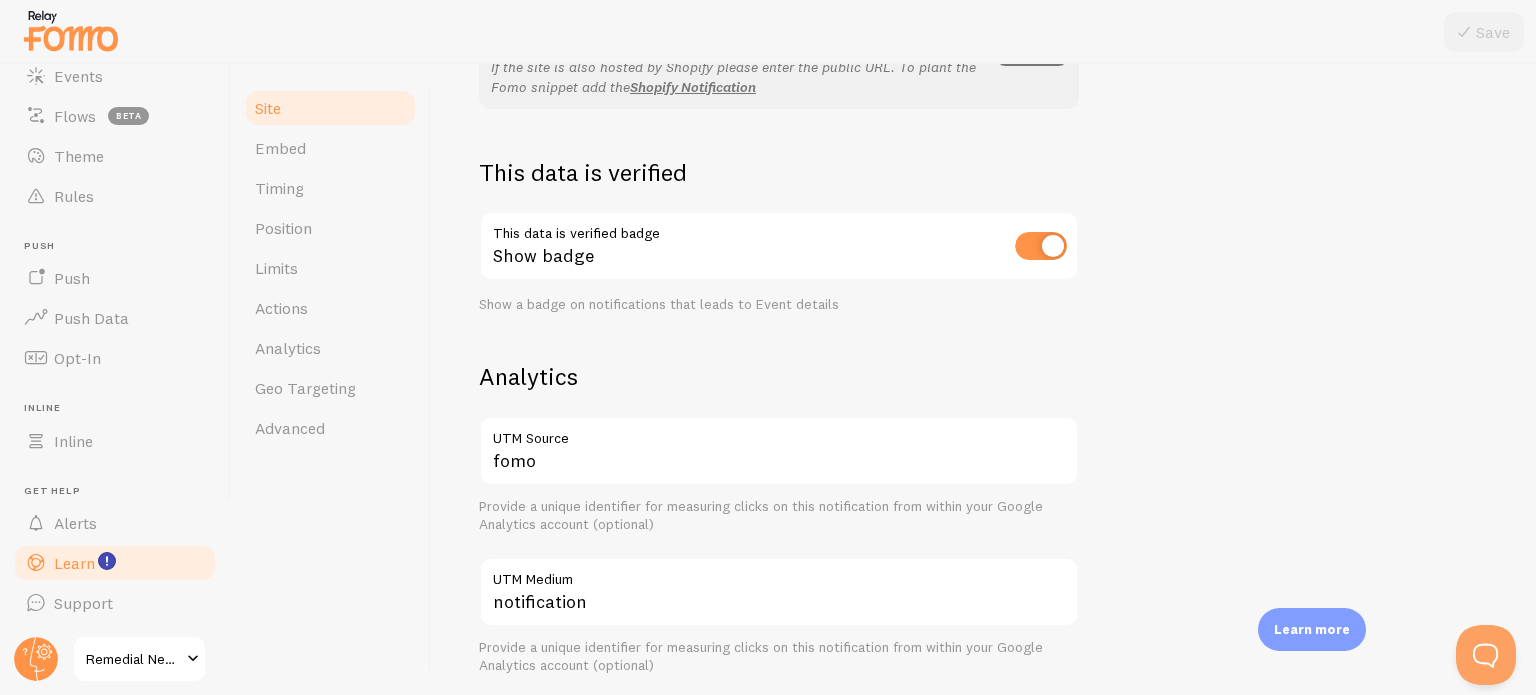
click at [84, 562] on span "Learn" at bounding box center [74, 563] width 41 height 20
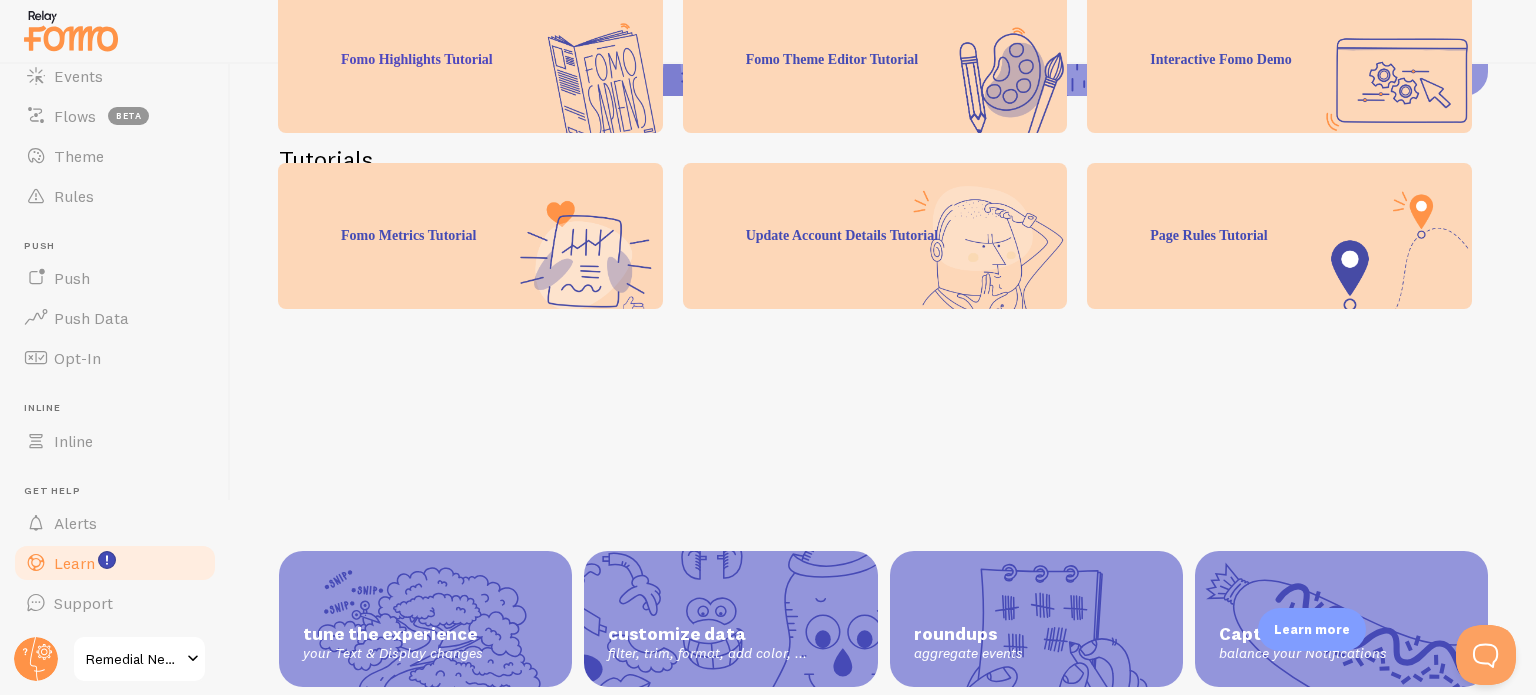
scroll to position [561, 0]
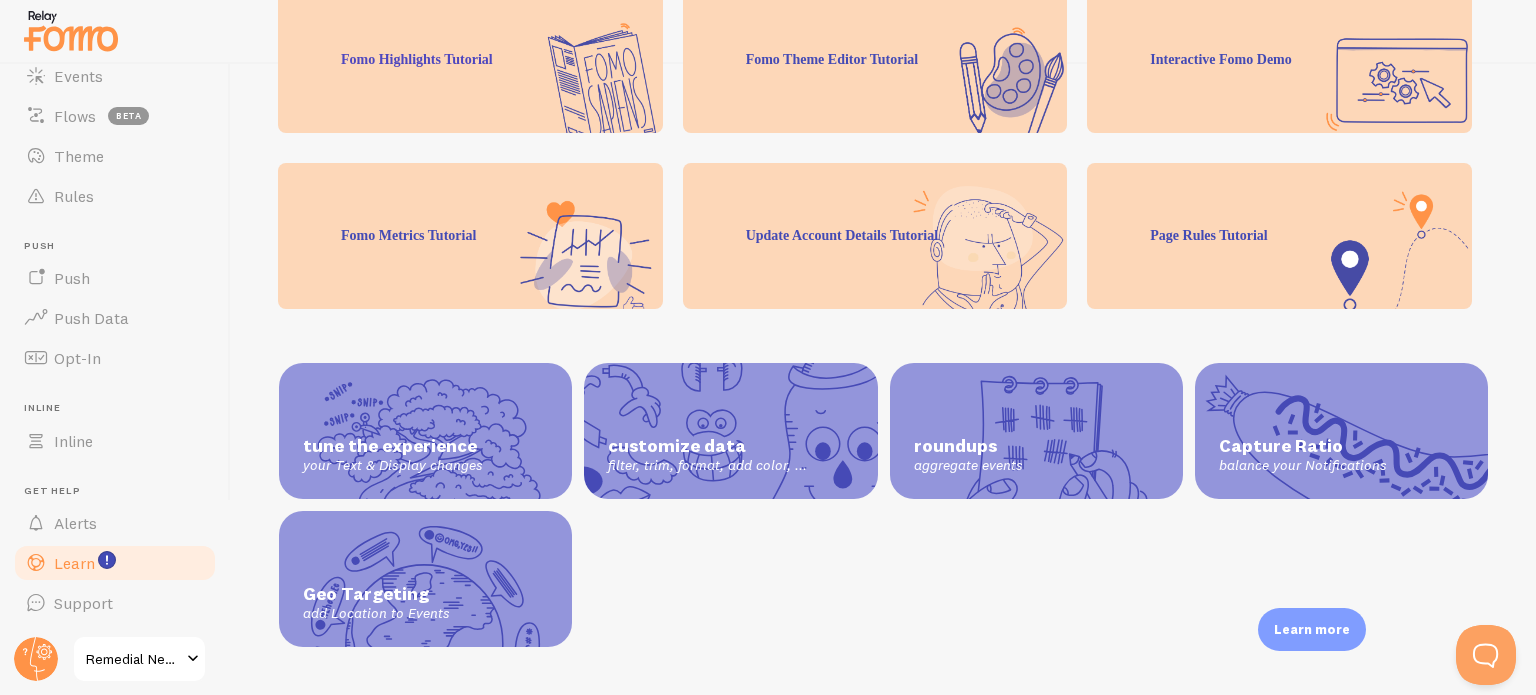
click at [688, 435] on span "customize data" at bounding box center [730, 446] width 245 height 23
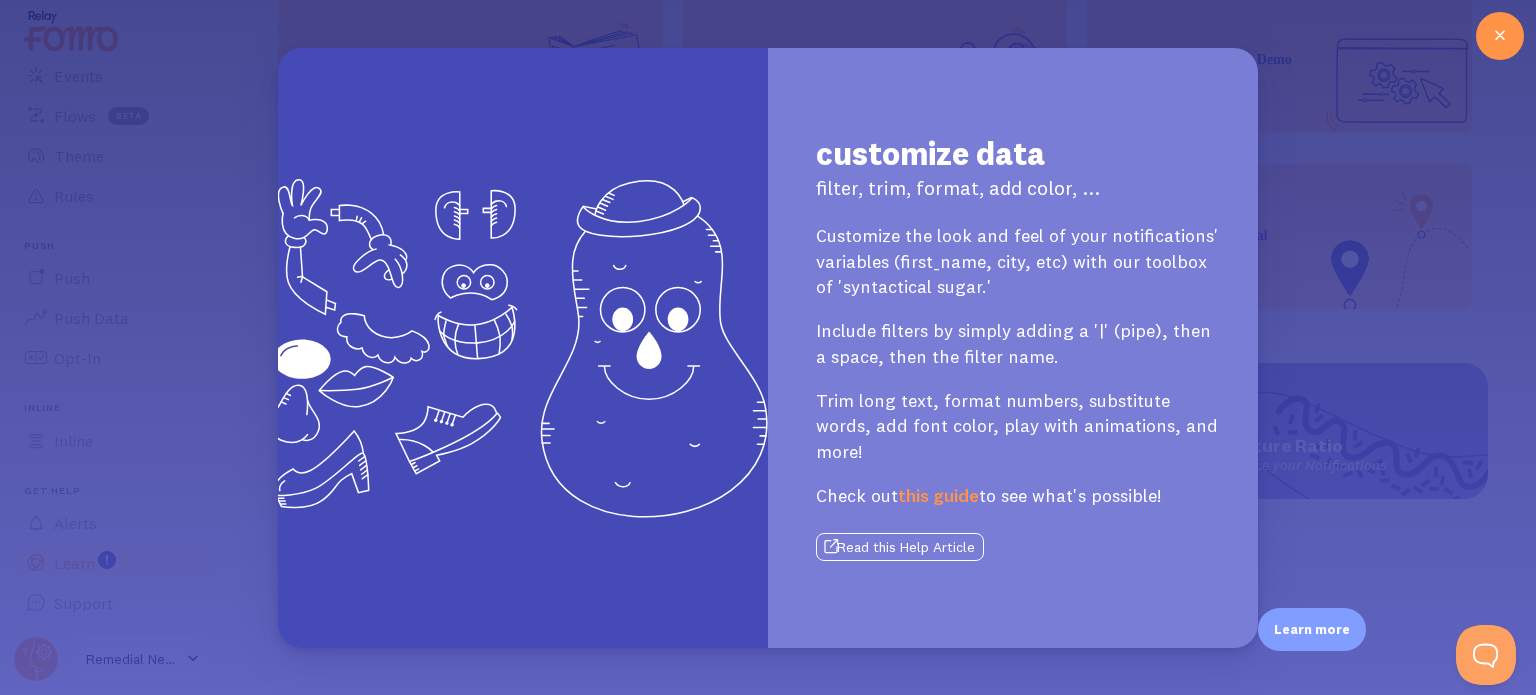
click at [940, 539] on button "Read this Help Article" at bounding box center [900, 547] width 168 height 28
click at [1506, 46] on icon at bounding box center [1500, 36] width 24 height 24
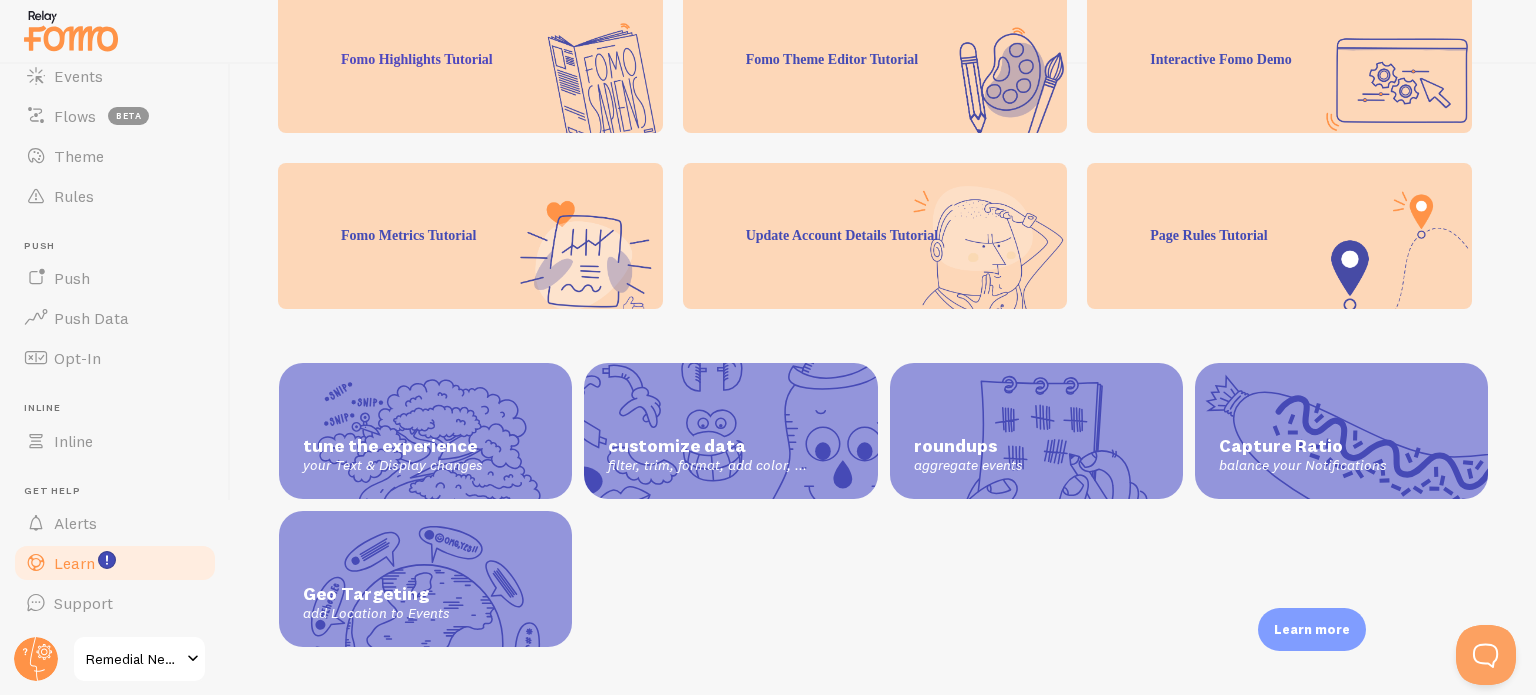
click at [965, 435] on span "roundups" at bounding box center [1036, 446] width 245 height 23
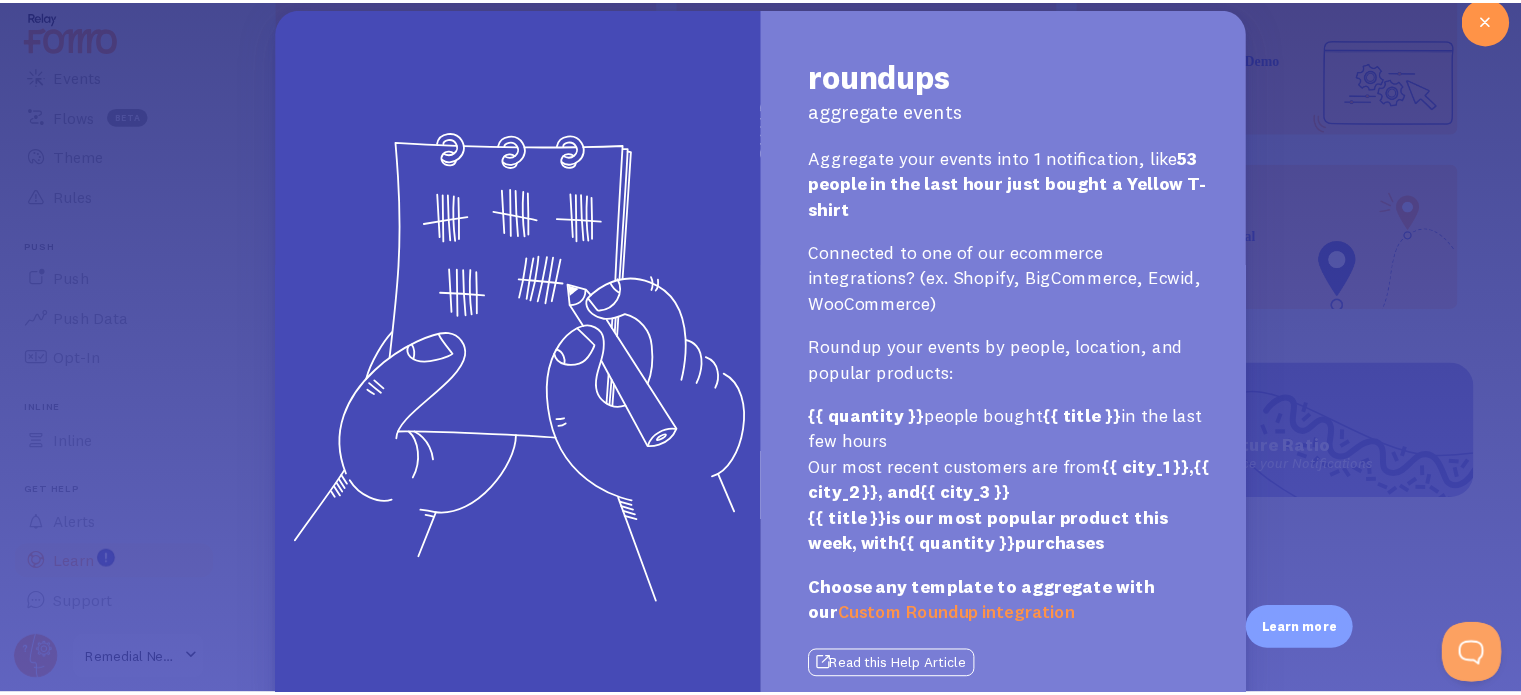
scroll to position [0, 0]
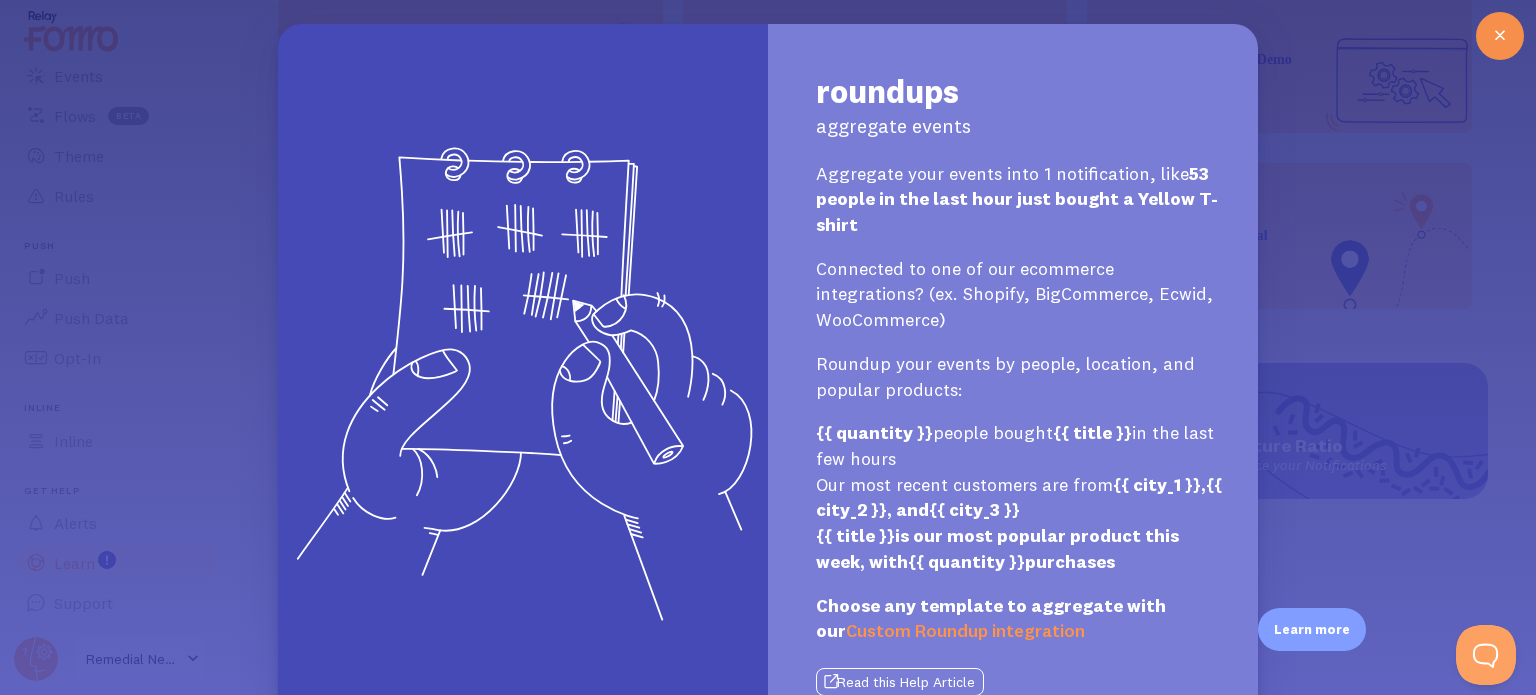
click at [1488, 31] on icon at bounding box center [1500, 36] width 24 height 24
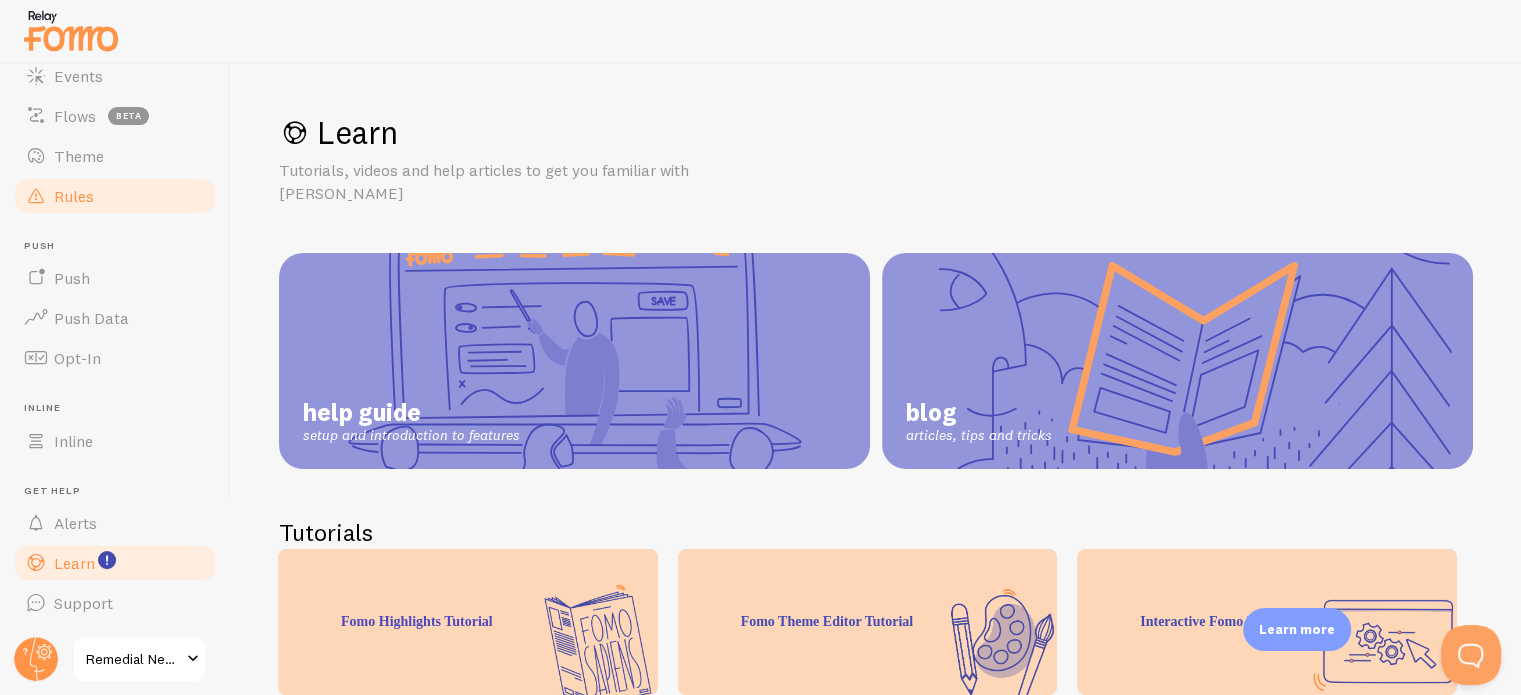
click at [89, 210] on link "Rules" at bounding box center [115, 196] width 206 height 40
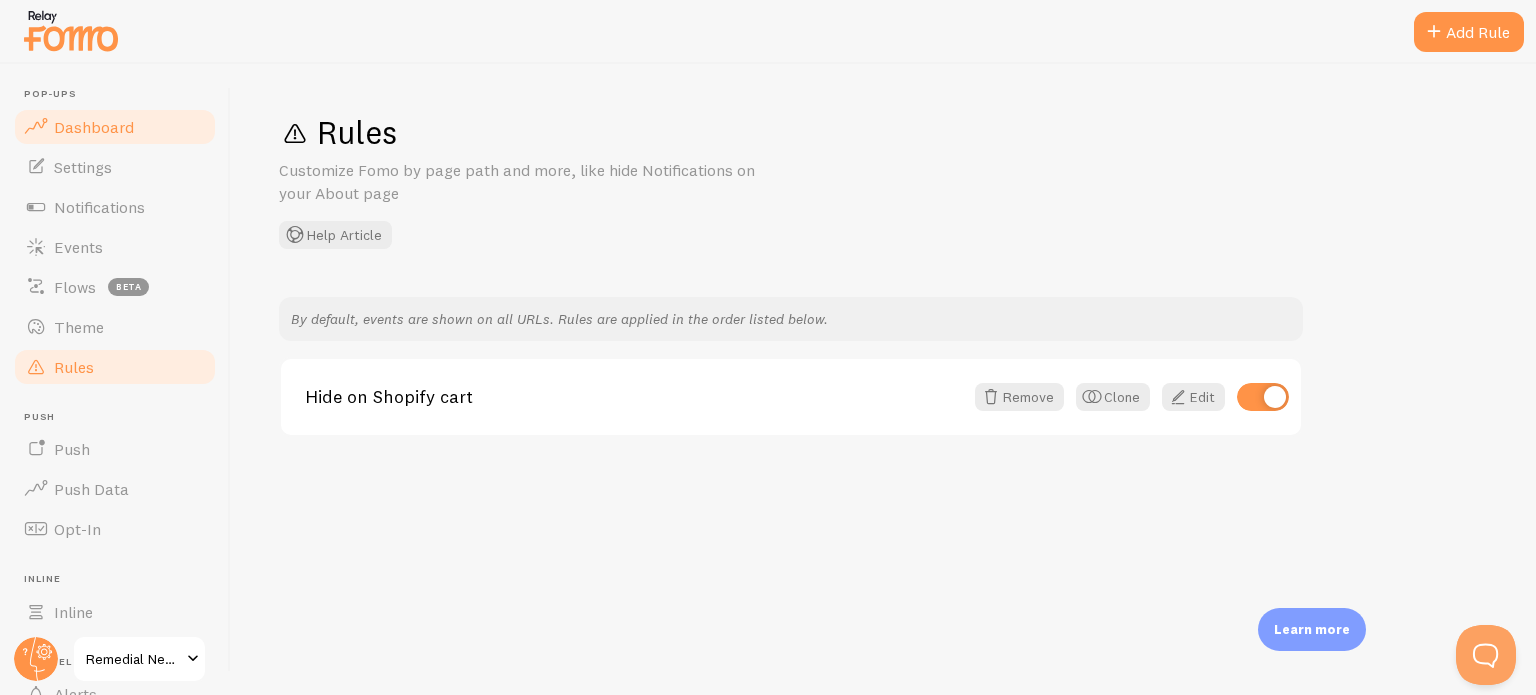
click at [88, 111] on link "Dashboard" at bounding box center [115, 127] width 206 height 40
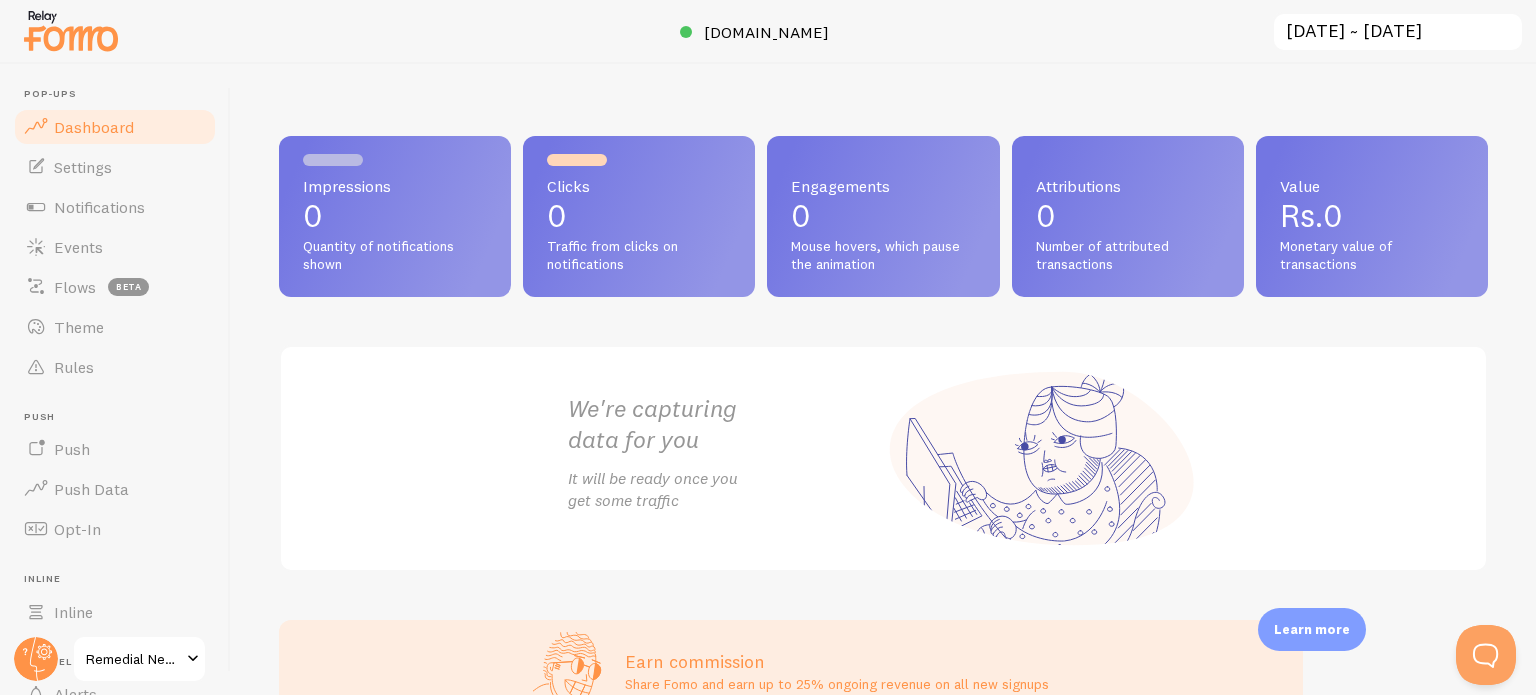
click at [1428, 44] on input "[DATE] ~ [DATE]" at bounding box center [1398, 32] width 252 height 41
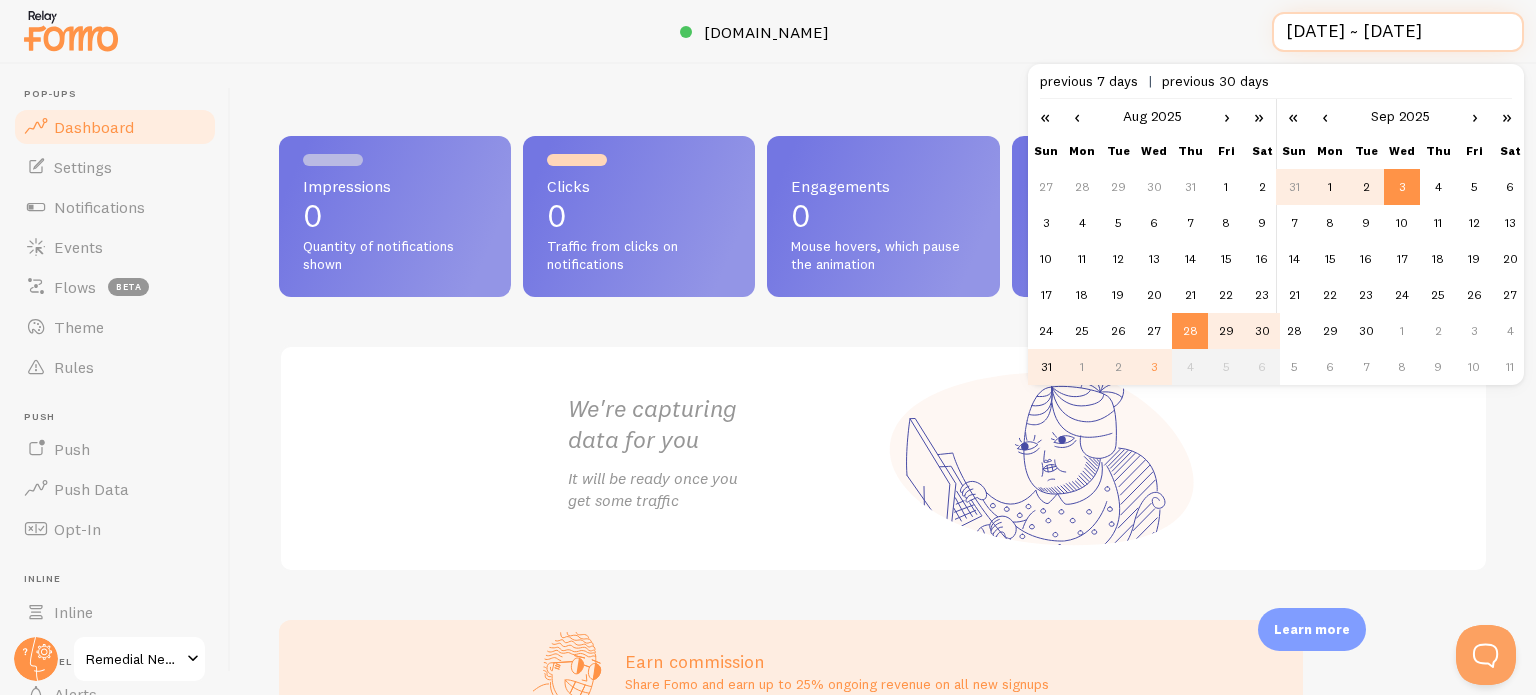
click at [1428, 44] on input "[DATE] ~ [DATE]" at bounding box center [1398, 32] width 252 height 41
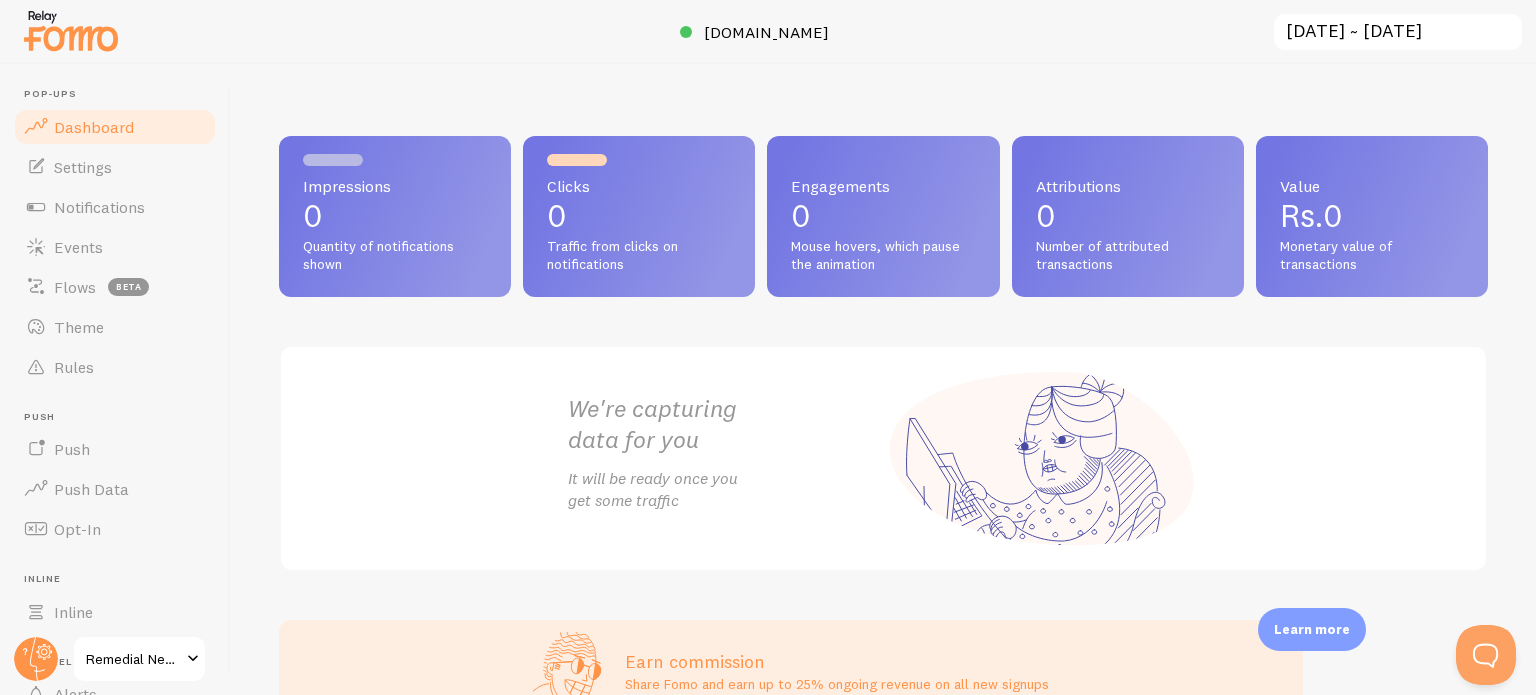
scroll to position [0, 0]
click at [96, 165] on span "Settings" at bounding box center [83, 167] width 58 height 20
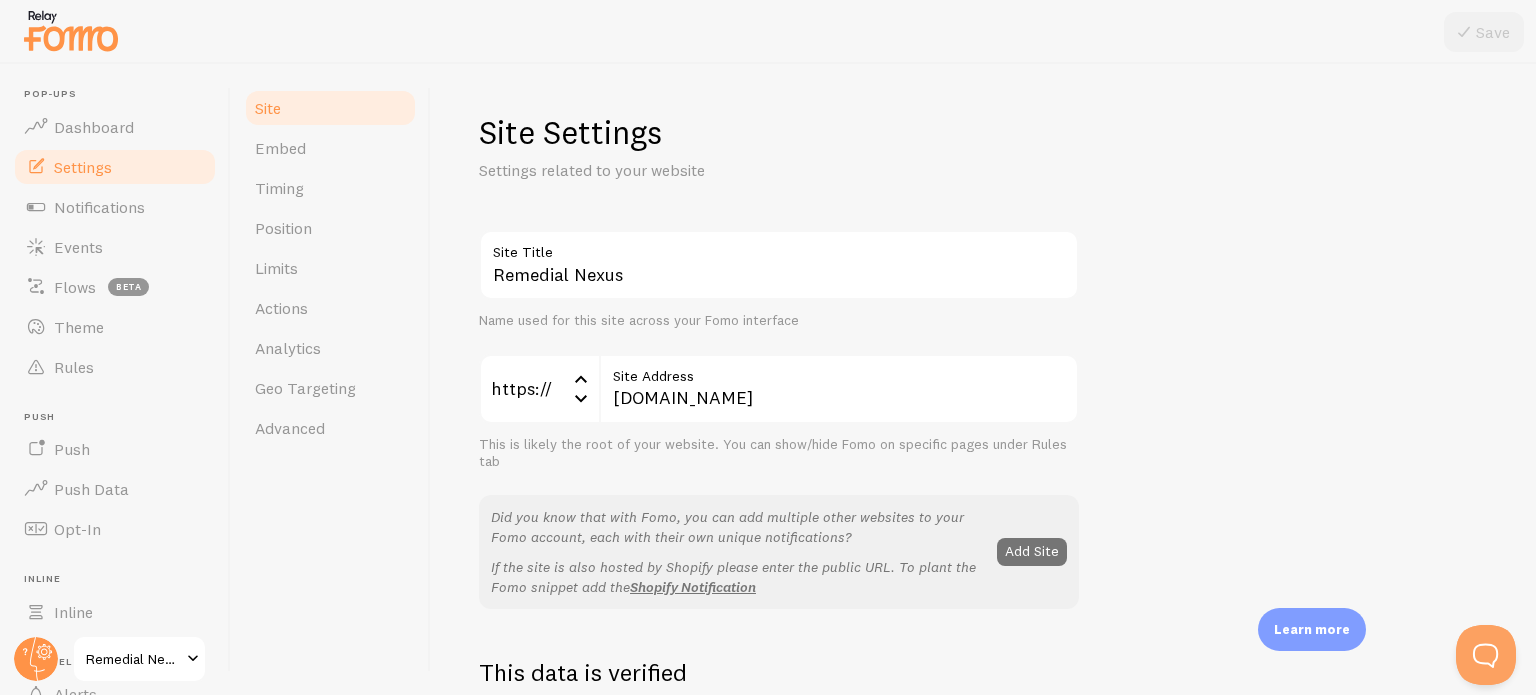
drag, startPoint x: 0, startPoint y: 398, endPoint x: 0, endPoint y: 659, distance: 261.0
drag, startPoint x: 0, startPoint y: 659, endPoint x: 1133, endPoint y: 112, distance: 1258.1
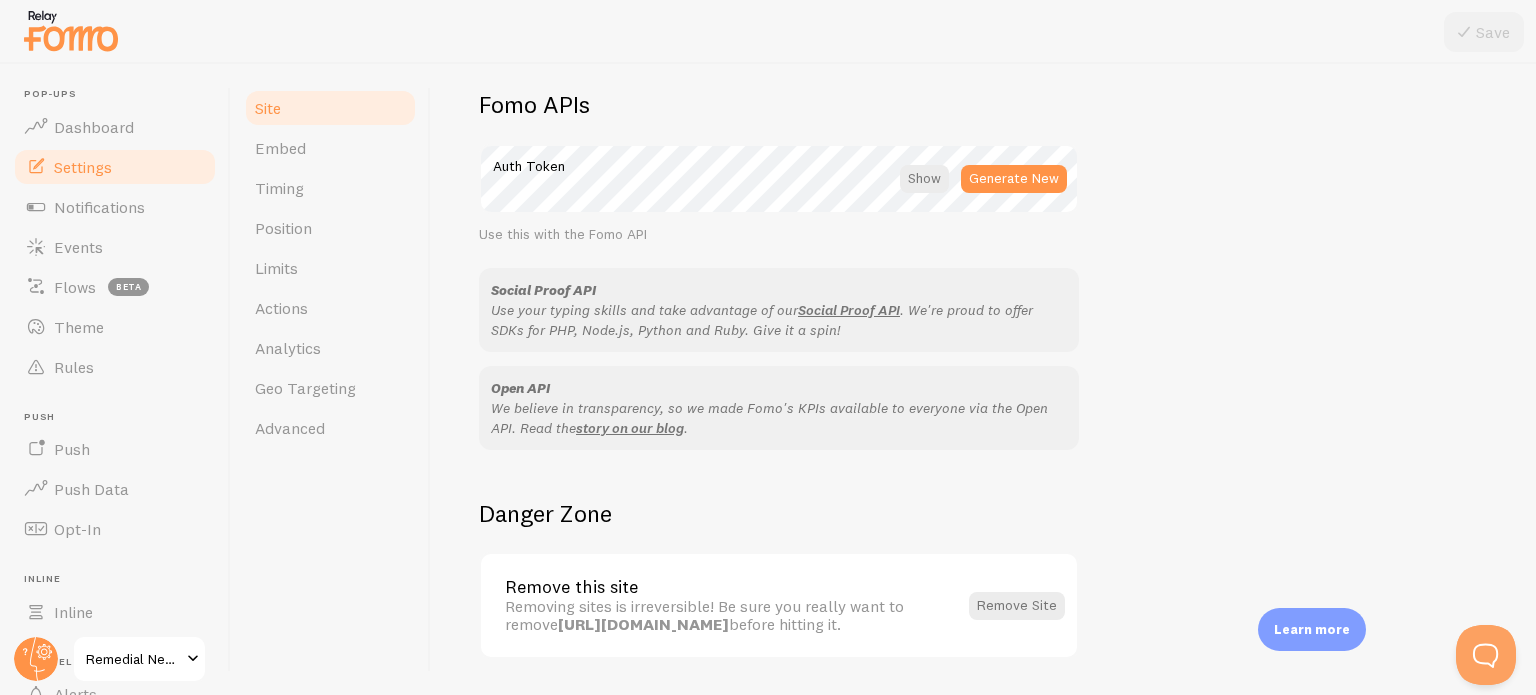
scroll to position [1191, 0]
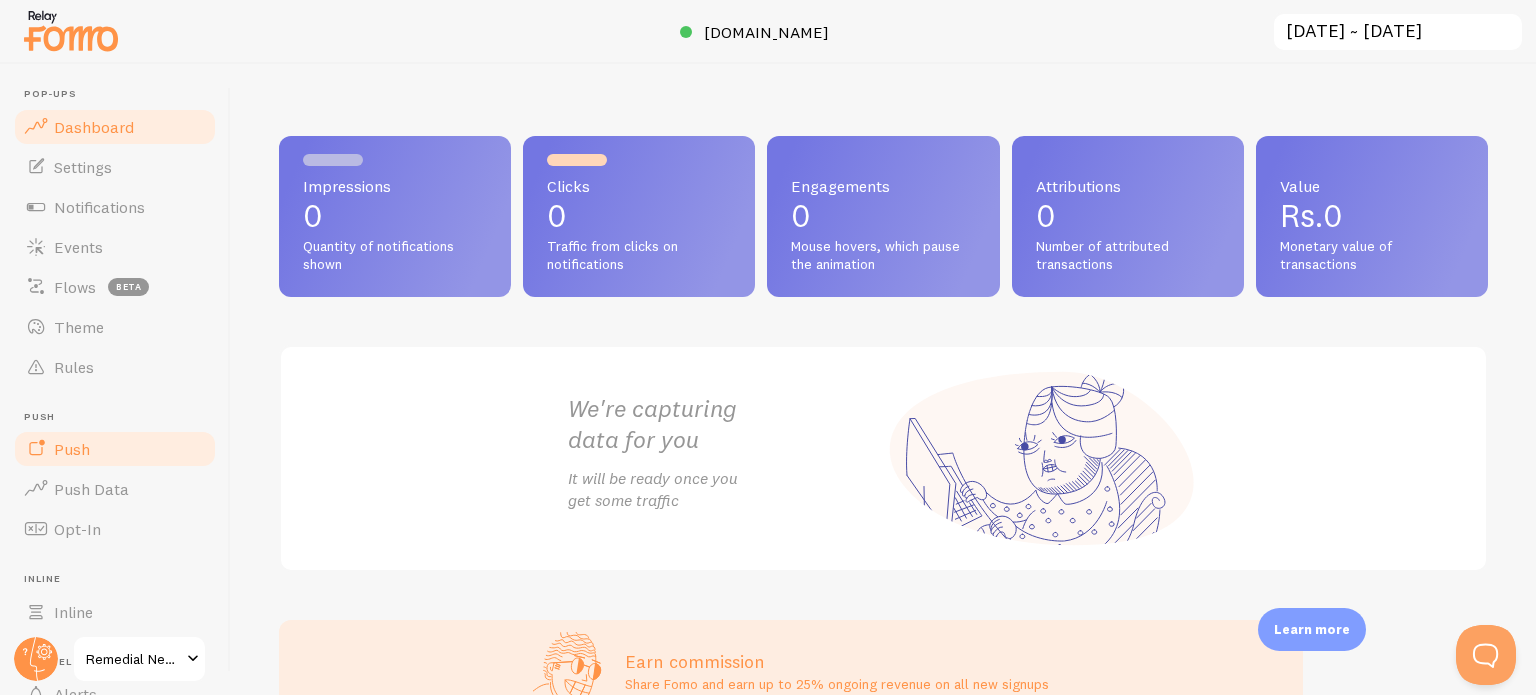
click at [96, 448] on link "Push" at bounding box center [115, 449] width 206 height 40
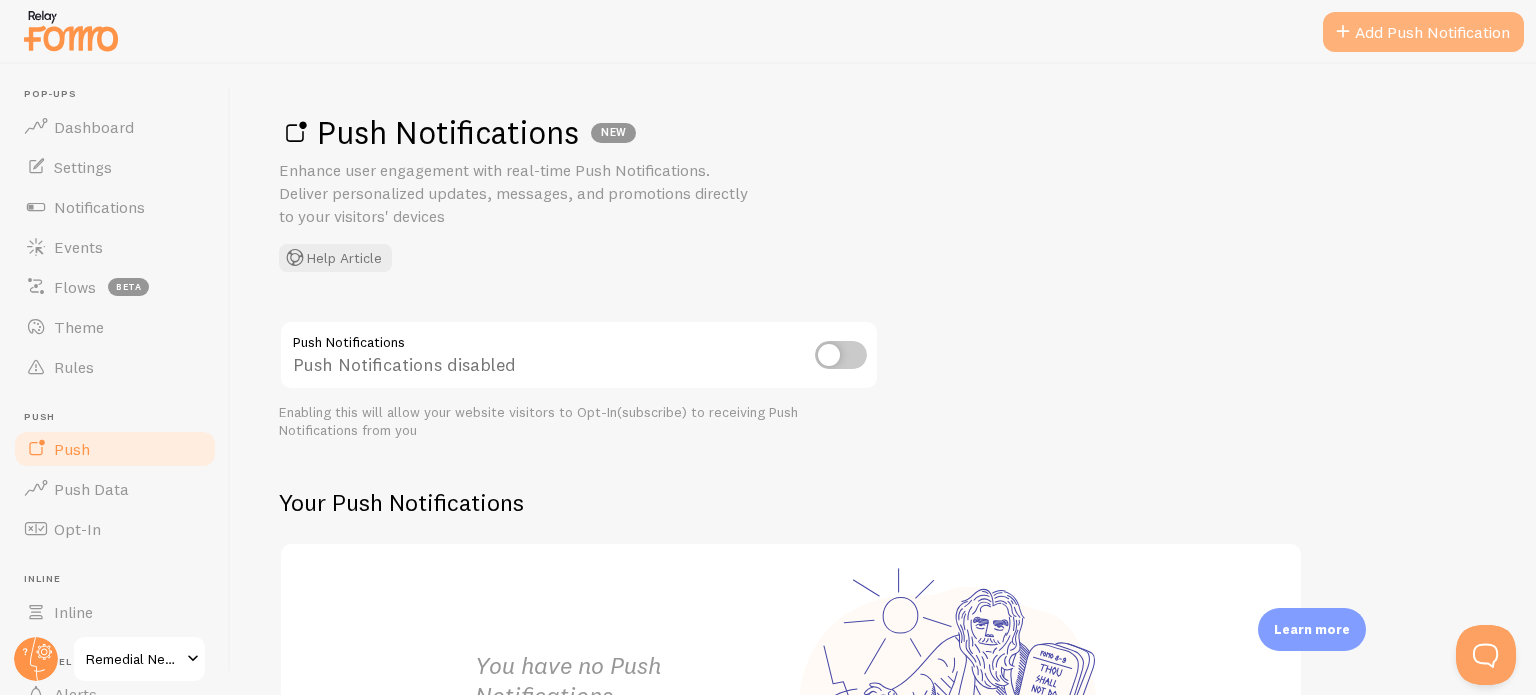
click at [1435, 43] on link "Add Push Notification" at bounding box center [1423, 32] width 201 height 40
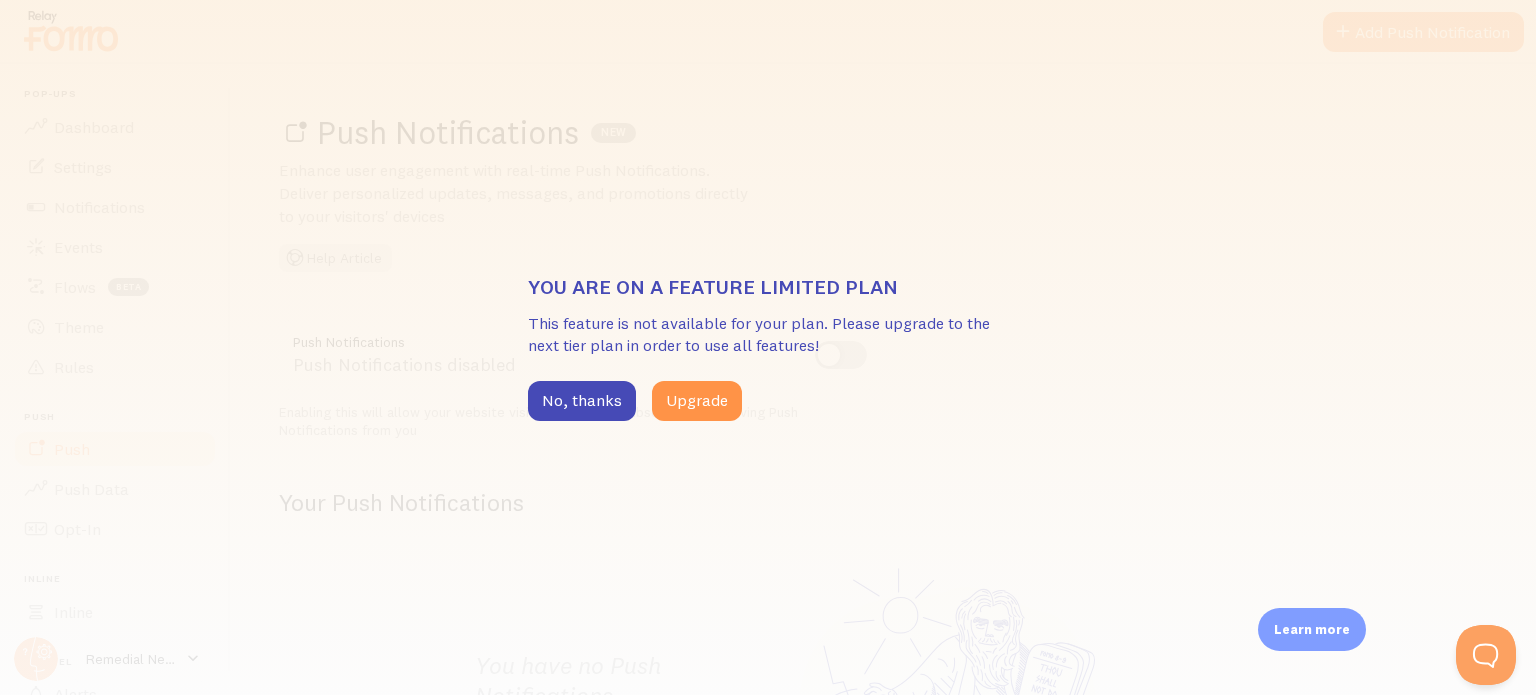
click at [873, 216] on div "You are on a feature limited plan This feature is not available for your plan. …" at bounding box center [768, 347] width 1536 height 695
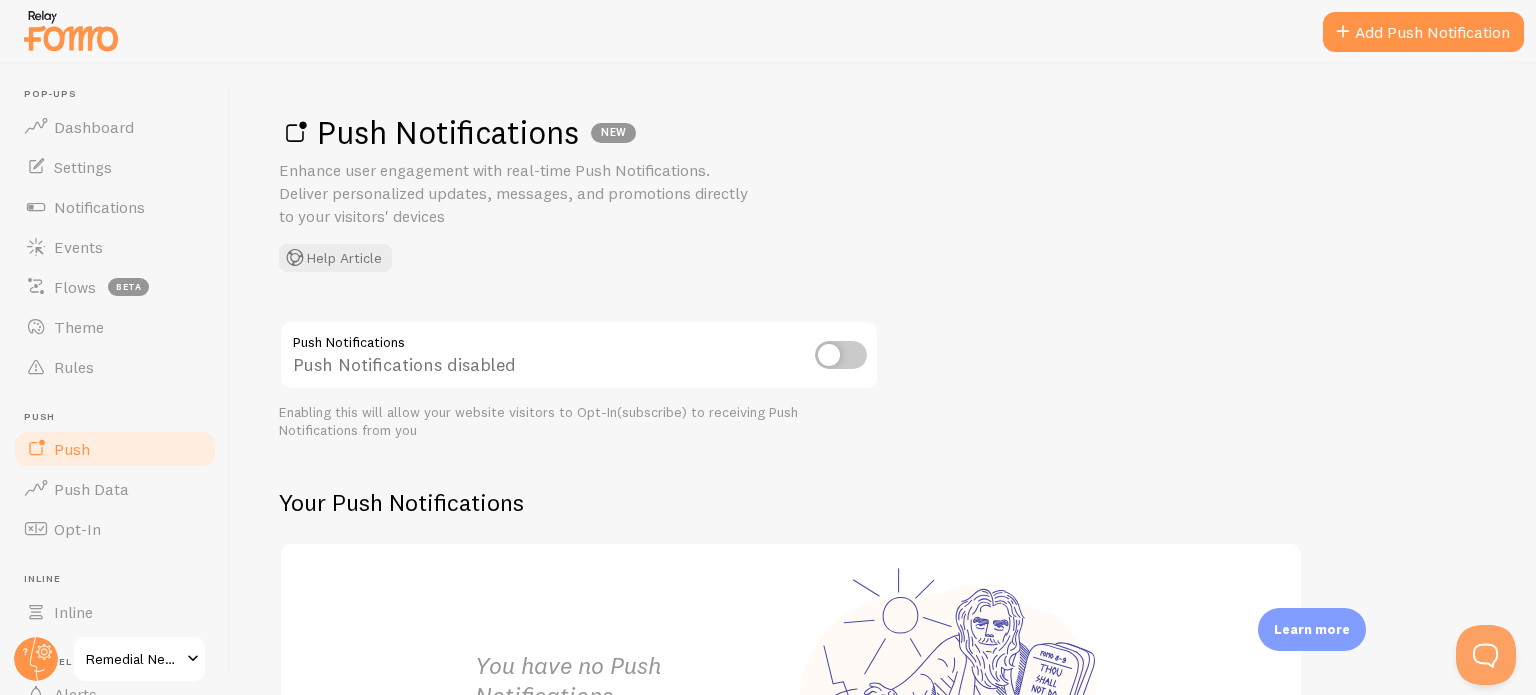
click at [836, 359] on input "checkbox" at bounding box center [841, 355] width 52 height 28
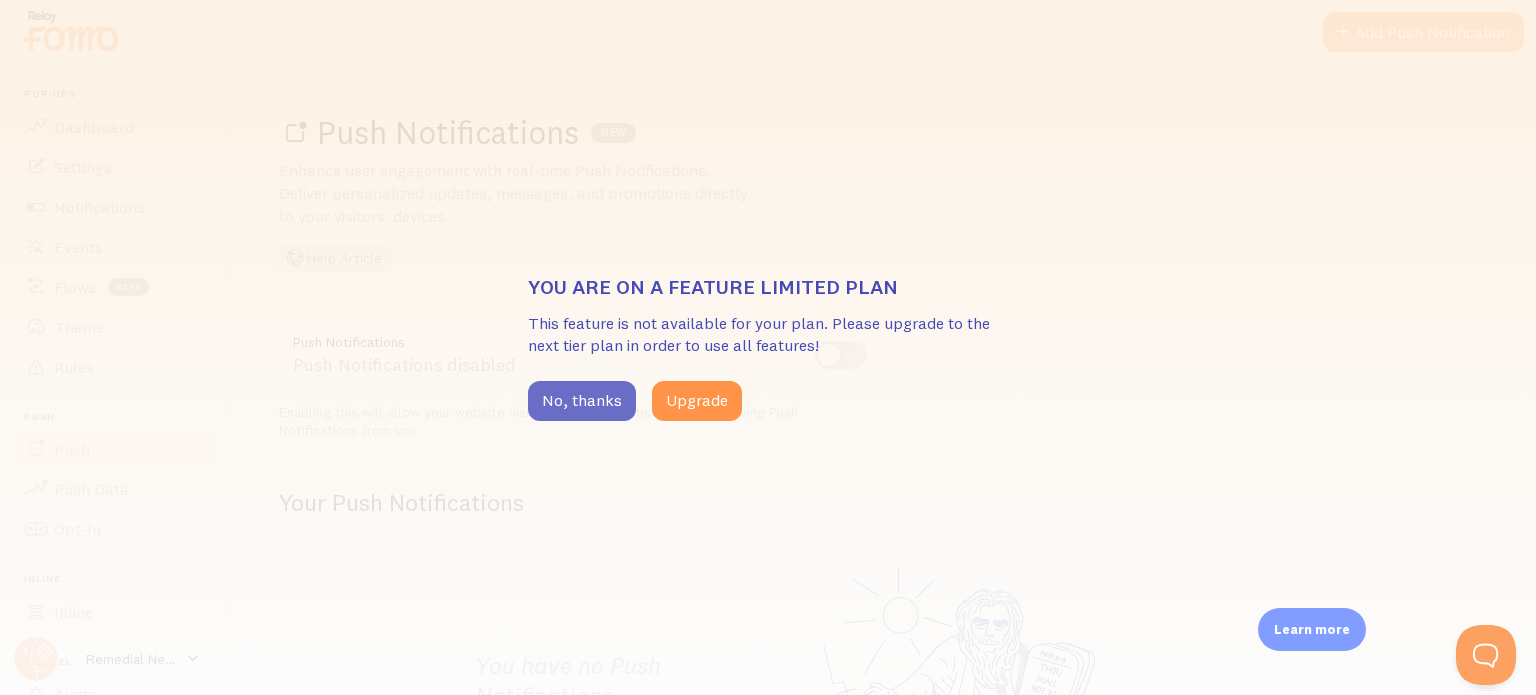
click at [568, 397] on button "No, thanks" at bounding box center [582, 401] width 108 height 40
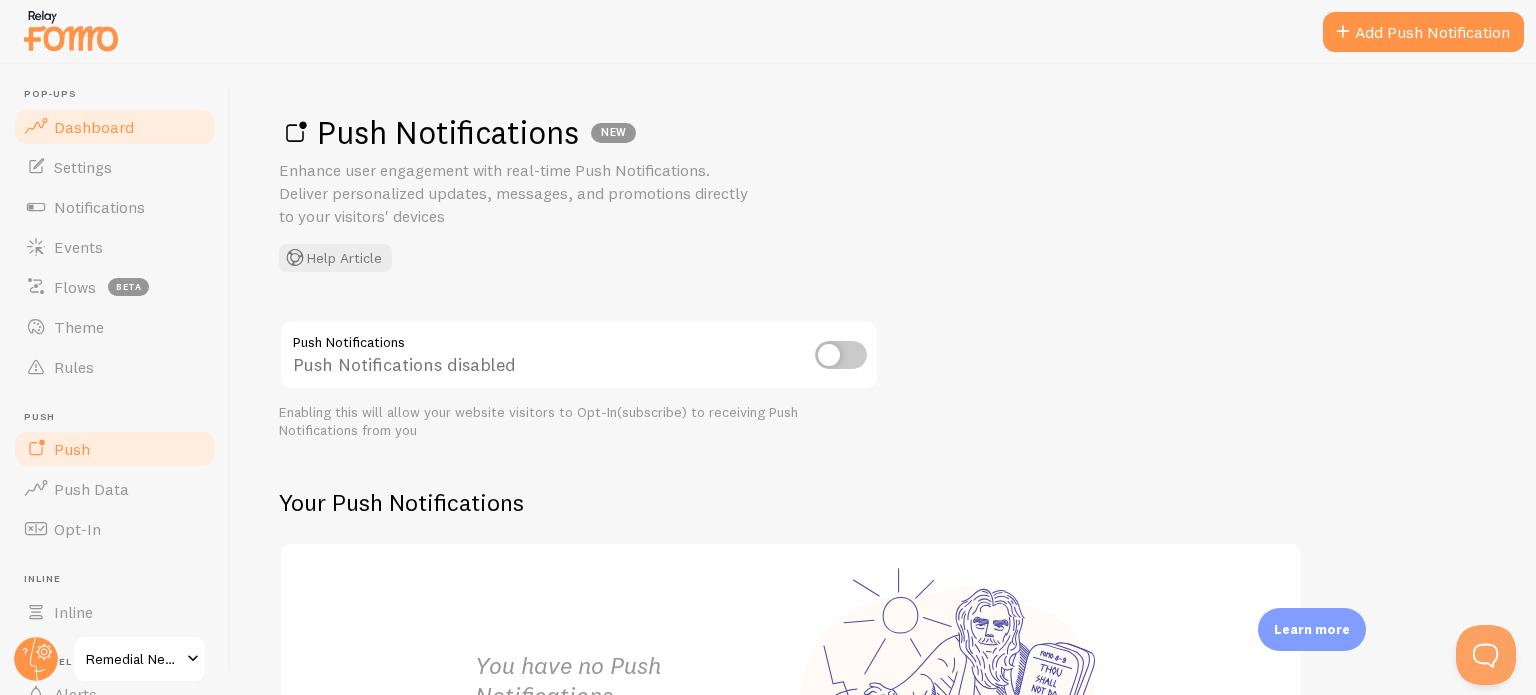
click at [91, 135] on span "Dashboard" at bounding box center [94, 127] width 80 height 20
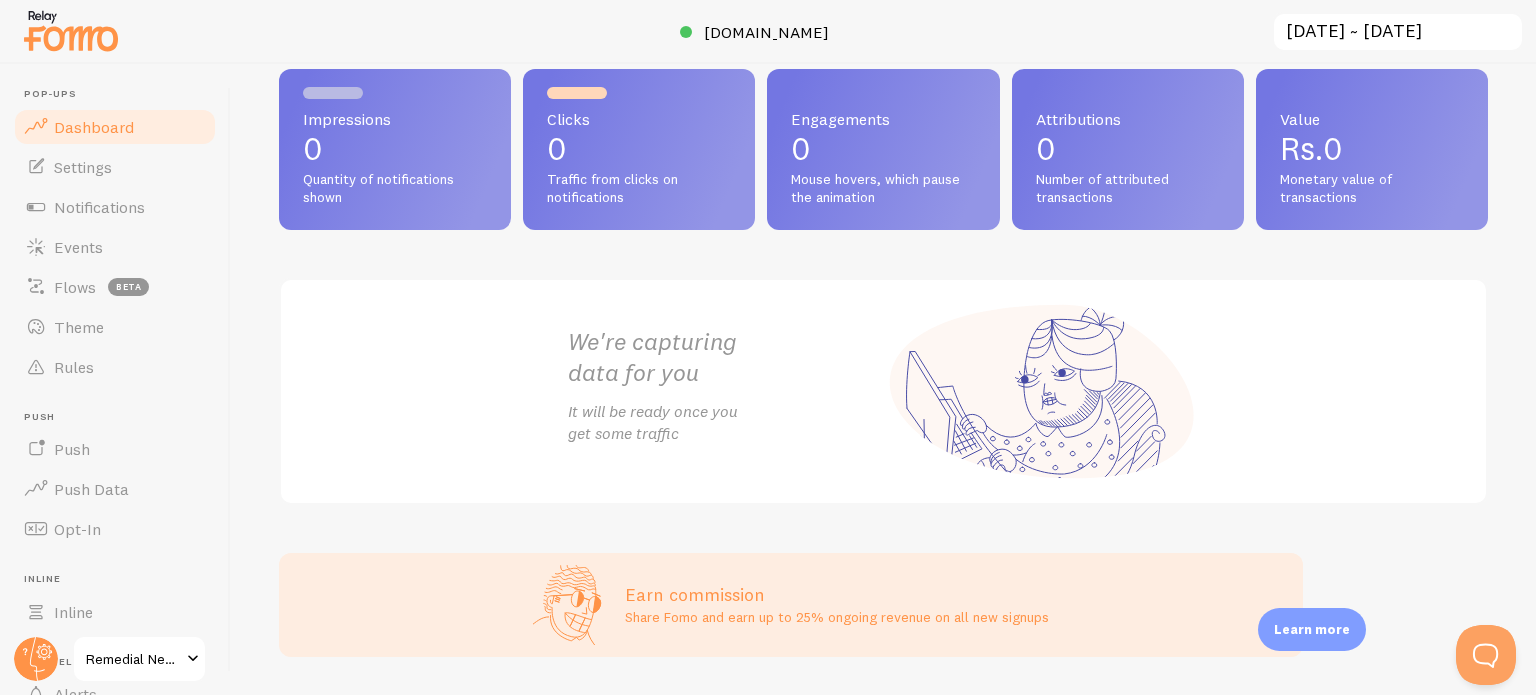
scroll to position [124, 0]
